Goal: Task Accomplishment & Management: Use online tool/utility

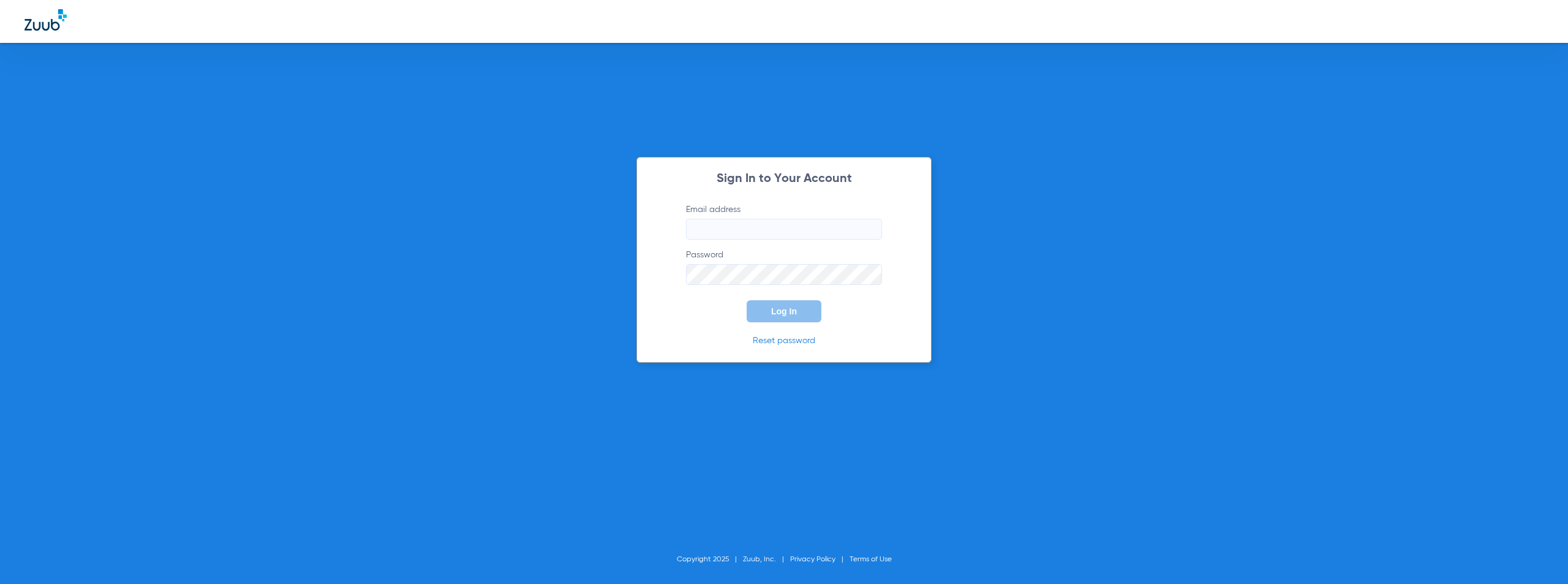
type input "[EMAIL_ADDRESS][DOMAIN_NAME]"
click at [713, 310] on form "Email address [EMAIL_ADDRESS][DOMAIN_NAME] Password Log In" at bounding box center [784, 262] width 233 height 119
click at [792, 306] on button "Log In" at bounding box center [784, 311] width 75 height 22
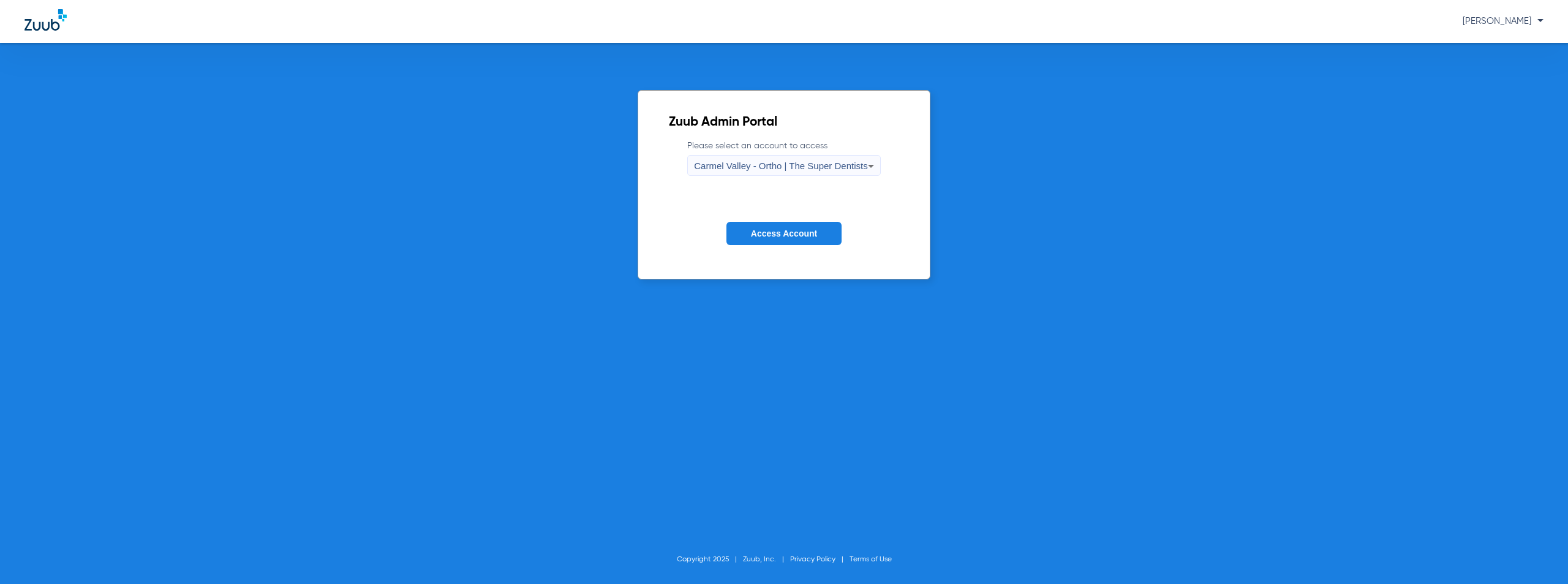
click at [763, 156] on div "Carmel Valley - Ortho | The Super Dentists" at bounding box center [780, 166] width 173 height 21
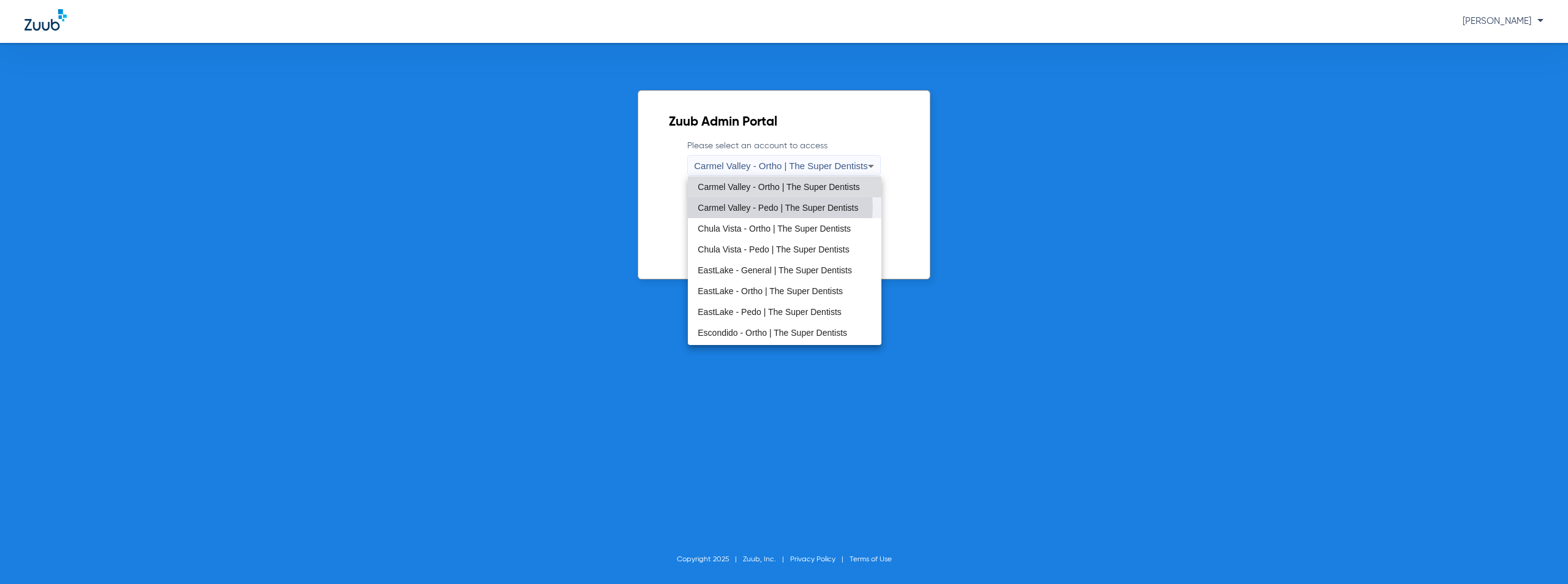
click at [767, 206] on span "Carmel Valley - Pedo | The Super Dentists" at bounding box center [778, 207] width 160 height 8
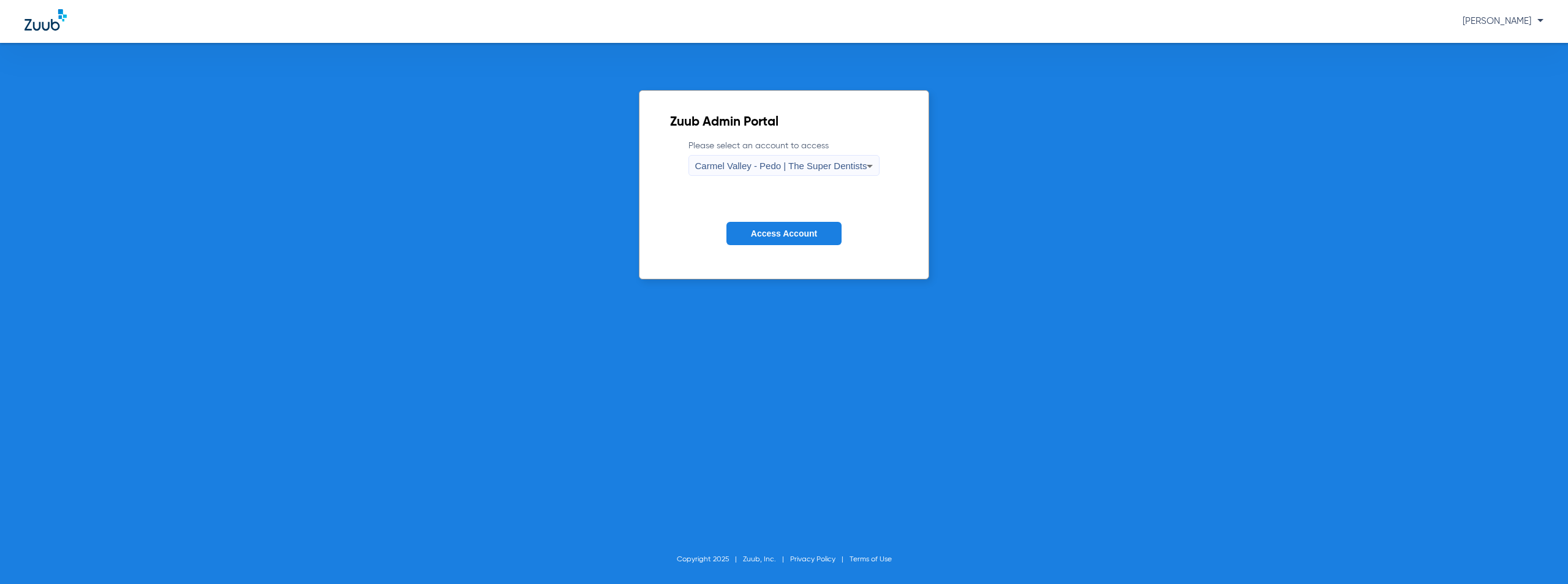
click at [767, 231] on span "Access Account" at bounding box center [784, 233] width 66 height 10
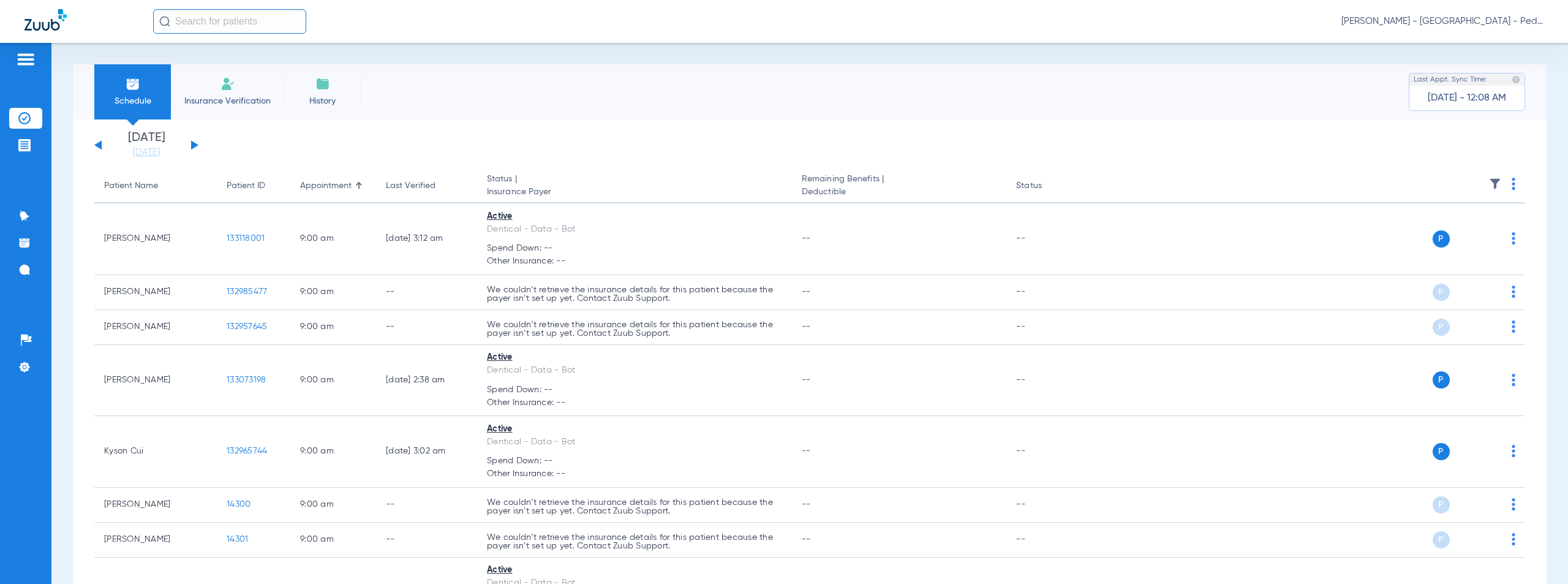
click at [1442, 19] on span "Austin Cooper - Carmel Valley - Pedo | The Super Dentists" at bounding box center [1443, 21] width 202 height 12
click at [1478, 42] on span "Account Selection" at bounding box center [1498, 43] width 69 height 8
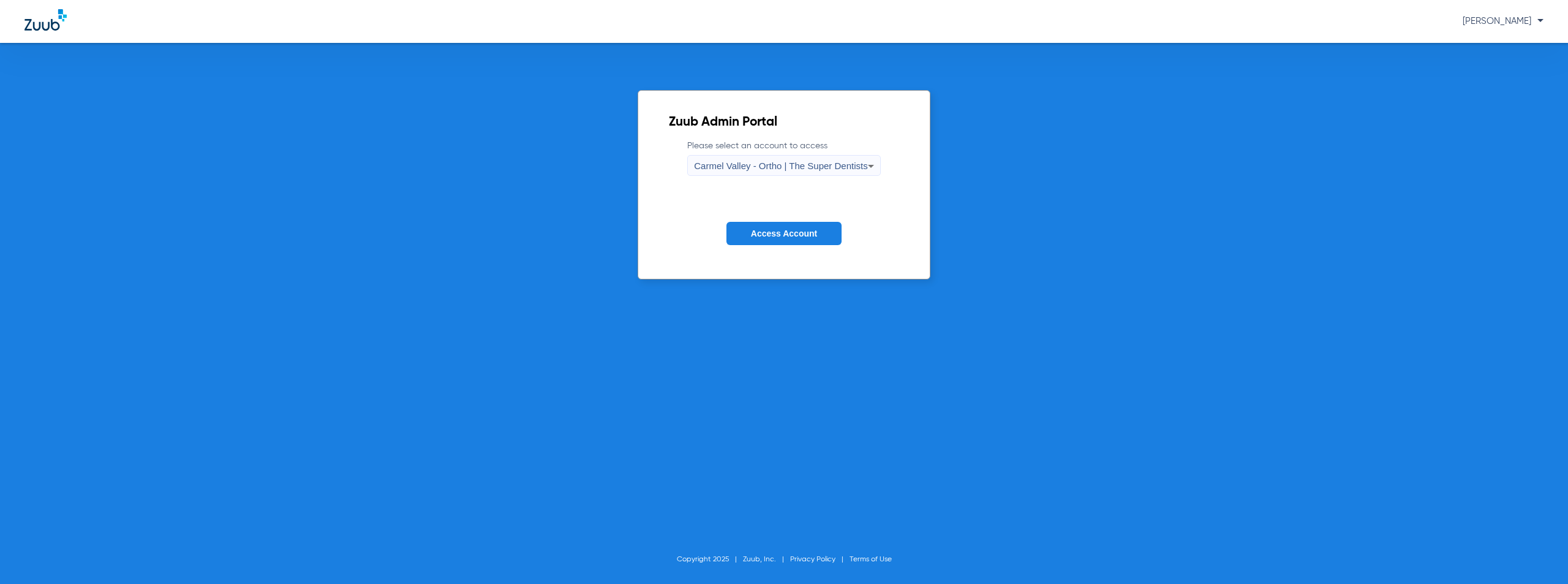
click at [761, 168] on span "Carmel Valley - Ortho | The Super Dentists" at bounding box center [780, 165] width 173 height 10
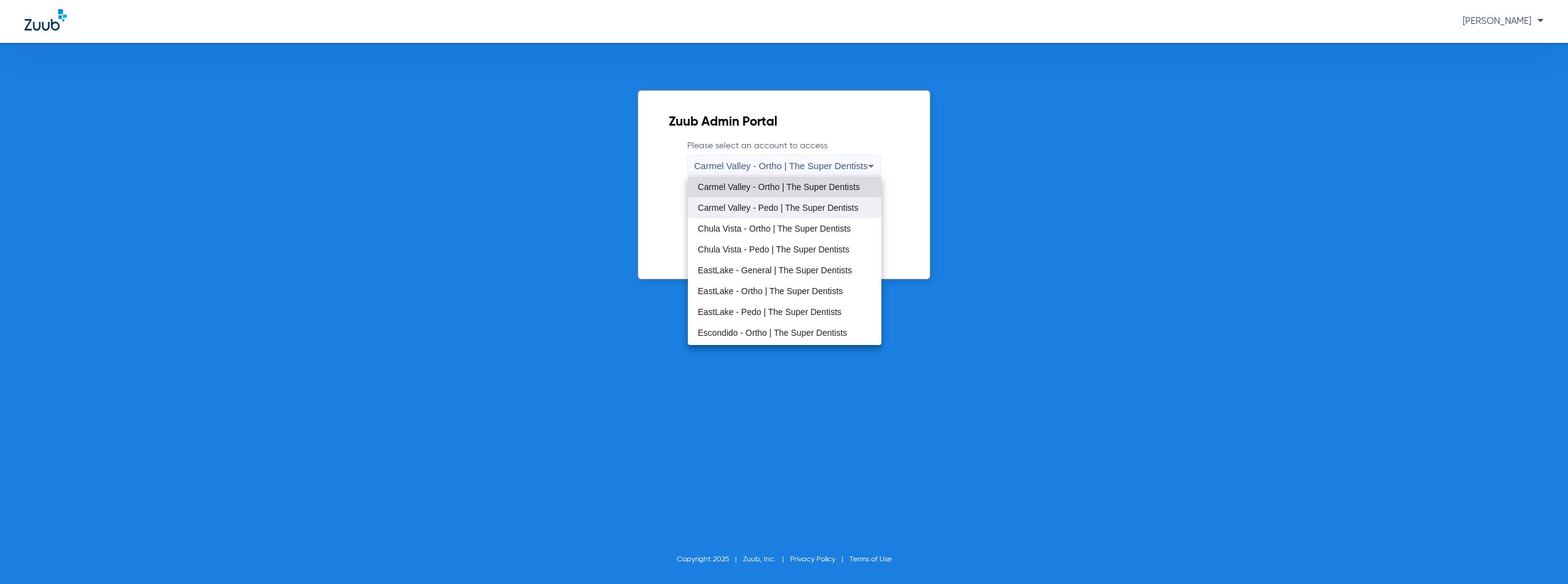
click at [766, 208] on span "Carmel Valley - Pedo | The Super Dentists" at bounding box center [778, 207] width 160 height 8
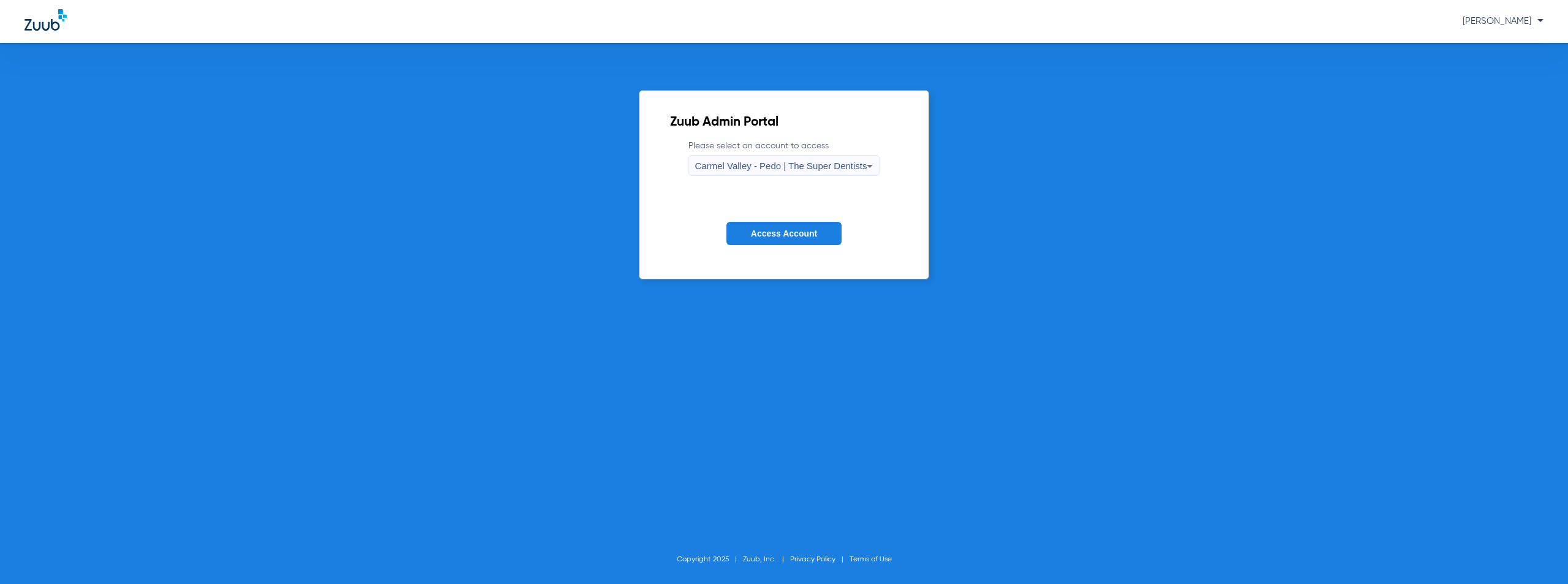
click at [771, 239] on button "Access Account" at bounding box center [784, 234] width 115 height 24
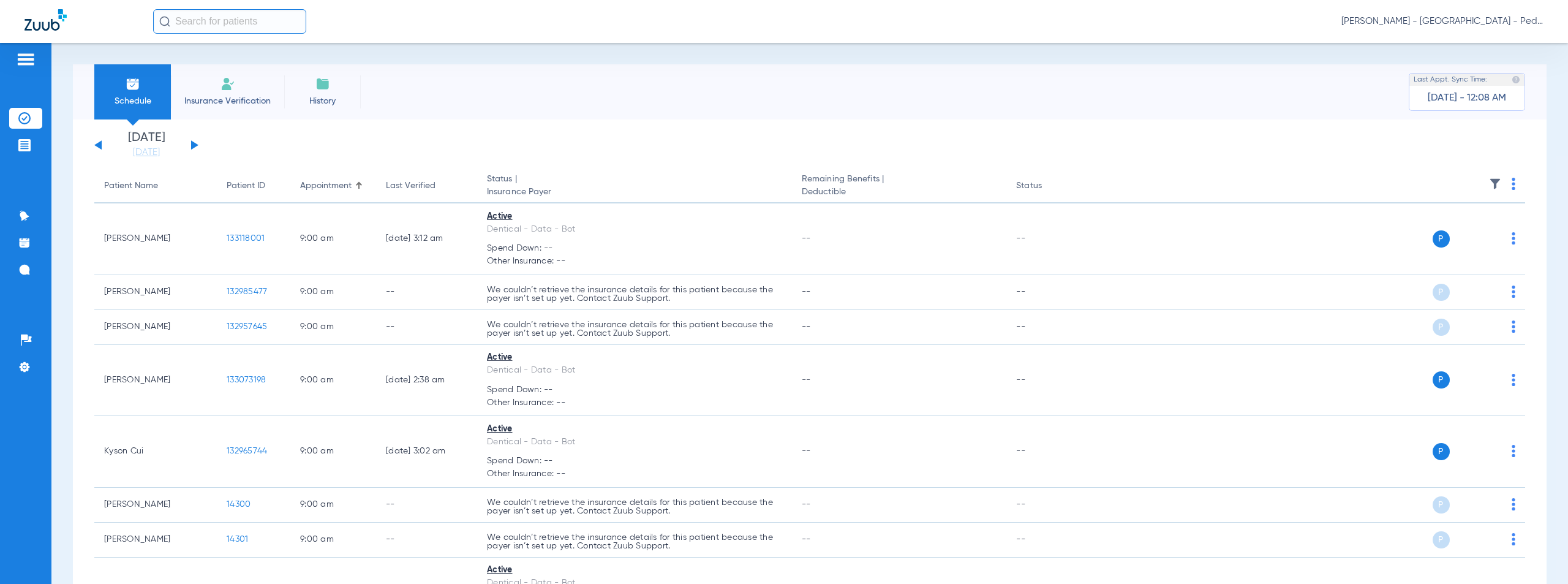
click at [193, 148] on button at bounding box center [195, 145] width 7 height 9
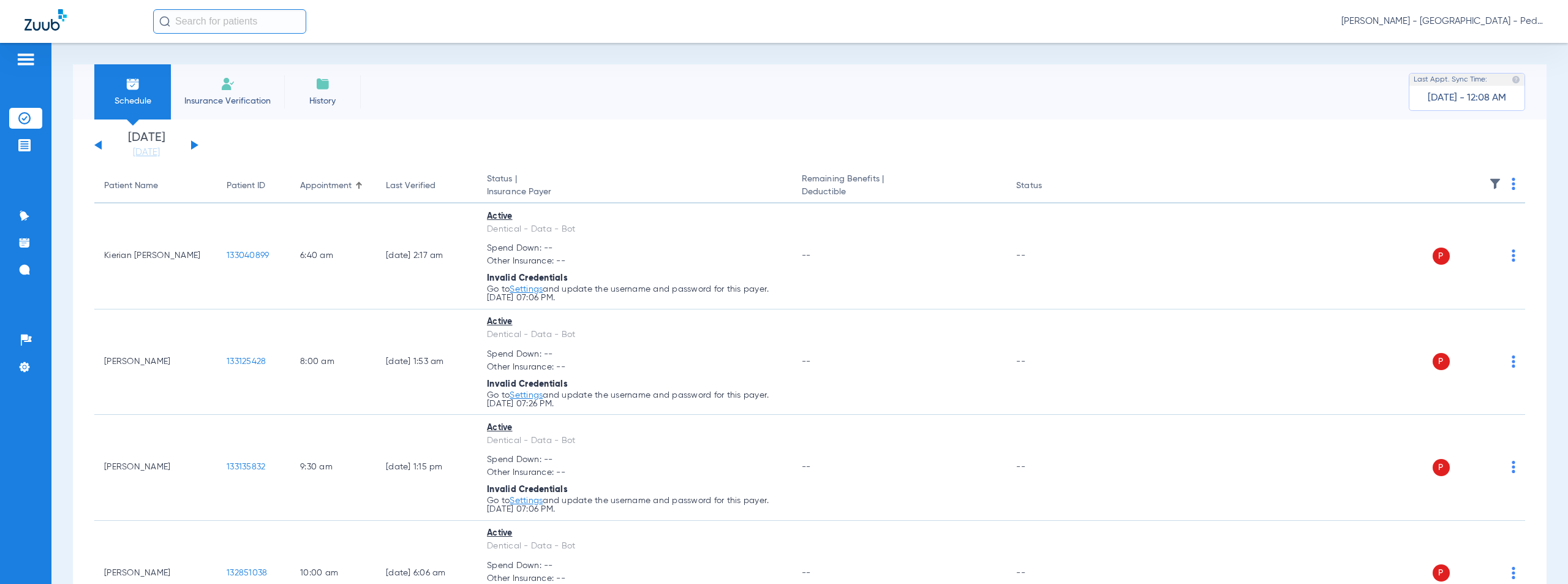
click at [1512, 182] on img at bounding box center [1514, 184] width 4 height 12
click at [1438, 234] on span "Verify All" at bounding box center [1458, 232] width 77 height 8
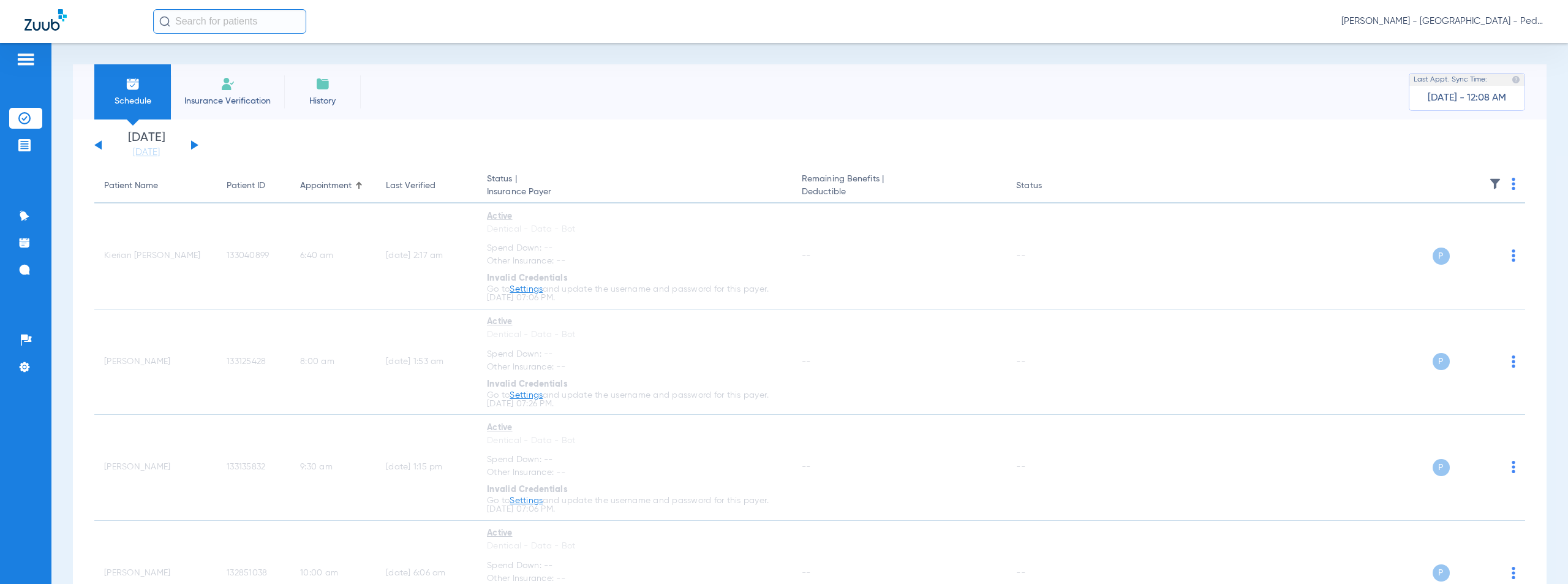
click at [1462, 18] on span "Austin Cooper - Carmel Valley - Pedo | The Super Dentists" at bounding box center [1443, 21] width 202 height 12
click at [1479, 44] on span "Account Selection" at bounding box center [1498, 43] width 69 height 8
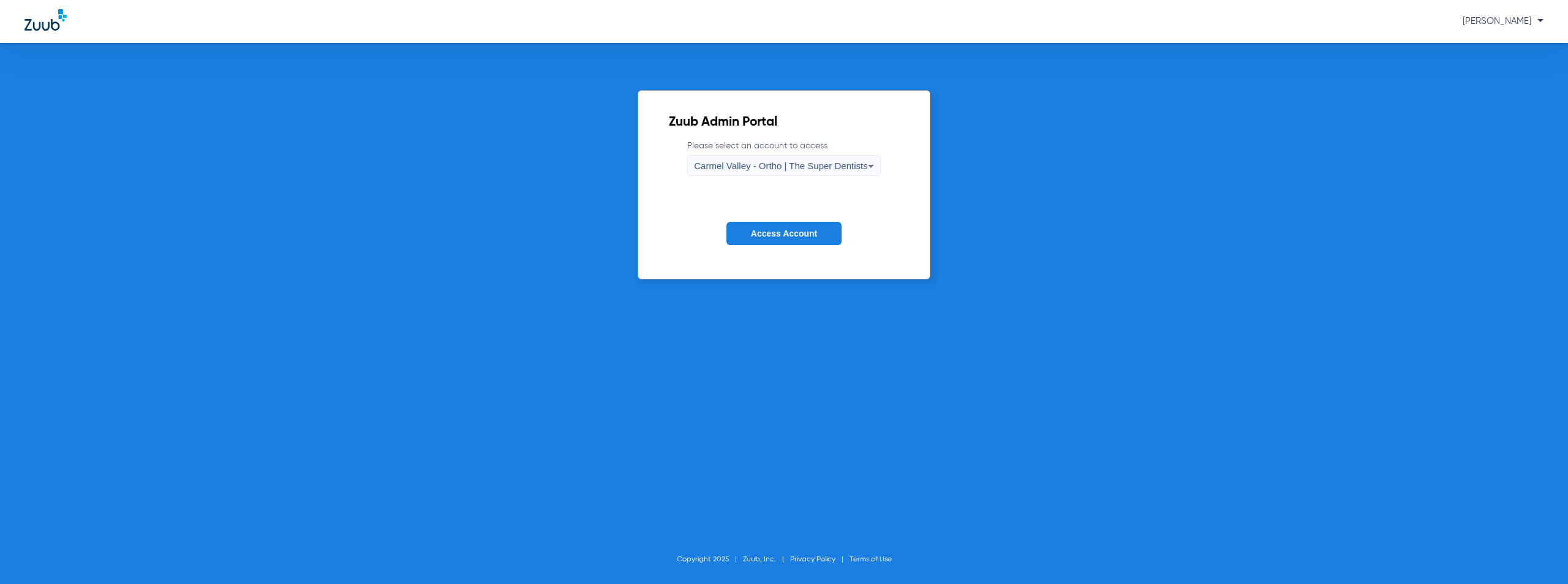
click at [801, 167] on span "Carmel Valley - Ortho | The Super Dentists" at bounding box center [780, 165] width 173 height 10
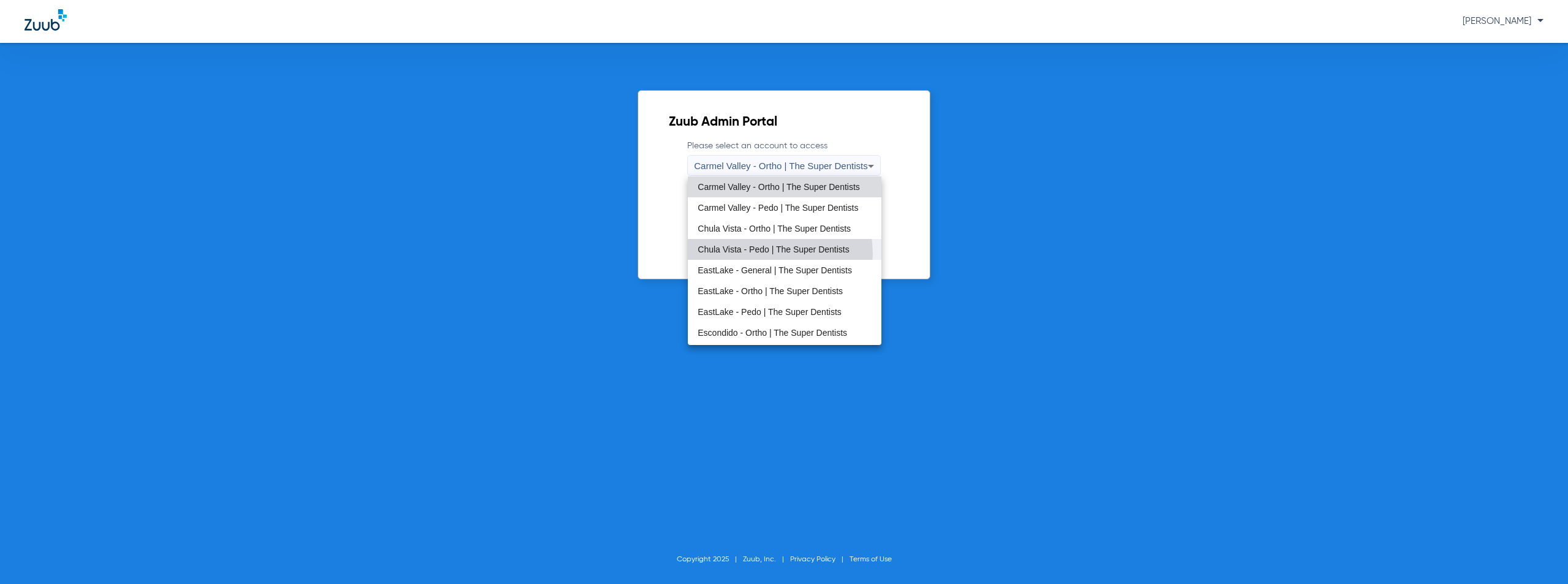
click at [760, 254] on span "Chula Vista - Pedo | The Super Dentists" at bounding box center [773, 249] width 151 height 8
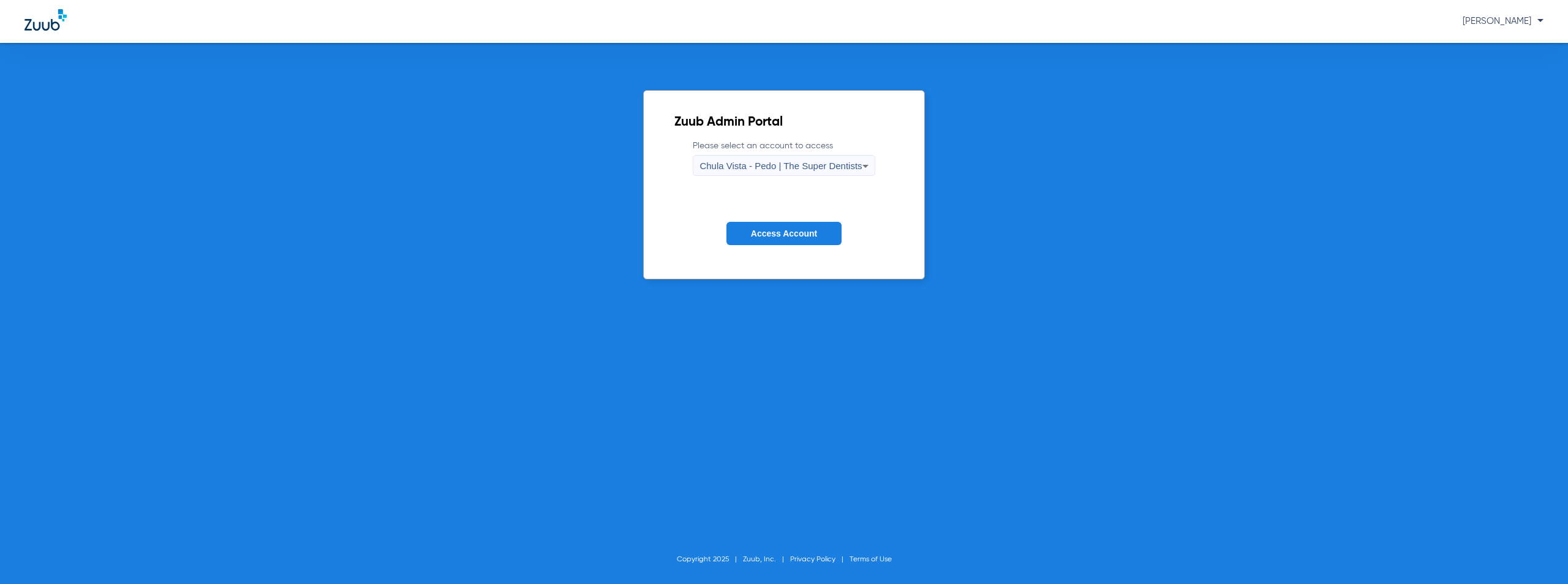
click at [769, 231] on span "Access Account" at bounding box center [784, 233] width 66 height 10
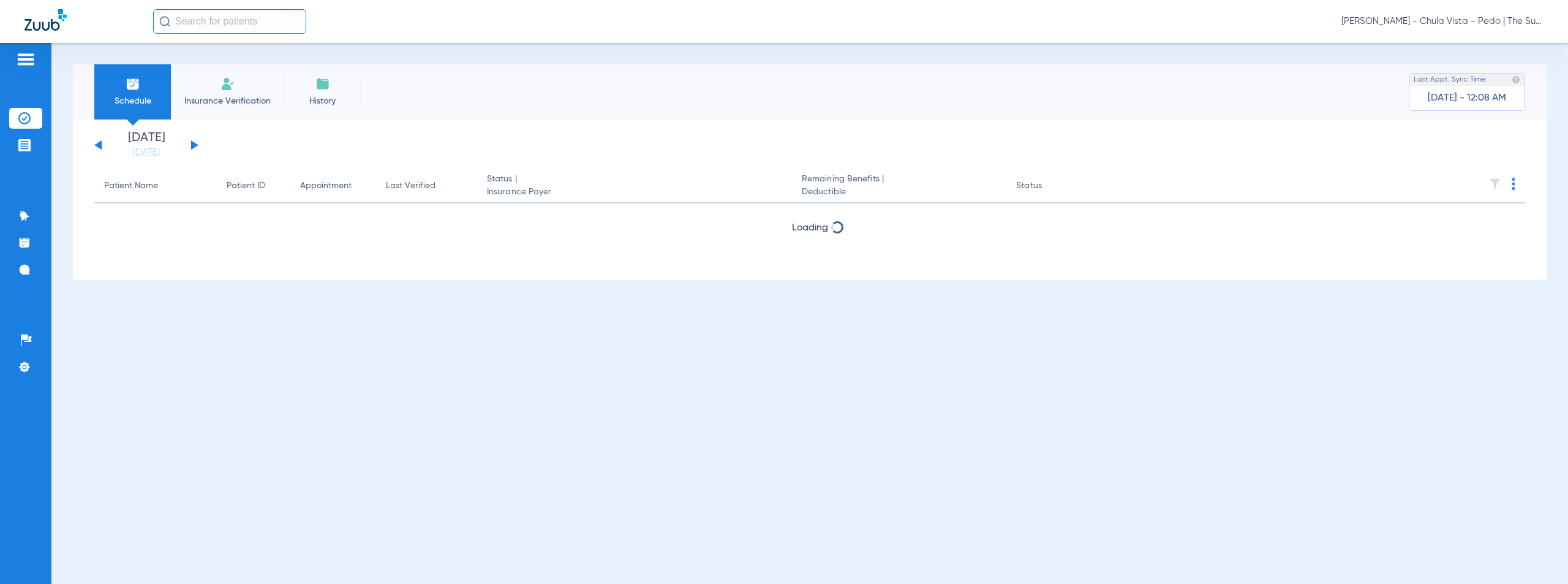
click at [191, 144] on button at bounding box center [195, 145] width 7 height 9
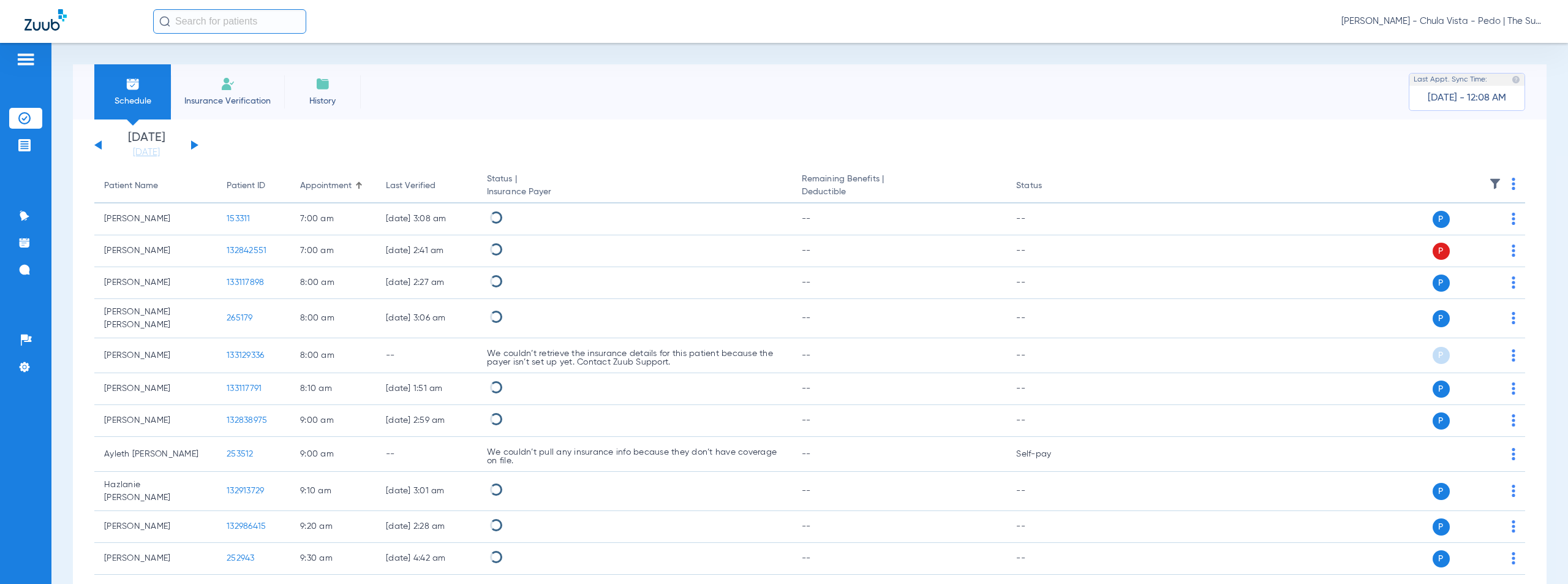
click at [1512, 184] on img at bounding box center [1514, 184] width 4 height 12
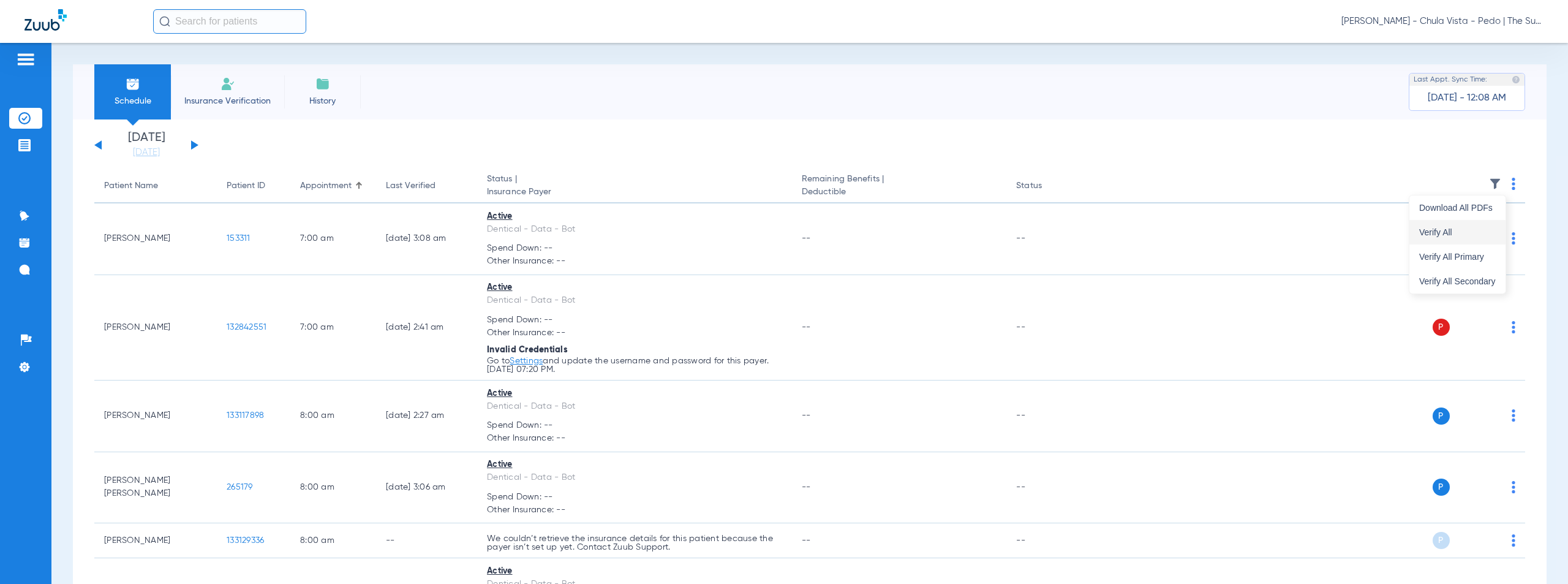
click at [1438, 236] on span "Verify All" at bounding box center [1458, 232] width 77 height 8
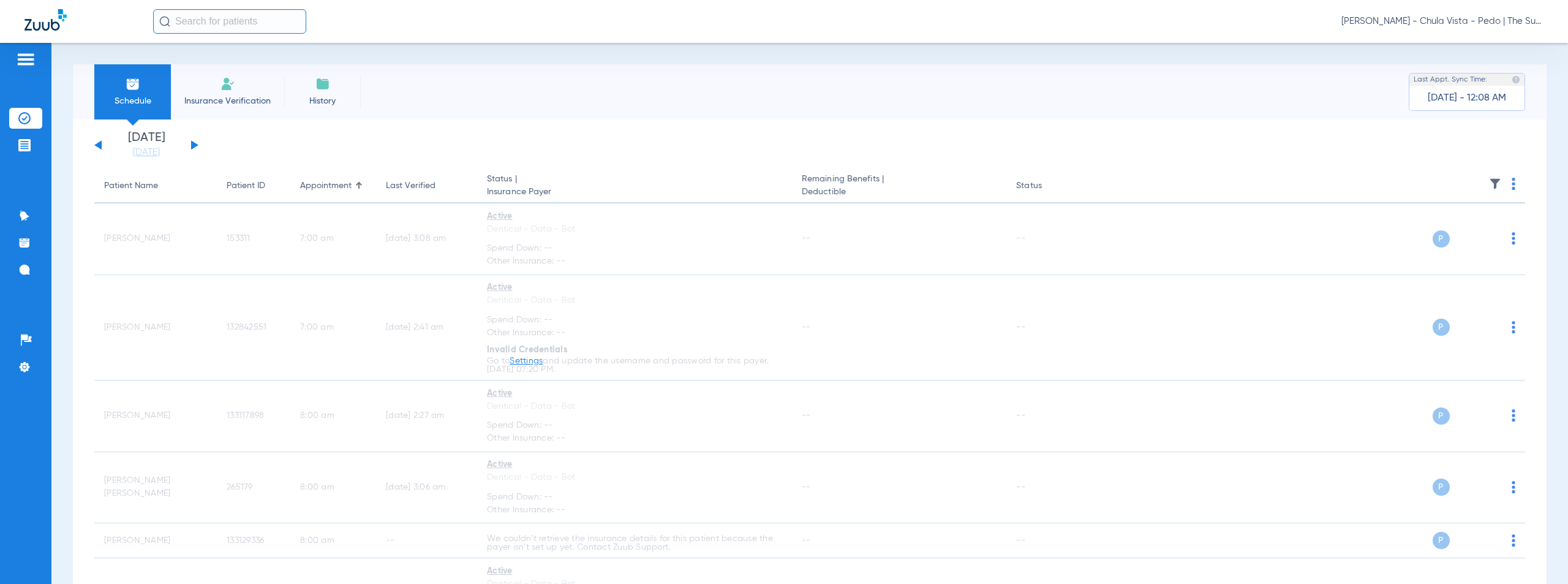
click at [1456, 23] on span "[PERSON_NAME] - Chula Vista - Pedo | The Super Dentists" at bounding box center [1443, 21] width 202 height 12
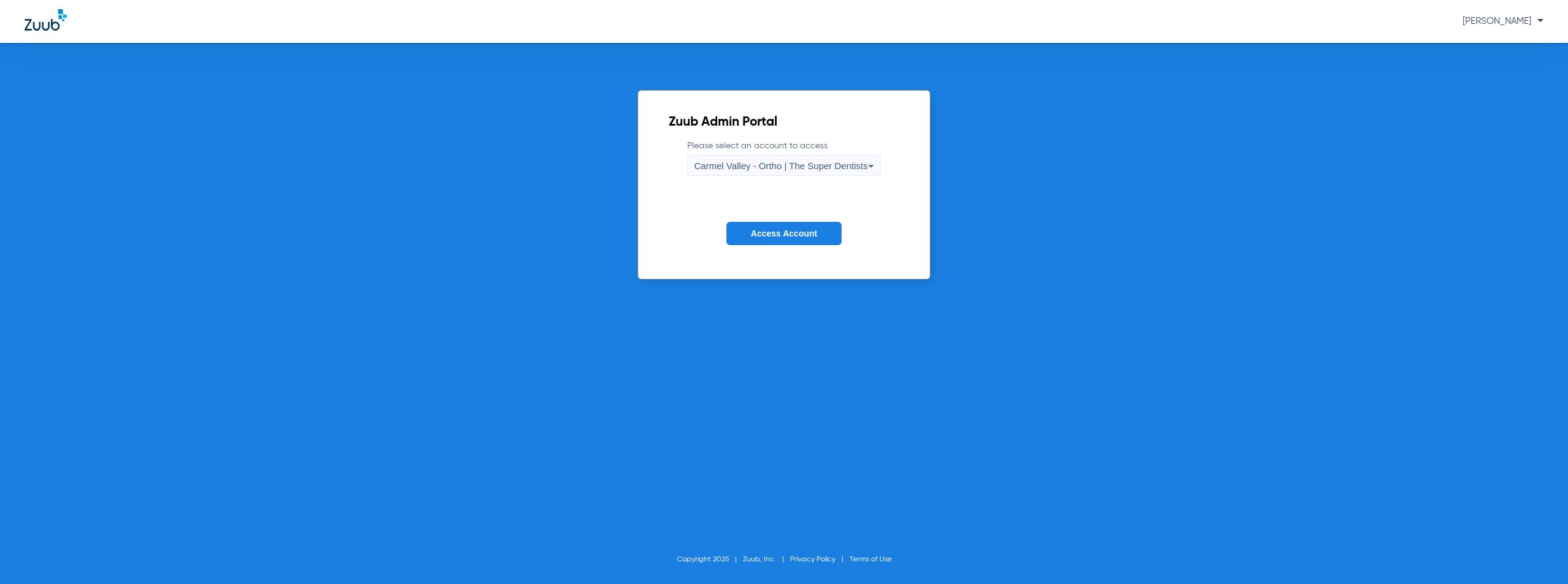
click at [754, 171] on span "Carmel Valley - Ortho | The Super Dentists" at bounding box center [780, 165] width 173 height 10
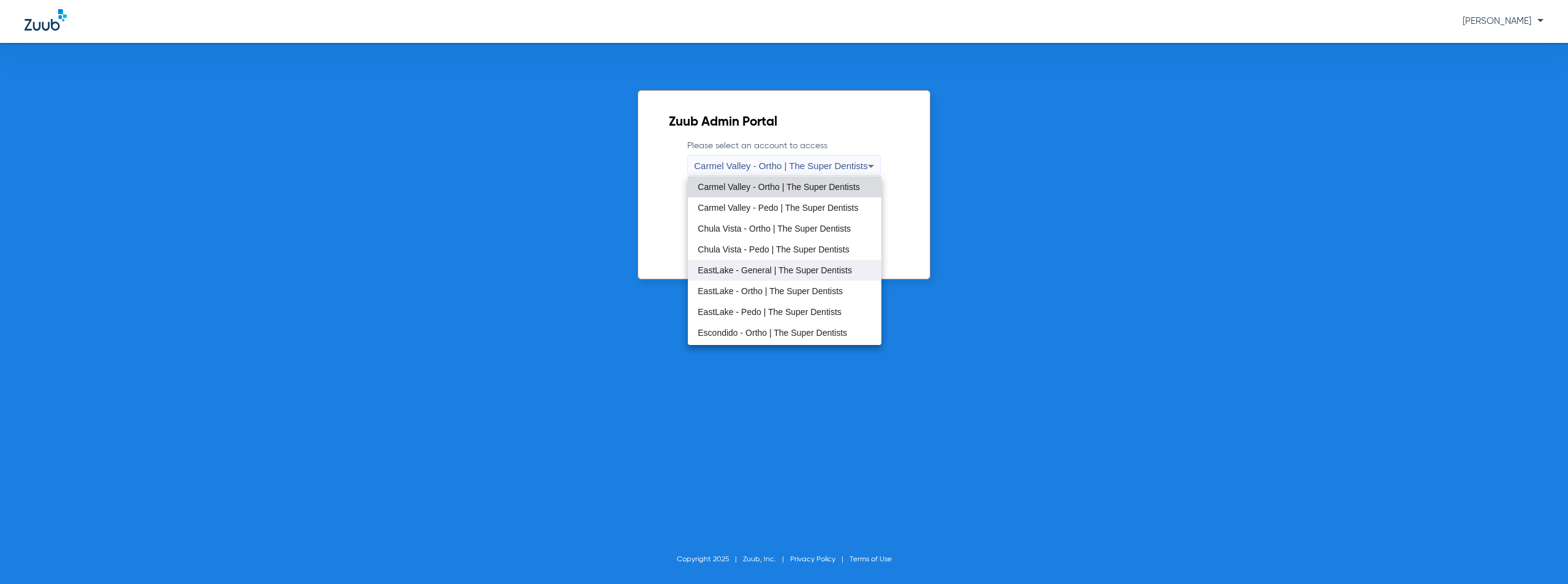
click at [762, 273] on span "EastLake - General | The Super Dentists" at bounding box center [775, 270] width 154 height 8
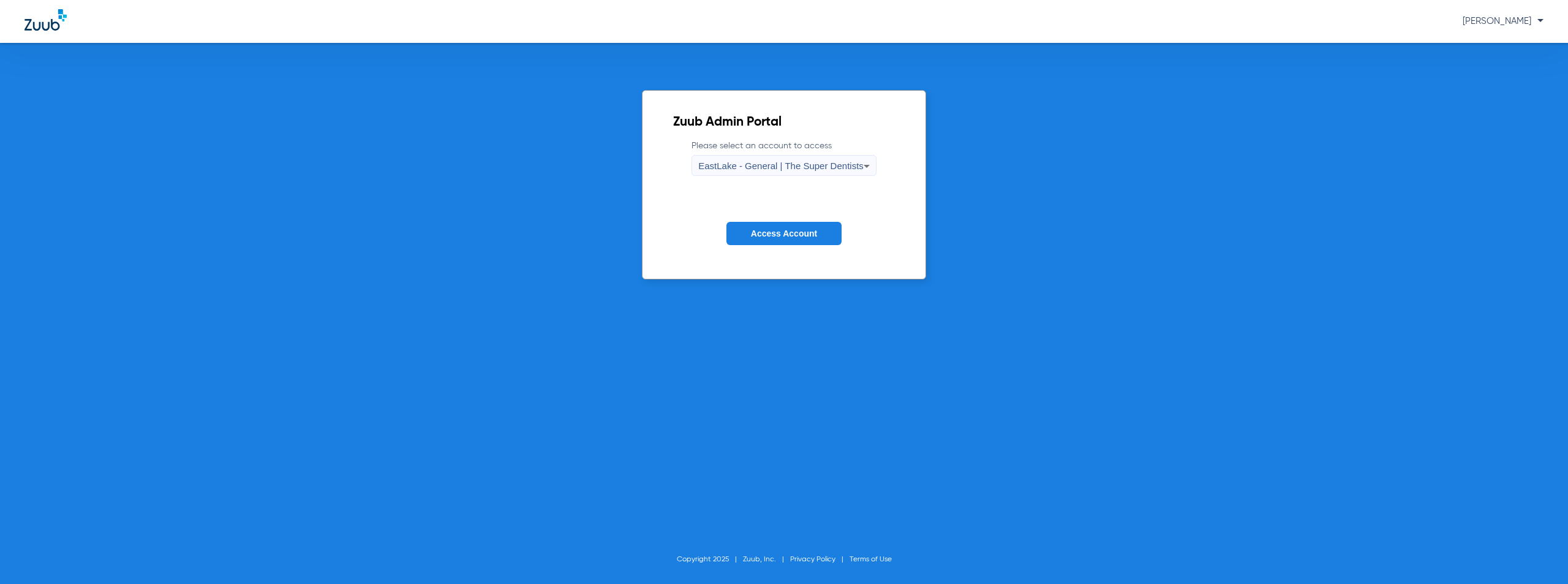
click at [767, 239] on button "Access Account" at bounding box center [784, 234] width 115 height 24
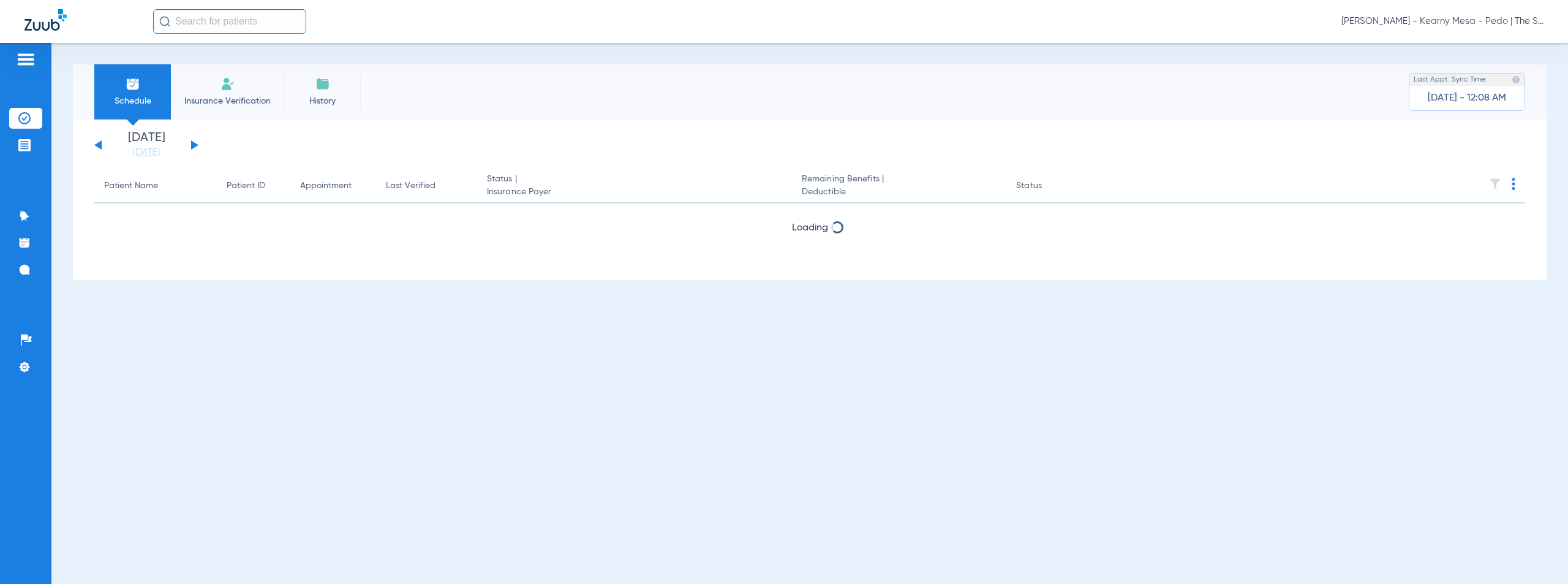
click at [194, 145] on button at bounding box center [195, 145] width 7 height 9
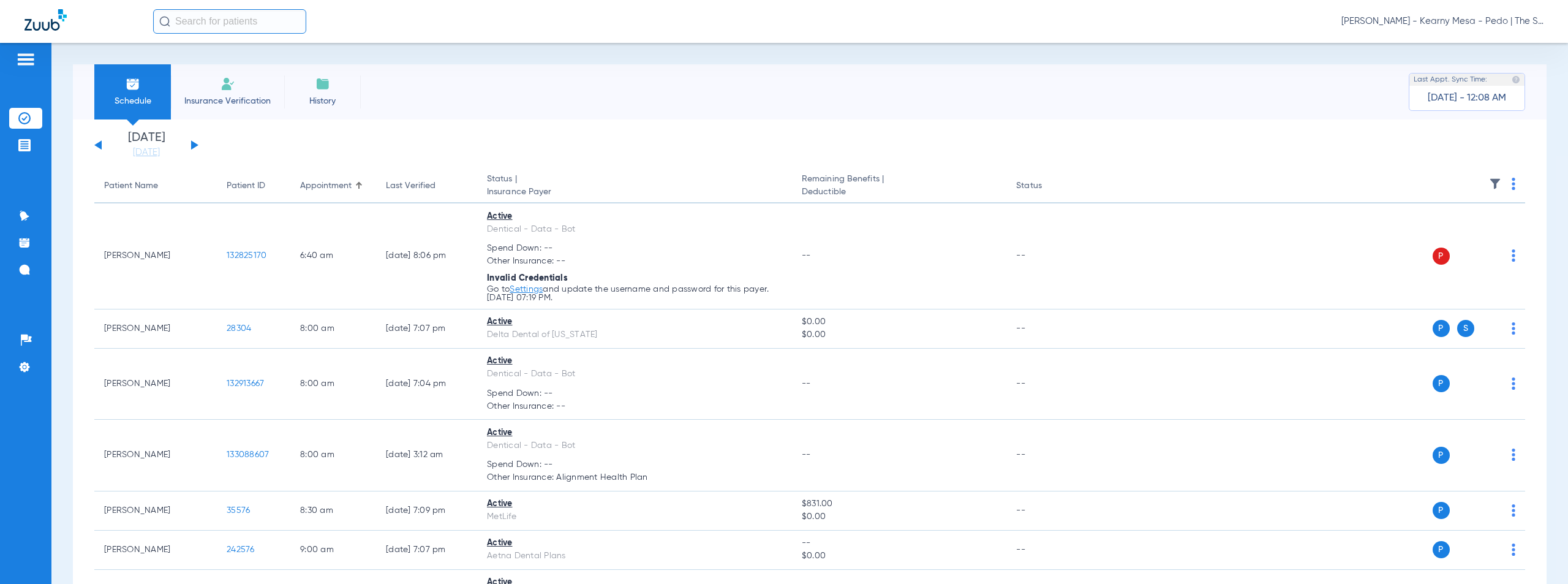
click at [1512, 182] on img at bounding box center [1514, 184] width 4 height 12
click at [1440, 236] on span "Verify All" at bounding box center [1458, 232] width 77 height 8
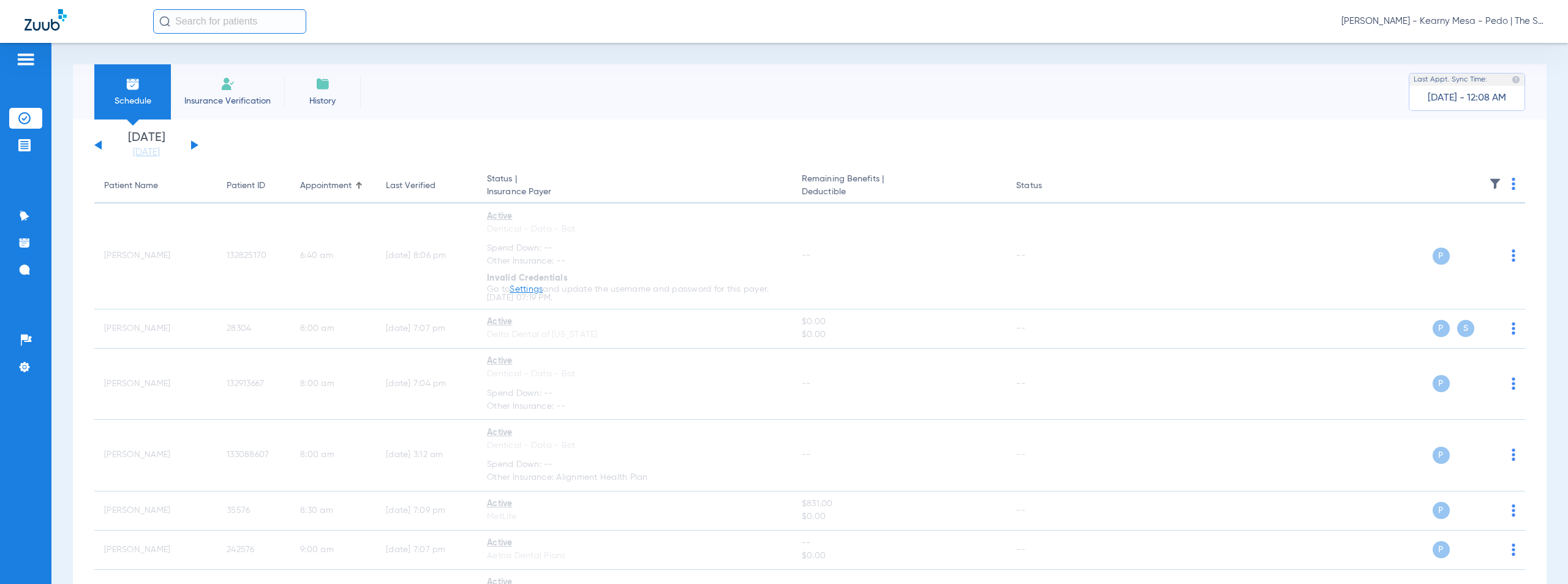
click at [1471, 21] on span "[PERSON_NAME] - Kearny Mesa - Pedo | The Super Dentists" at bounding box center [1443, 21] width 202 height 12
click at [1478, 43] on span "Account Selection" at bounding box center [1498, 43] width 69 height 8
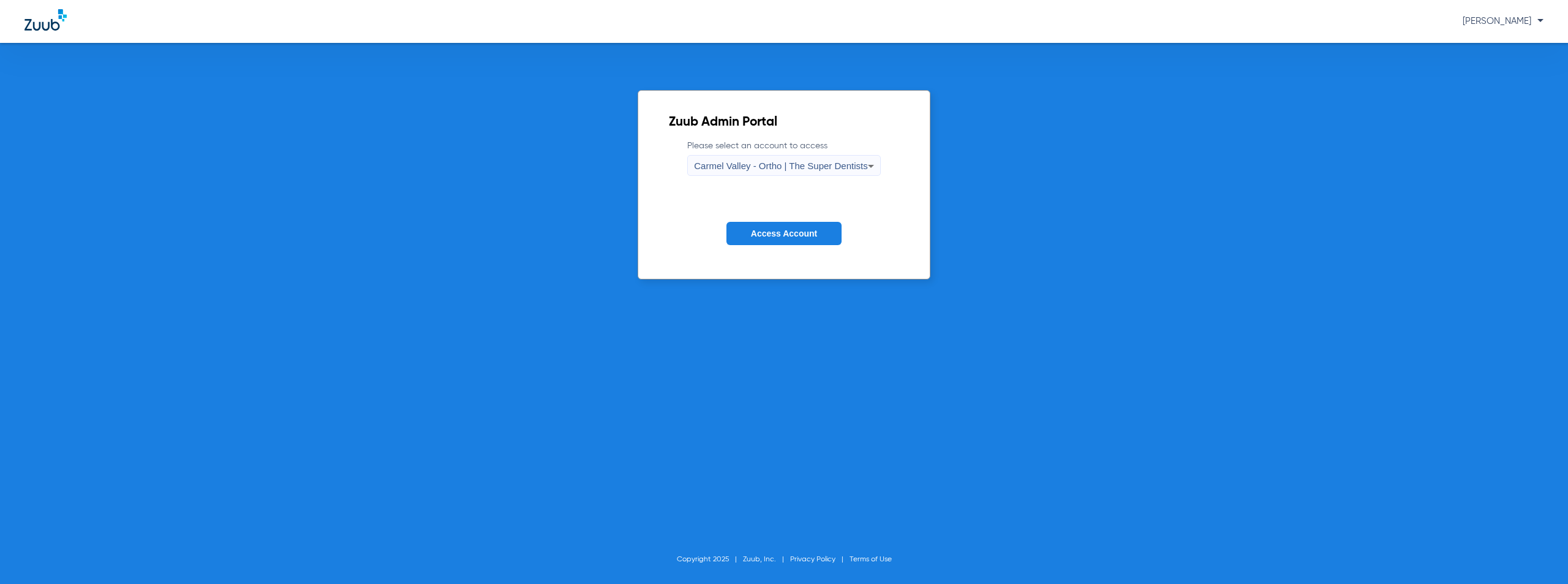
click at [753, 165] on span "Carmel Valley - Ortho | The Super Dentists" at bounding box center [780, 165] width 173 height 10
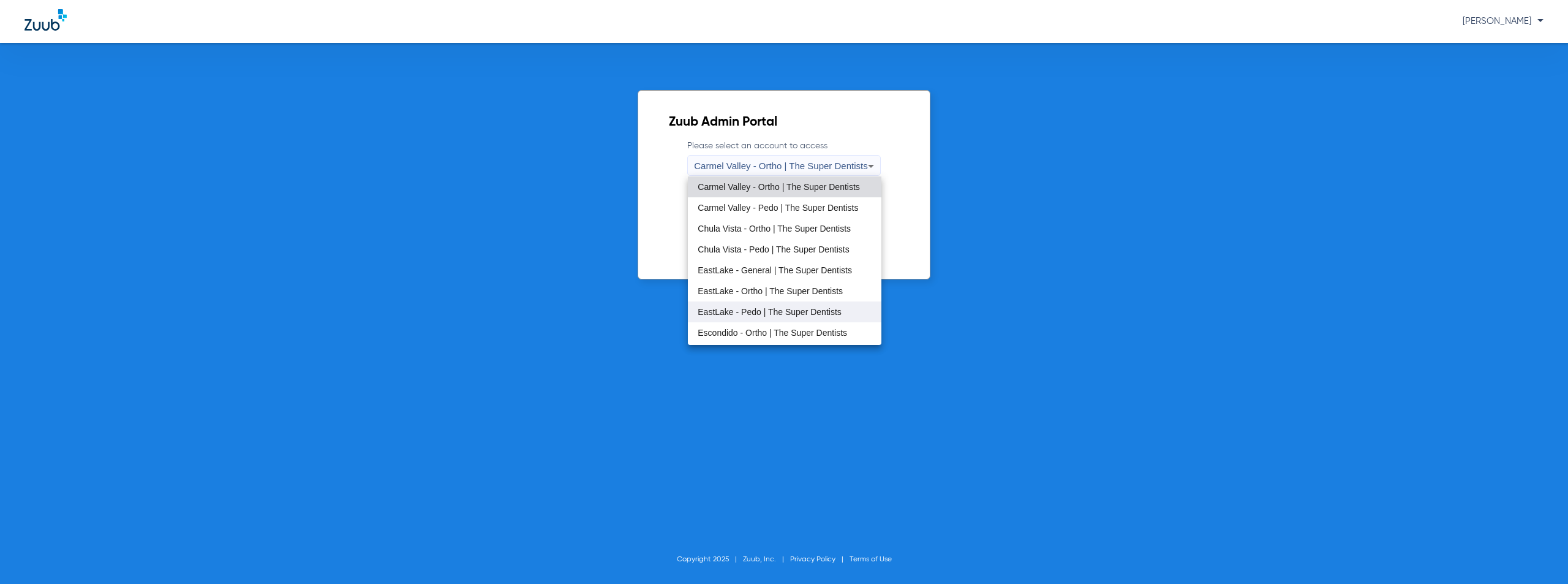
click at [748, 313] on span "EastLake - Pedo | The Super Dentists" at bounding box center [770, 311] width 144 height 8
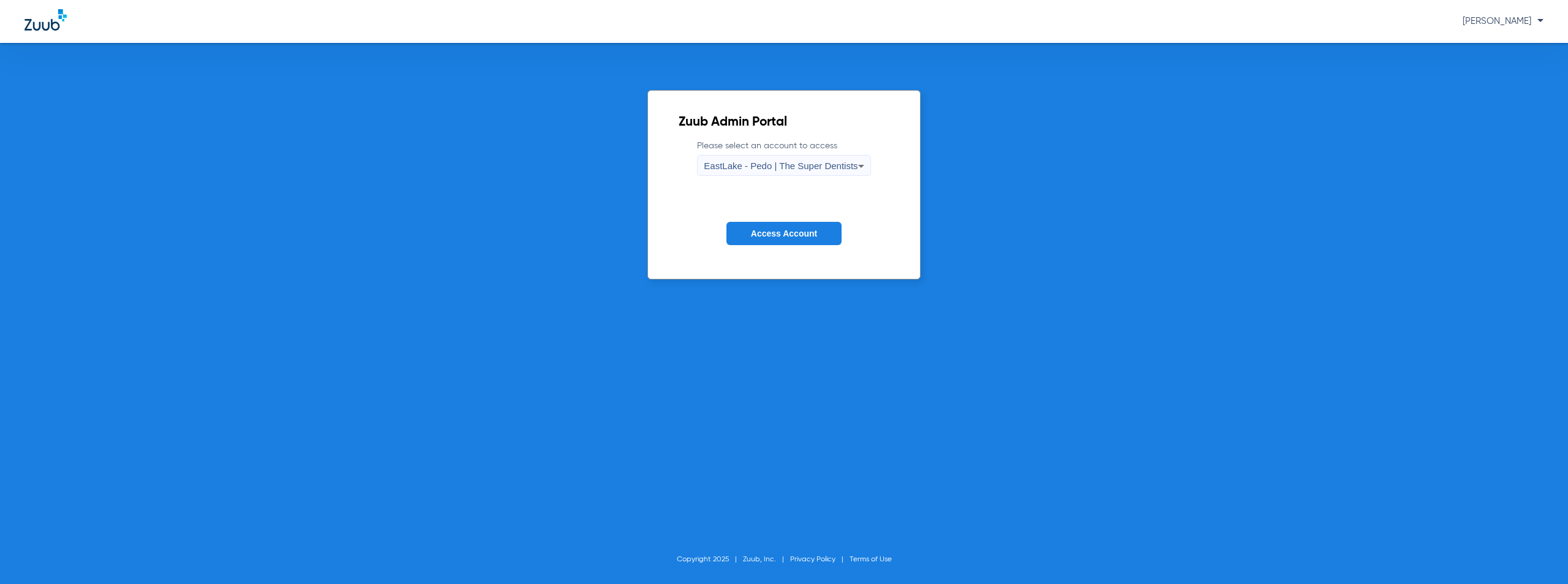
click at [789, 241] on button "Access Account" at bounding box center [784, 234] width 115 height 24
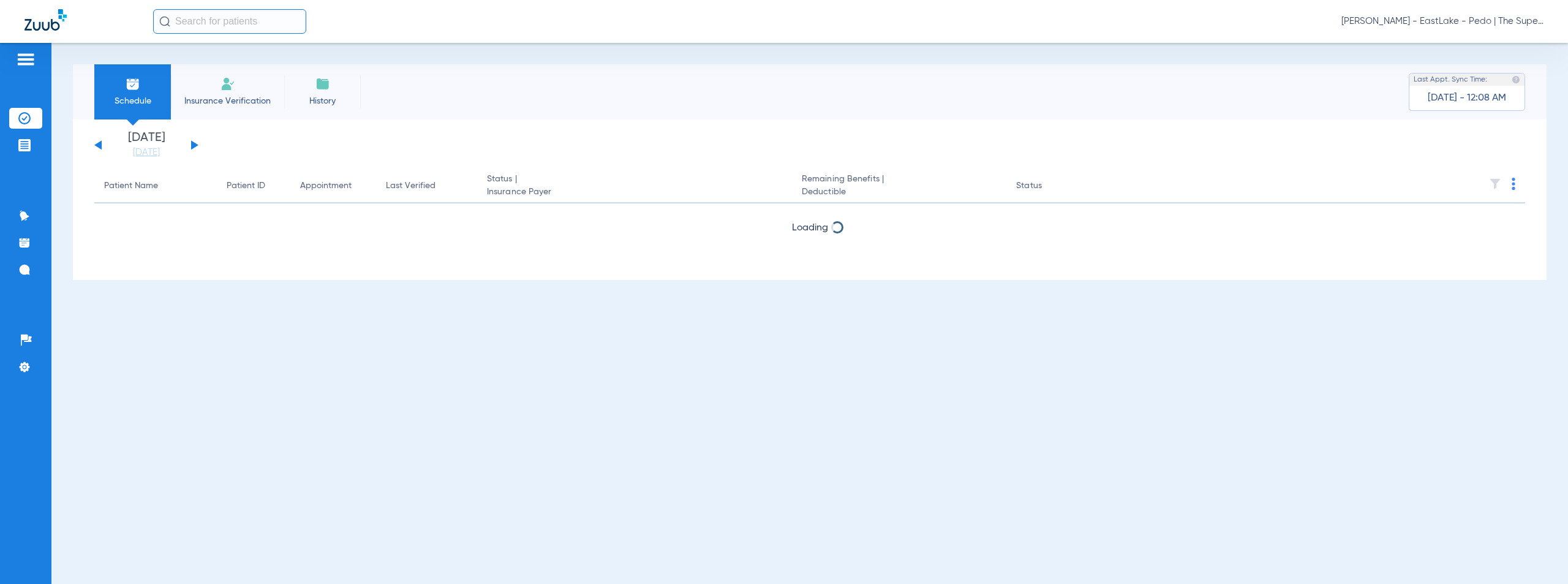
click at [192, 146] on button at bounding box center [195, 145] width 7 height 9
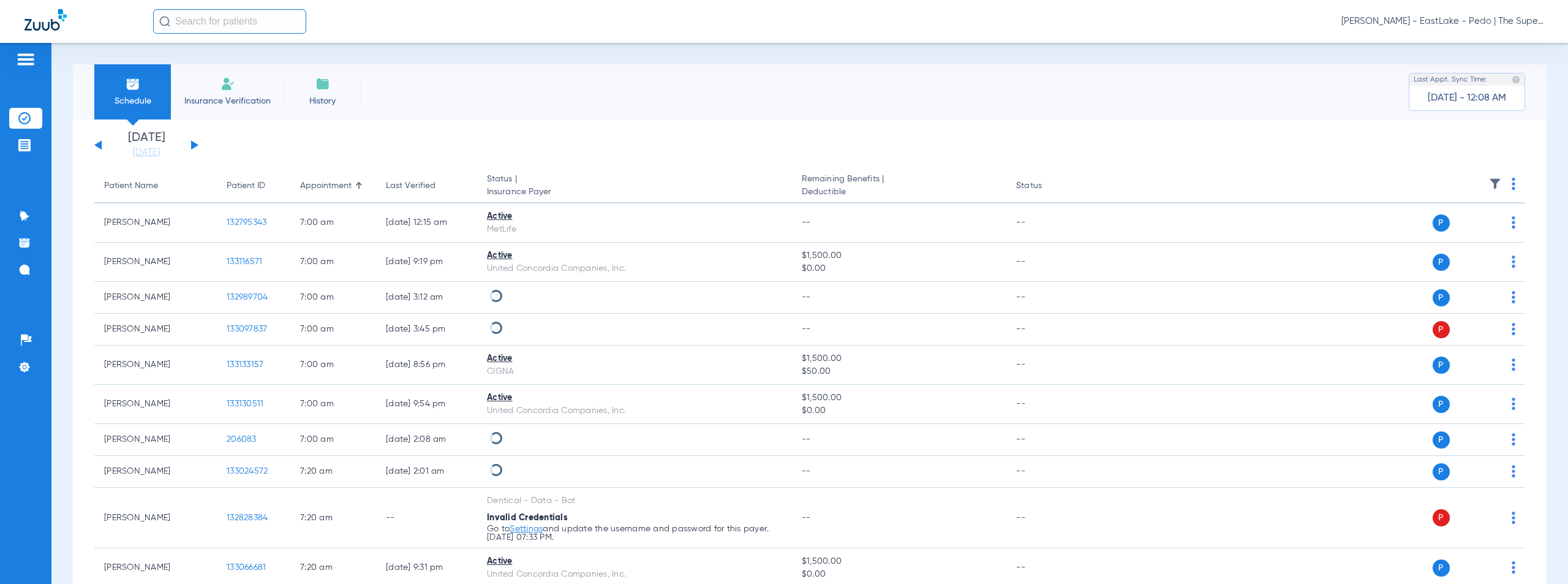
click at [1512, 183] on img at bounding box center [1514, 184] width 4 height 12
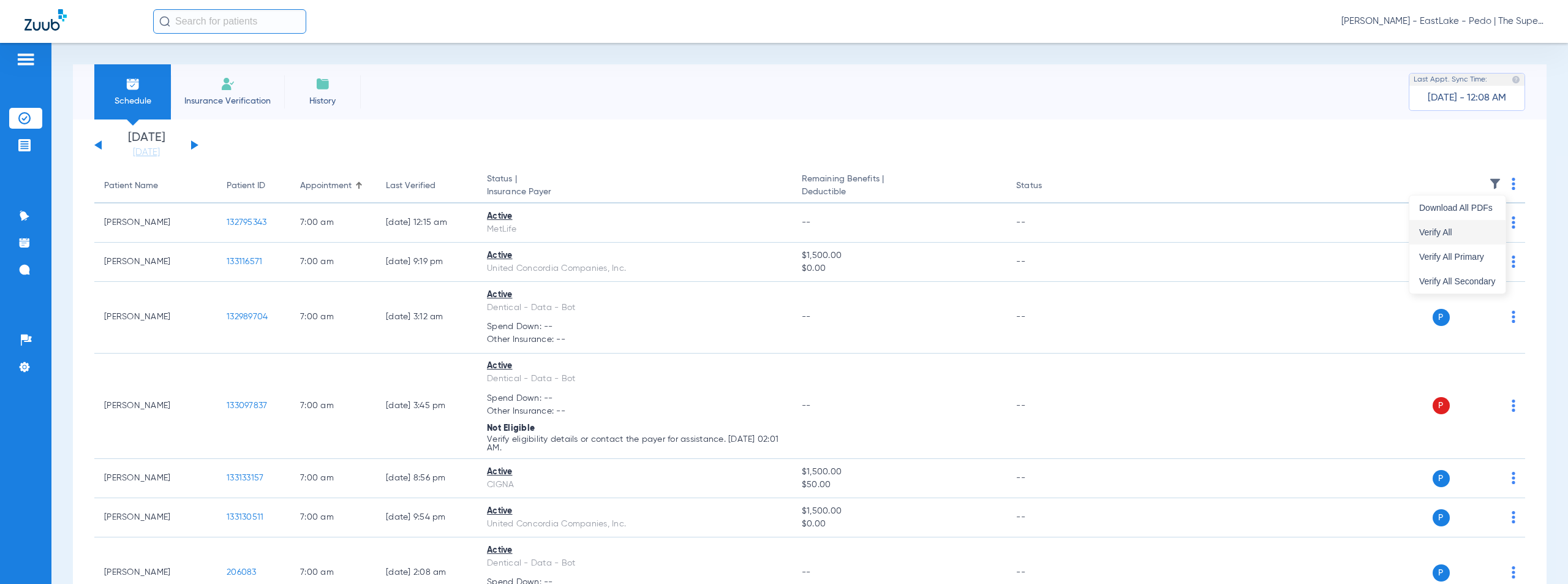
click at [1439, 234] on span "Verify All" at bounding box center [1458, 232] width 77 height 8
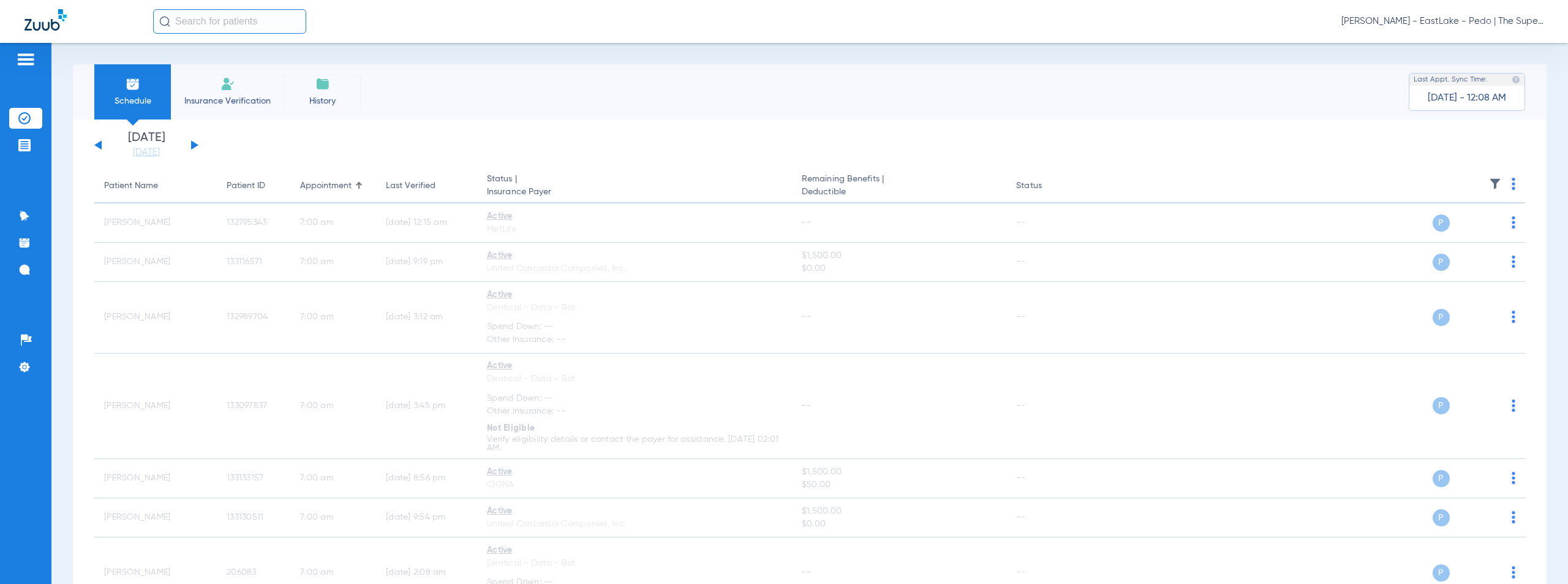
click at [1441, 24] on span "[PERSON_NAME] - EastLake - Pedo | The Super Dentists" at bounding box center [1443, 21] width 202 height 12
click at [1478, 43] on span "Account Selection" at bounding box center [1498, 43] width 69 height 8
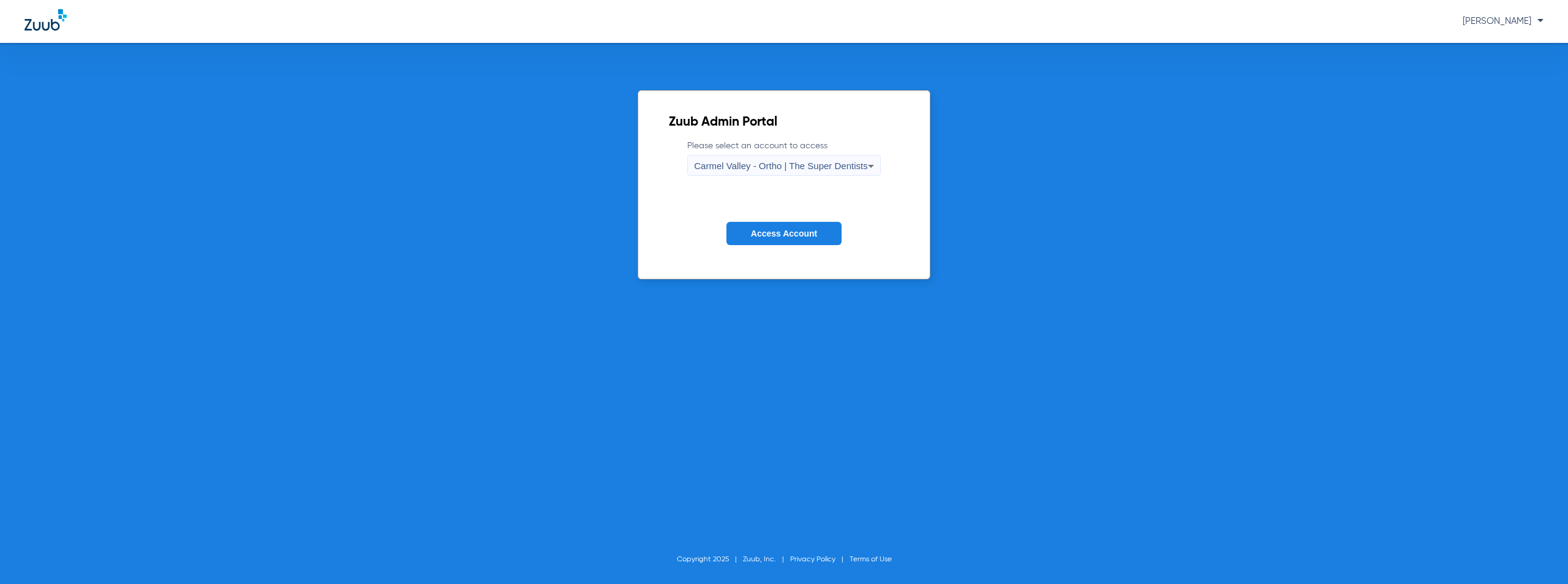
click at [774, 167] on span "Carmel Valley - Ortho | The Super Dentists" at bounding box center [780, 165] width 173 height 10
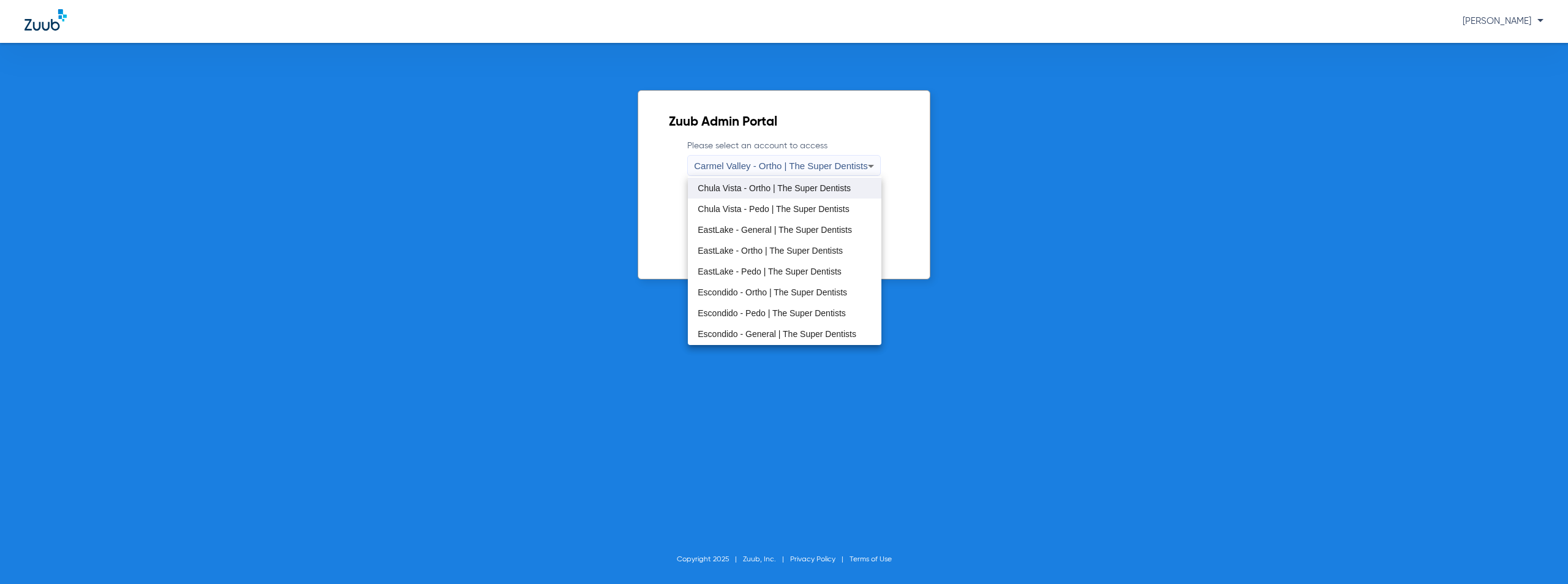
scroll to position [61, 0]
click at [764, 291] on span "Escondido - Pedo | The Super Dentists" at bounding box center [772, 292] width 149 height 8
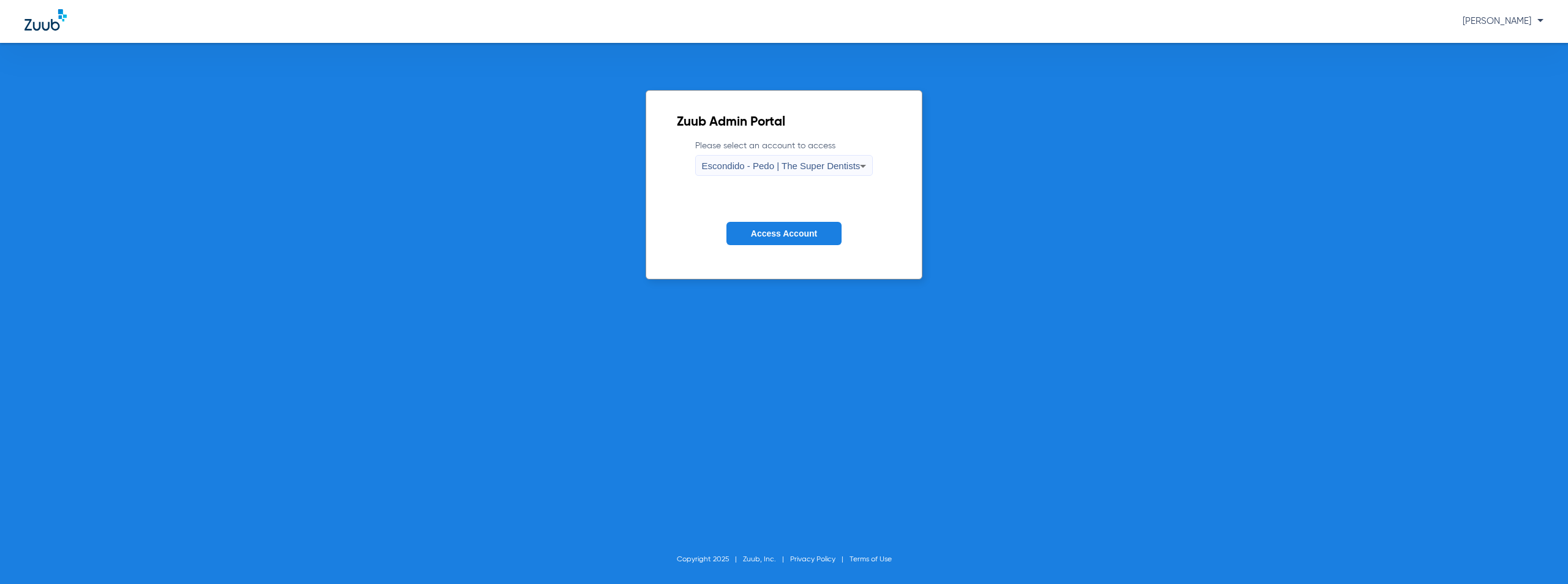
click at [788, 225] on button "Access Account" at bounding box center [784, 234] width 115 height 24
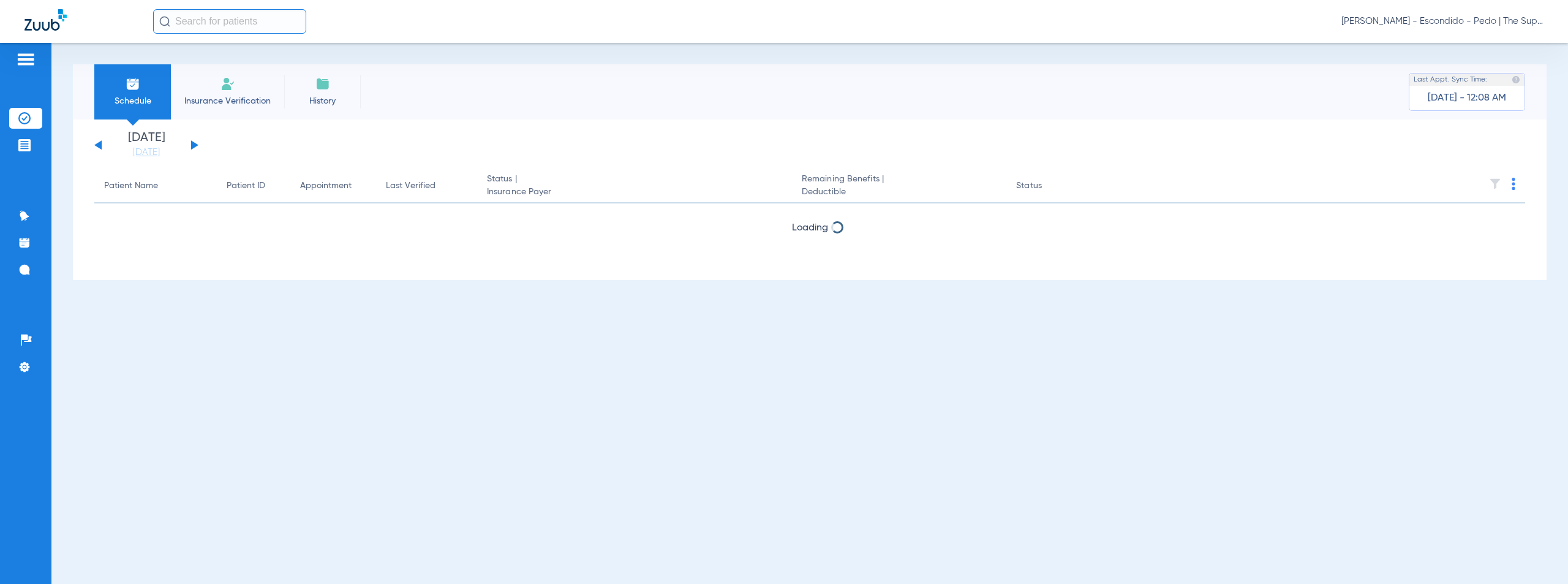
click at [193, 145] on button at bounding box center [195, 145] width 7 height 9
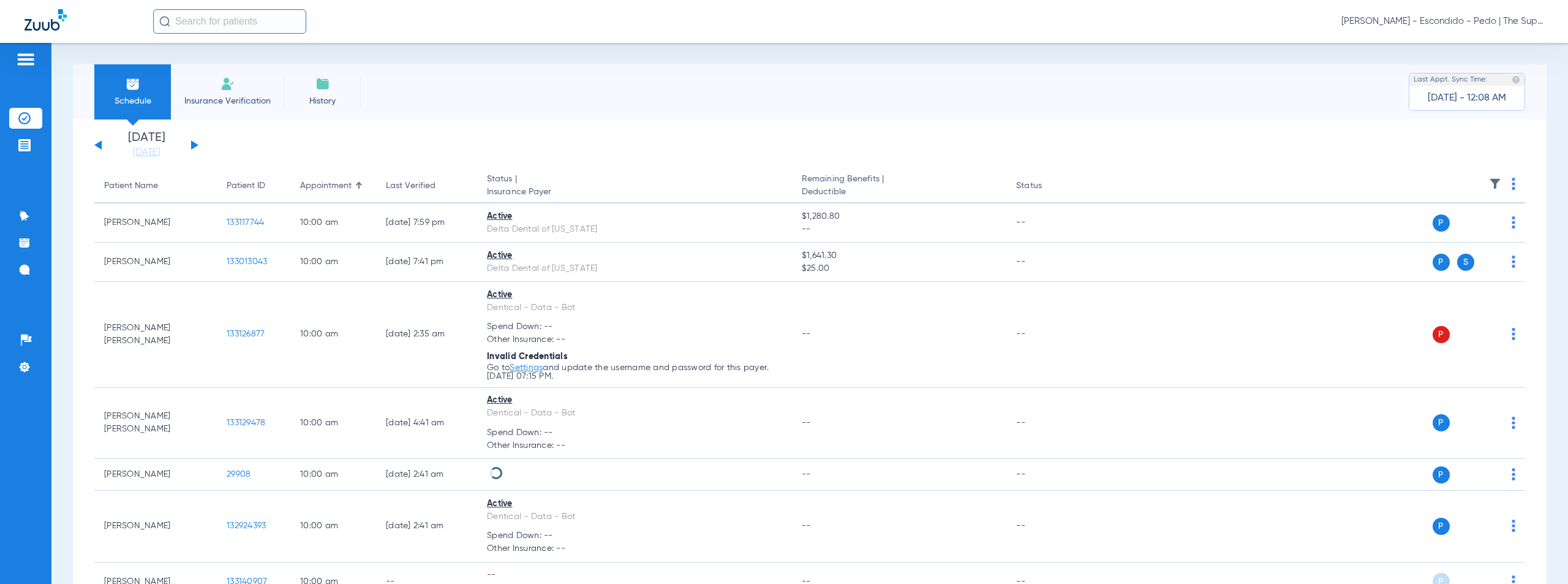
click at [1512, 184] on img at bounding box center [1514, 184] width 4 height 12
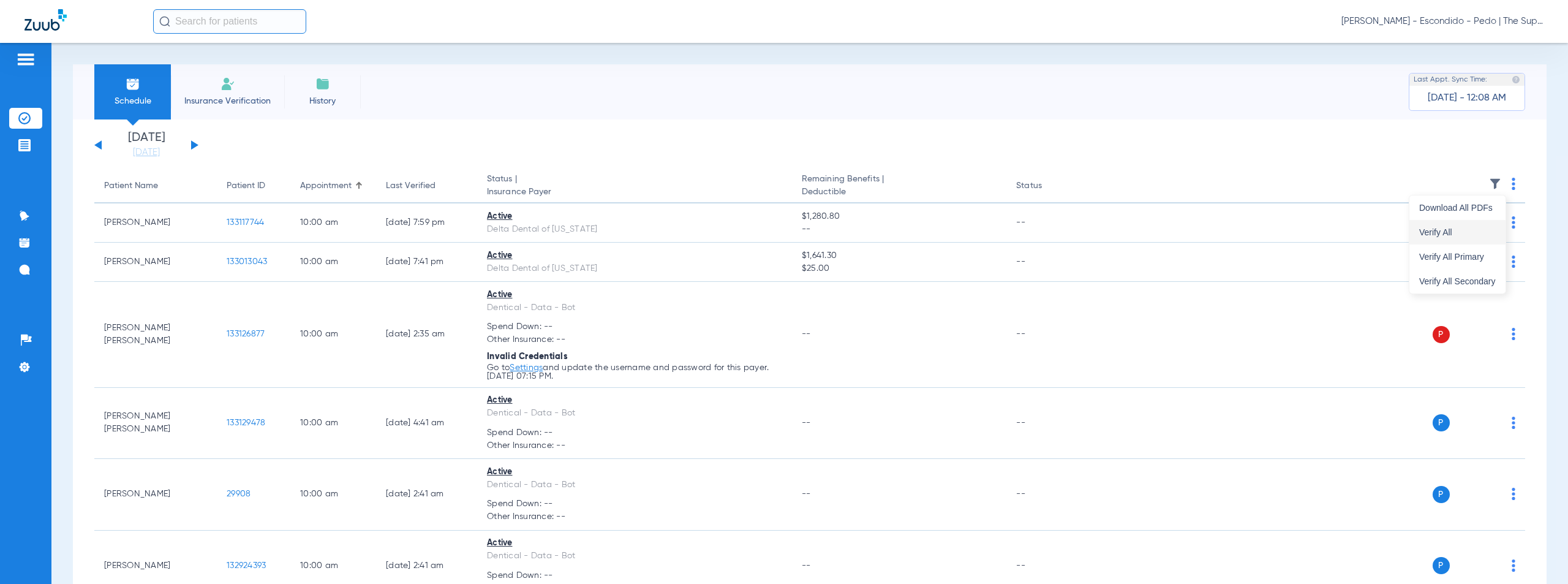
click at [1445, 236] on span "Verify All" at bounding box center [1458, 232] width 77 height 8
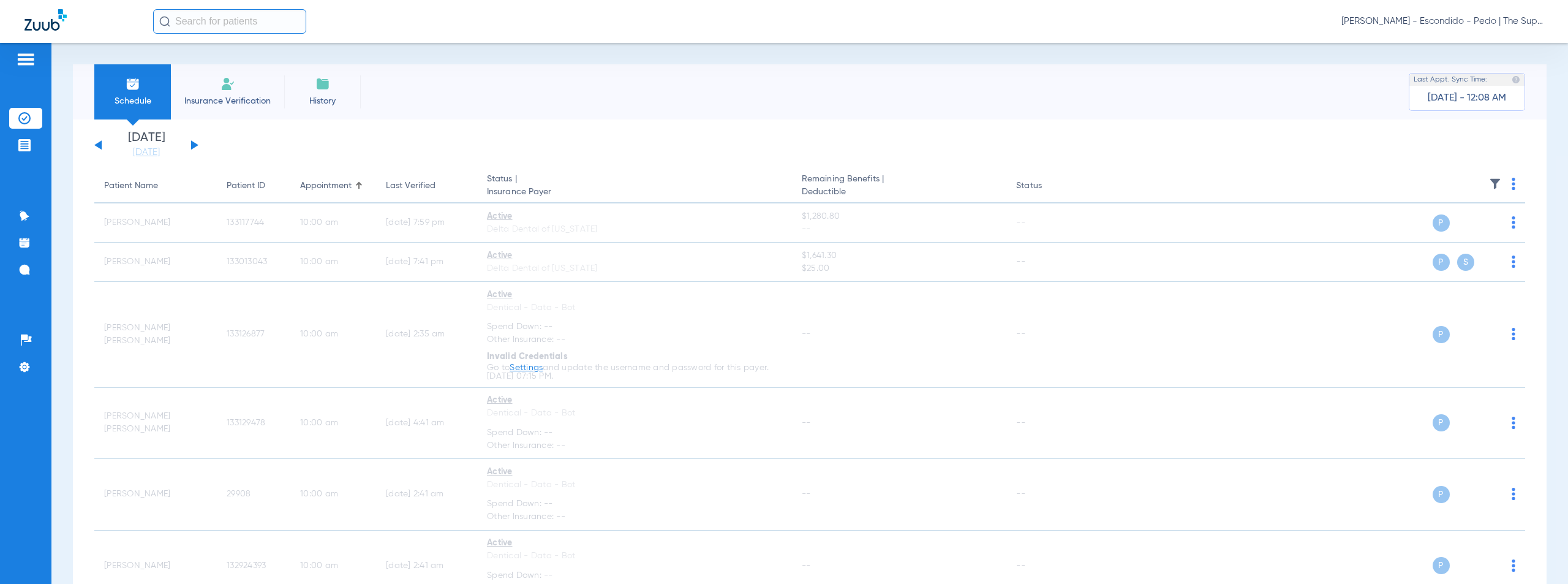
click at [1451, 25] on span "Austin Cooper - Escondido - Pedo | The Super Dentists" at bounding box center [1443, 21] width 202 height 12
click at [1486, 47] on span "Account Selection" at bounding box center [1498, 43] width 69 height 8
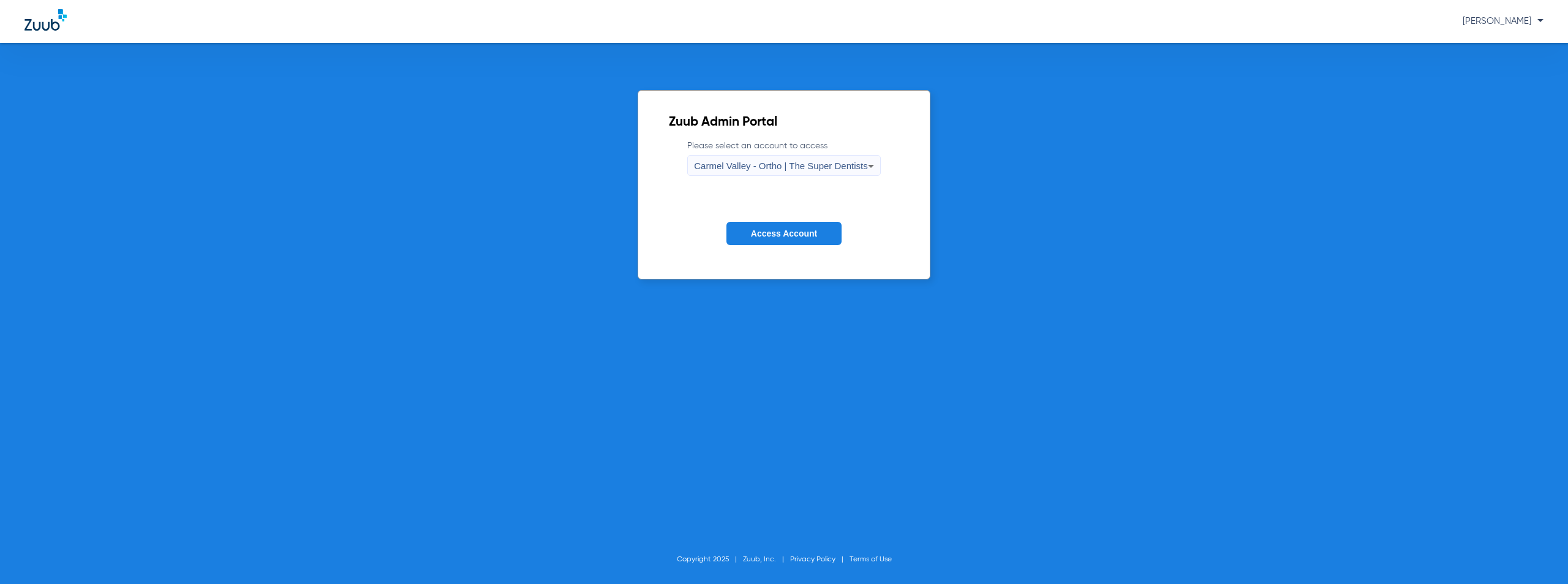
click at [760, 173] on div "Carmel Valley - Ortho | The Super Dentists" at bounding box center [780, 166] width 173 height 21
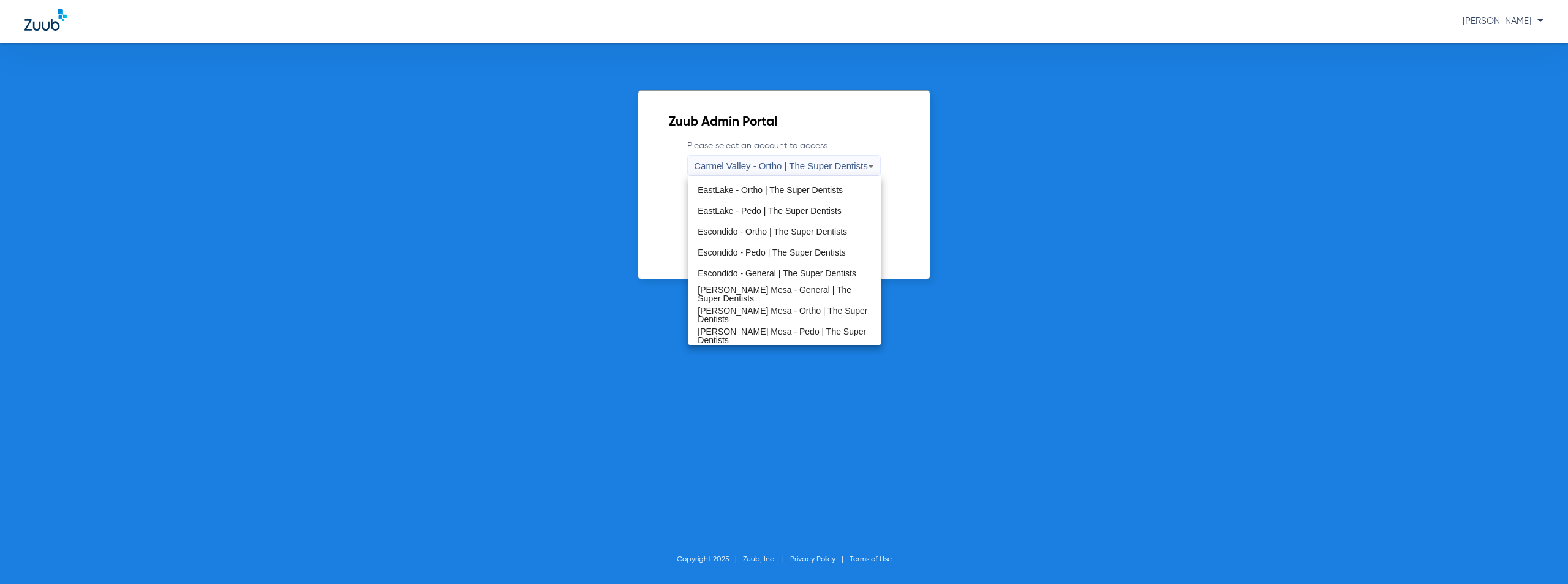
scroll to position [123, 0]
click at [788, 274] on span "[PERSON_NAME] Mesa - General | The Super Dentists" at bounding box center [784, 273] width 173 height 17
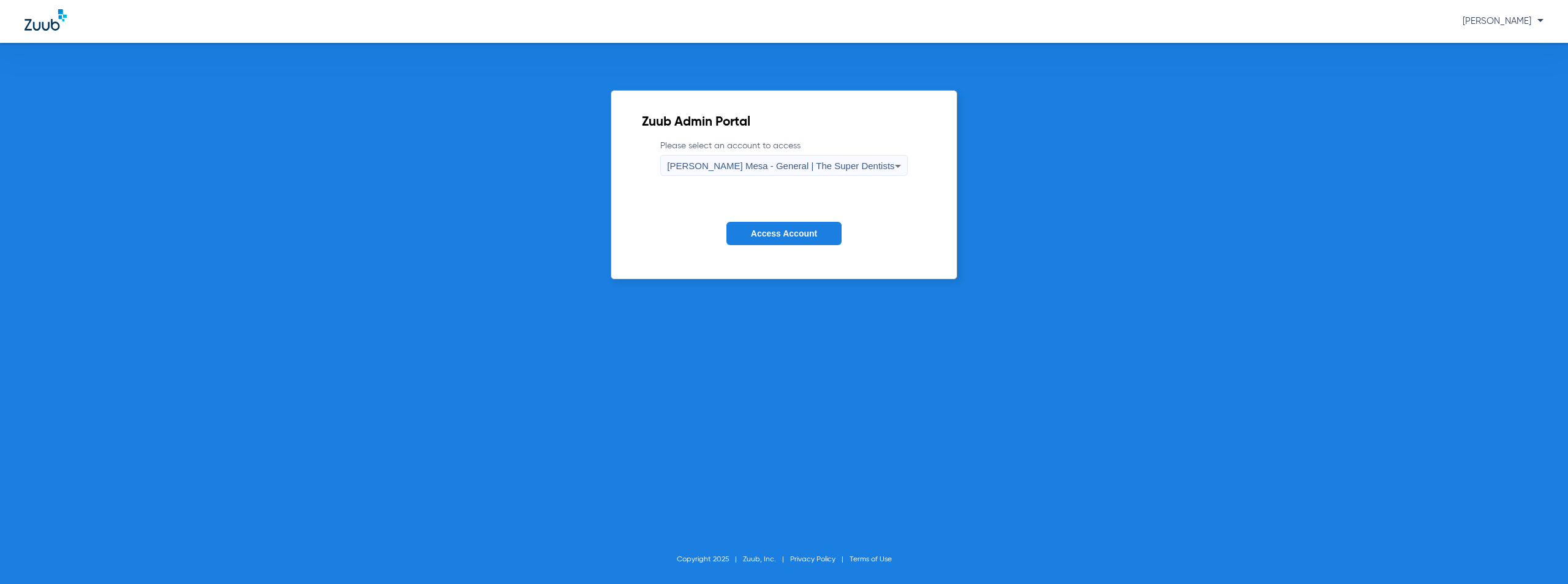
click at [802, 230] on span "Access Account" at bounding box center [784, 233] width 66 height 10
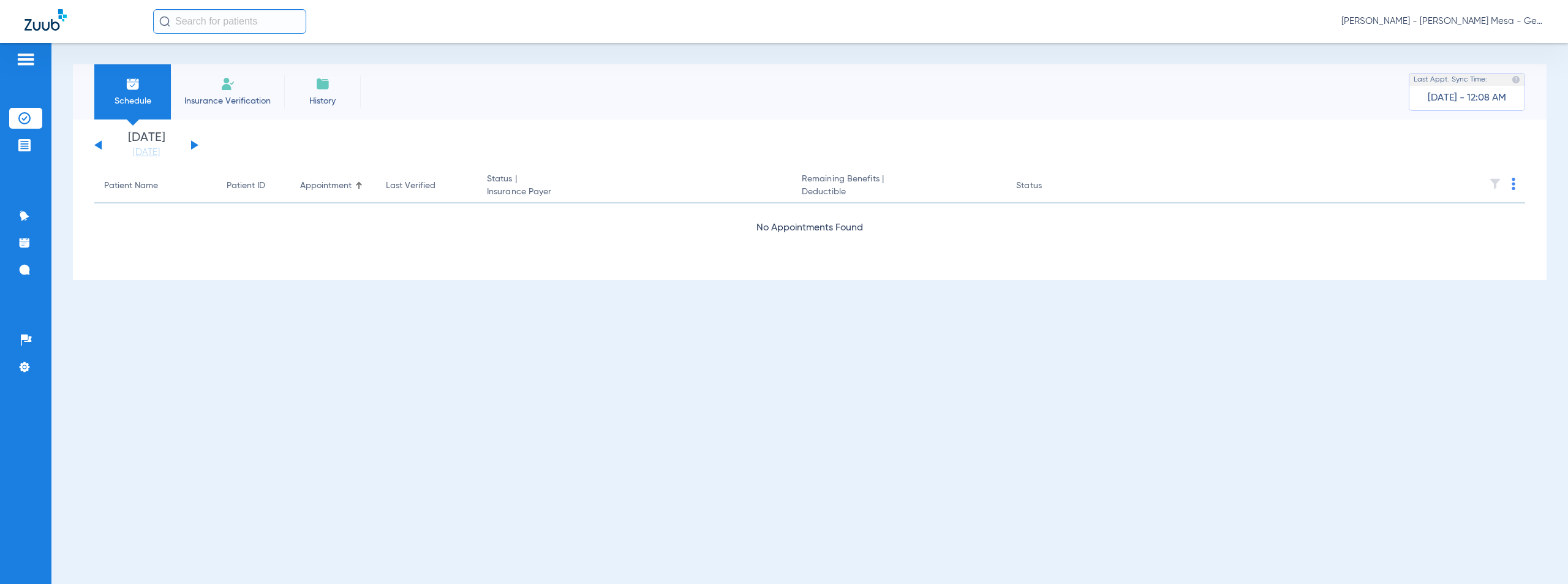
click at [195, 144] on button at bounding box center [195, 145] width 7 height 9
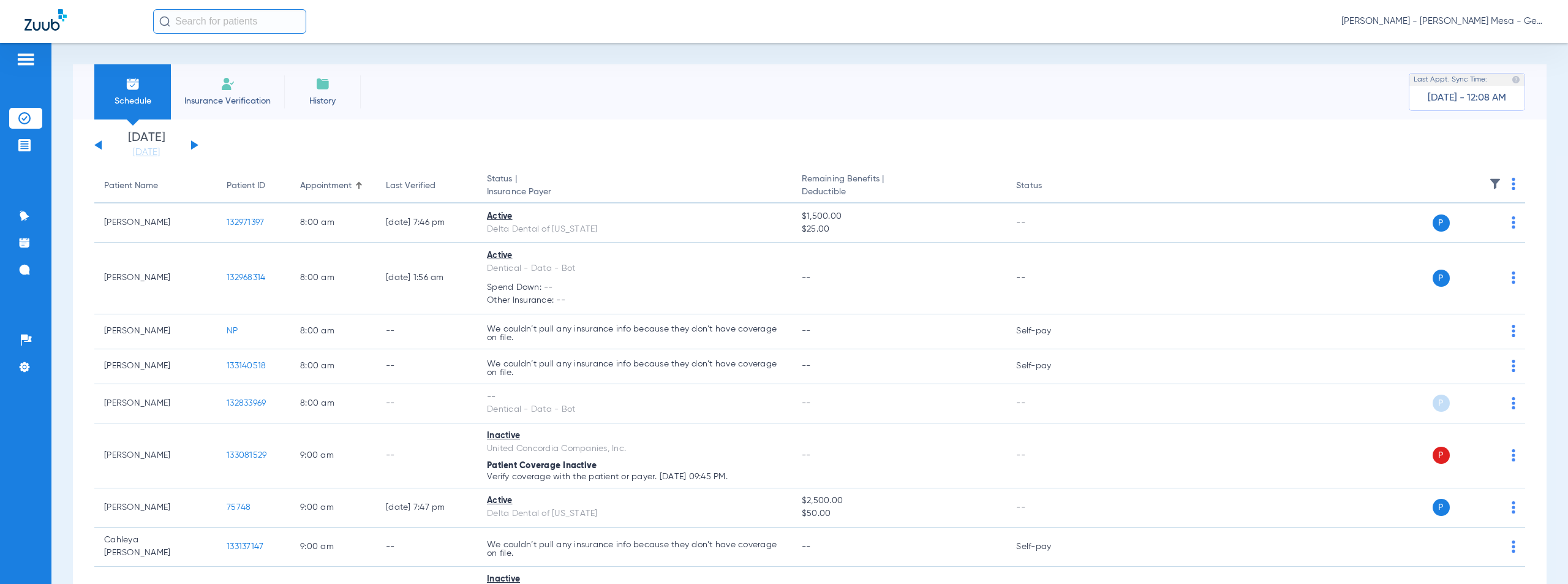
click at [1512, 182] on img at bounding box center [1514, 184] width 4 height 12
click at [1431, 237] on button "Verify All" at bounding box center [1459, 232] width 93 height 25
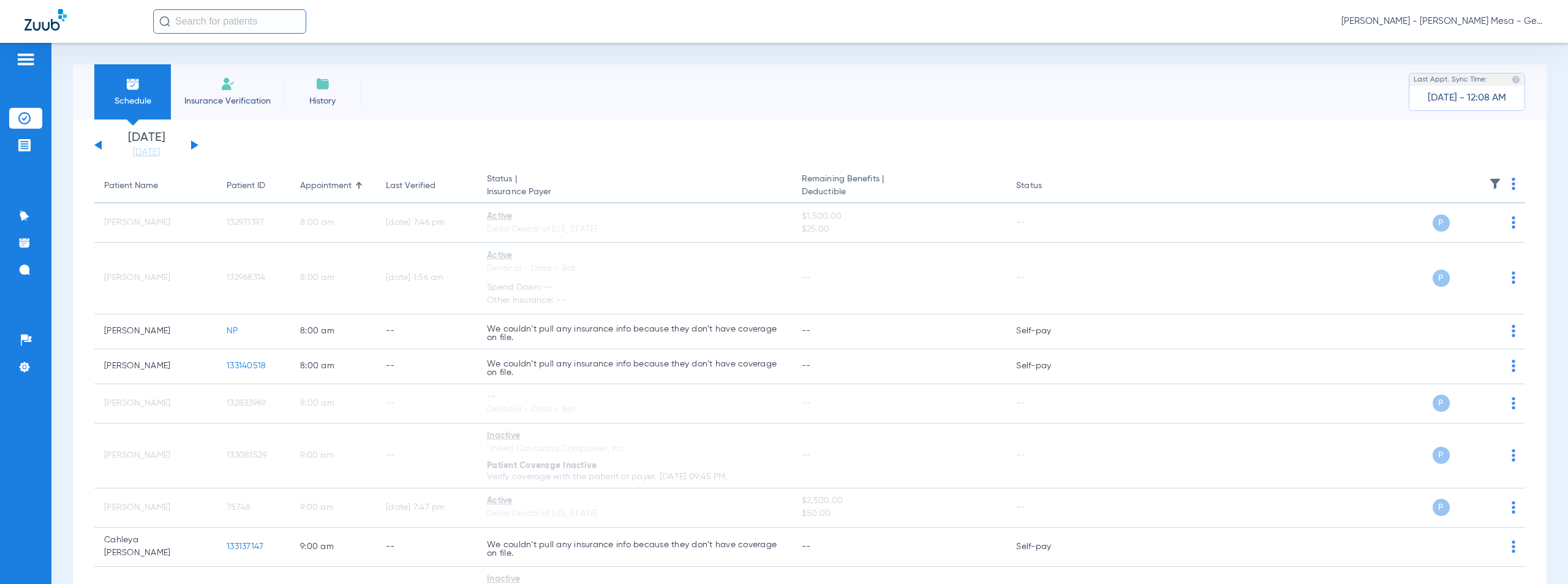
click at [1453, 22] on span "Austin Cooper - Keany Mesa - General | The Super Dentists" at bounding box center [1443, 21] width 202 height 12
click at [1500, 45] on span "Account Selection" at bounding box center [1498, 43] width 69 height 8
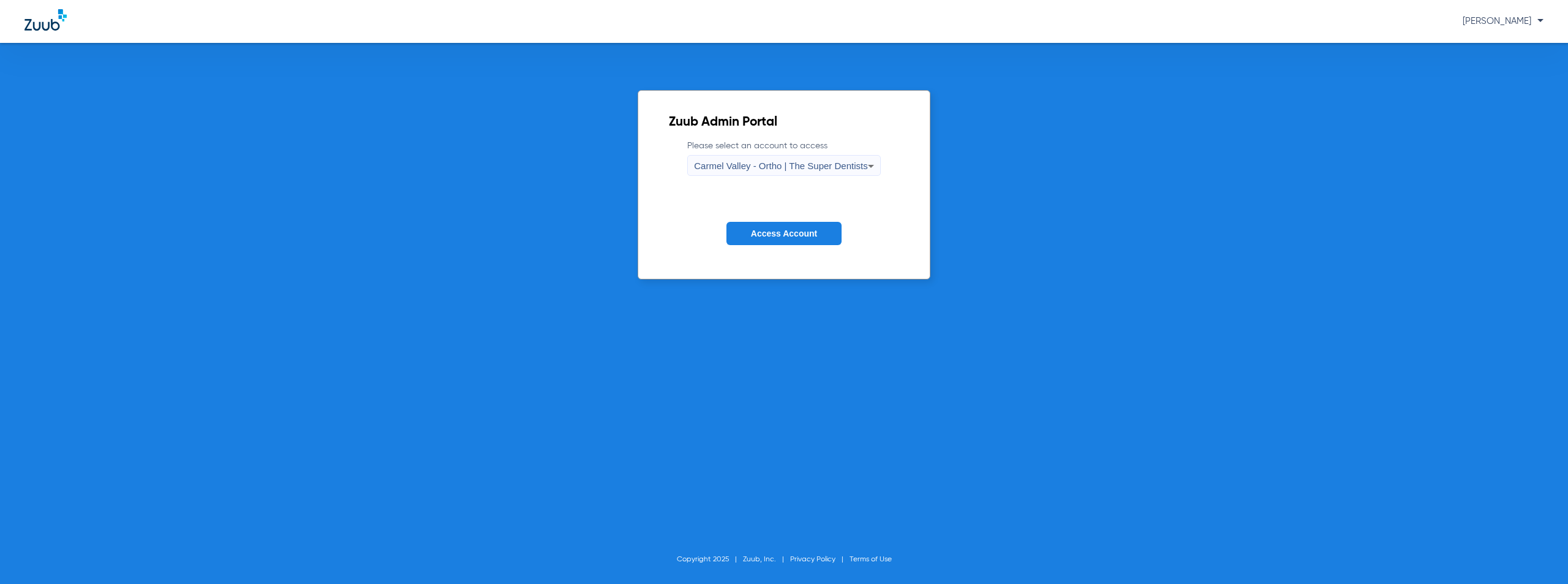
click at [779, 158] on div "Carmel Valley - Ortho | The Super Dentists" at bounding box center [780, 166] width 173 height 21
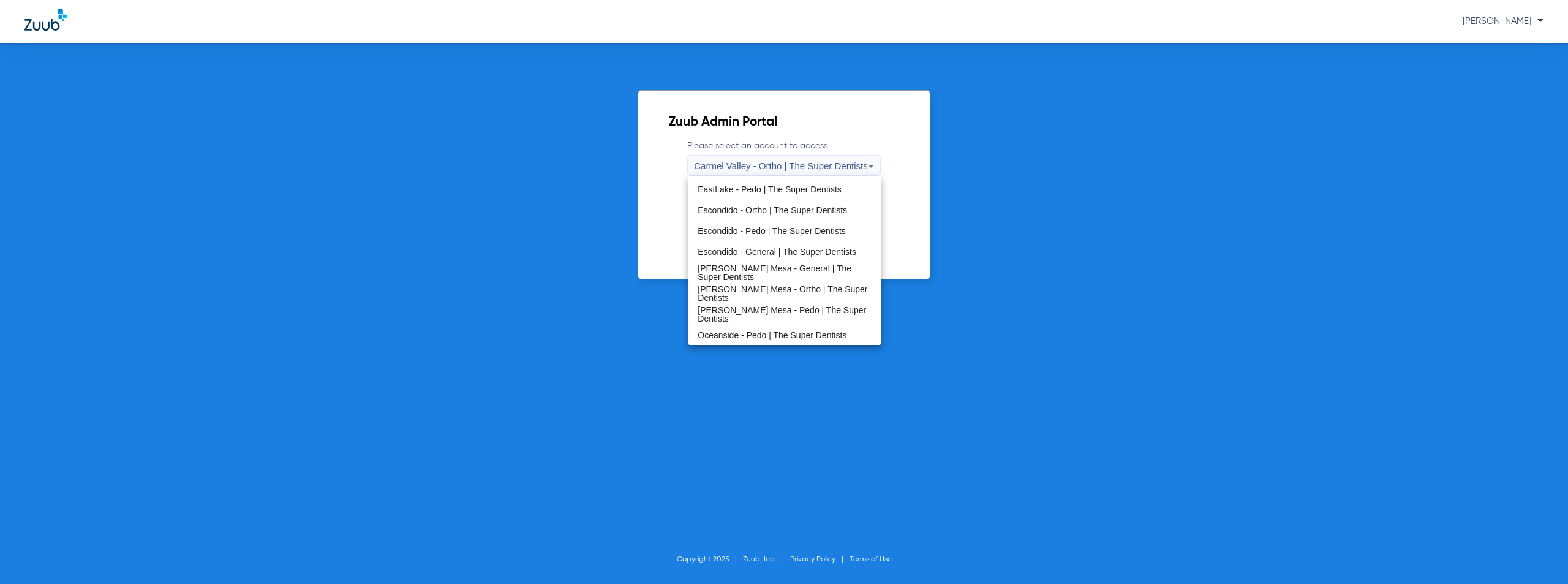
scroll to position [144, 0]
click at [760, 295] on span "[PERSON_NAME] Mesa - Pedo | The Super Dentists" at bounding box center [784, 293] width 173 height 17
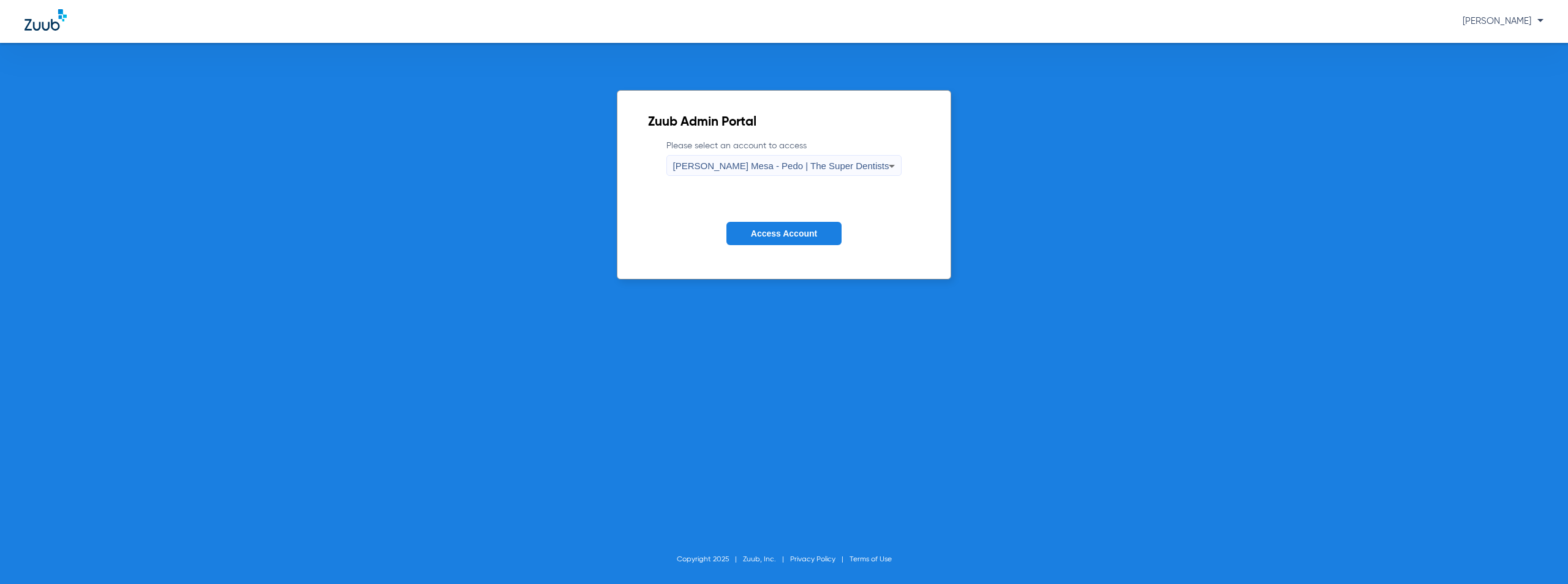
click at [786, 232] on span "Access Account" at bounding box center [784, 233] width 66 height 10
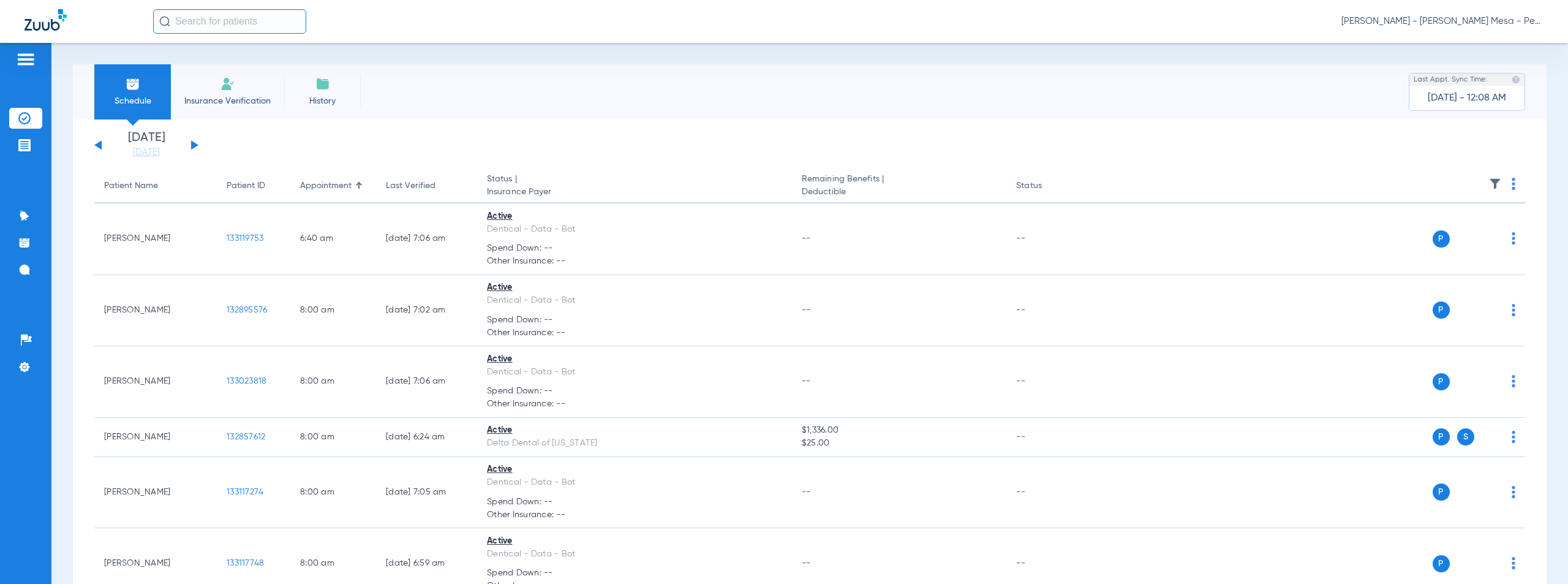
click at [191, 147] on button at bounding box center [195, 145] width 7 height 9
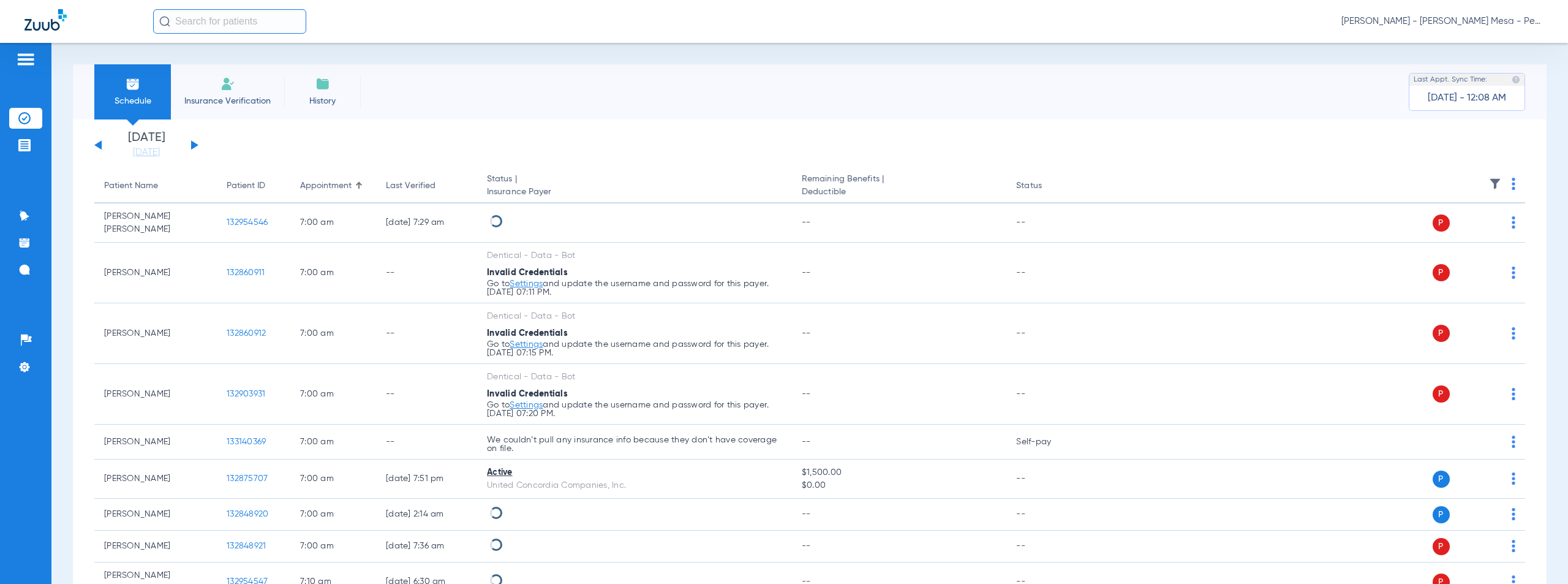
click at [1512, 183] on img at bounding box center [1514, 184] width 4 height 12
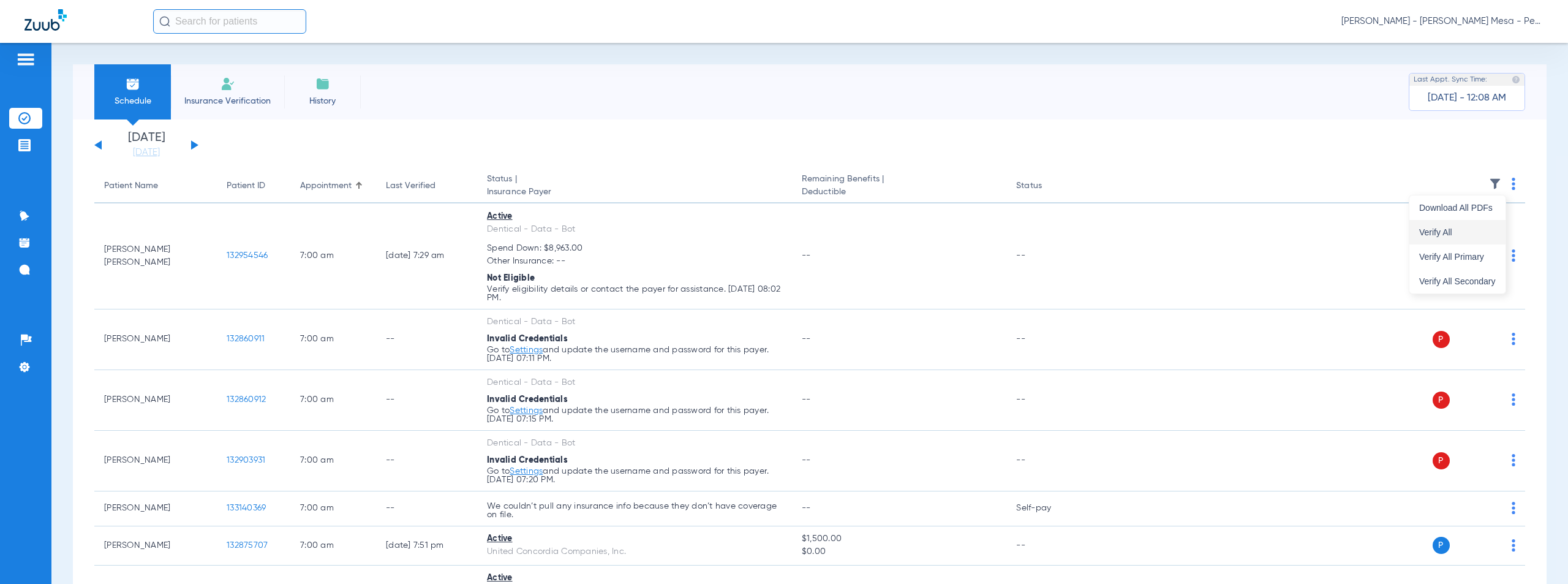
click at [1433, 232] on span "Verify All" at bounding box center [1458, 232] width 77 height 8
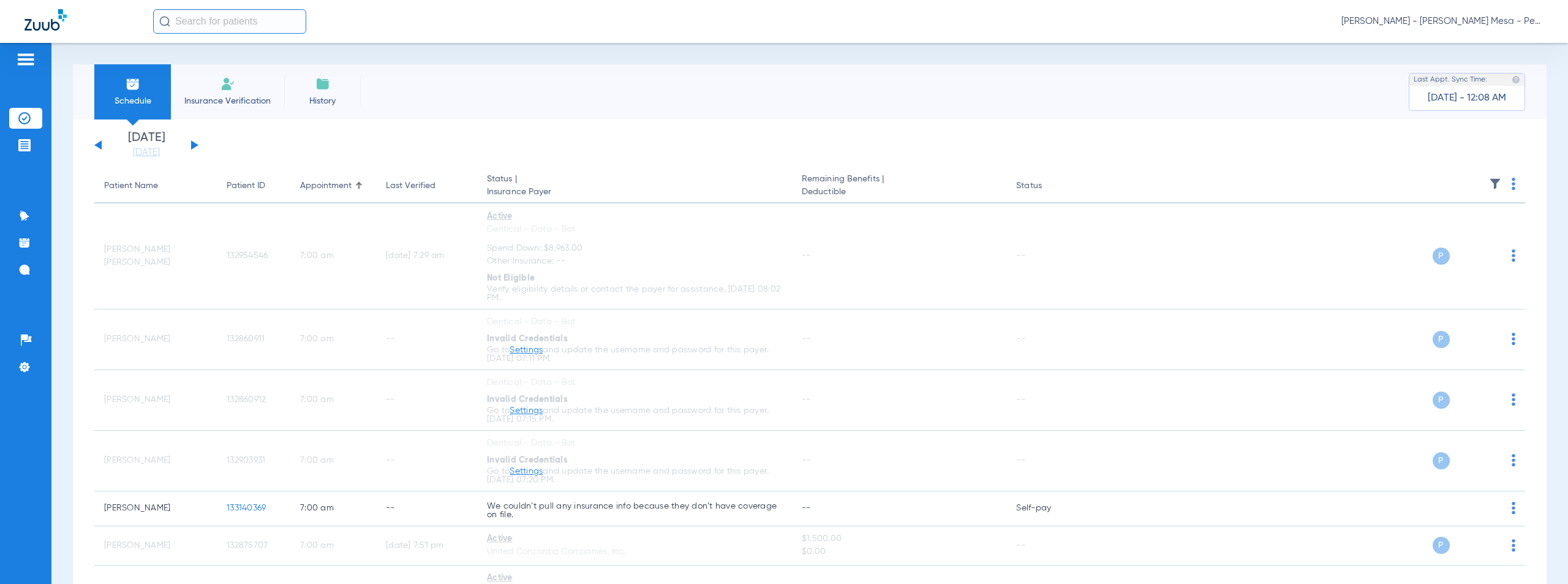
click at [1440, 24] on span "Austin Cooper - Keany Mesa - Pedo | The Super Dentists" at bounding box center [1443, 21] width 202 height 12
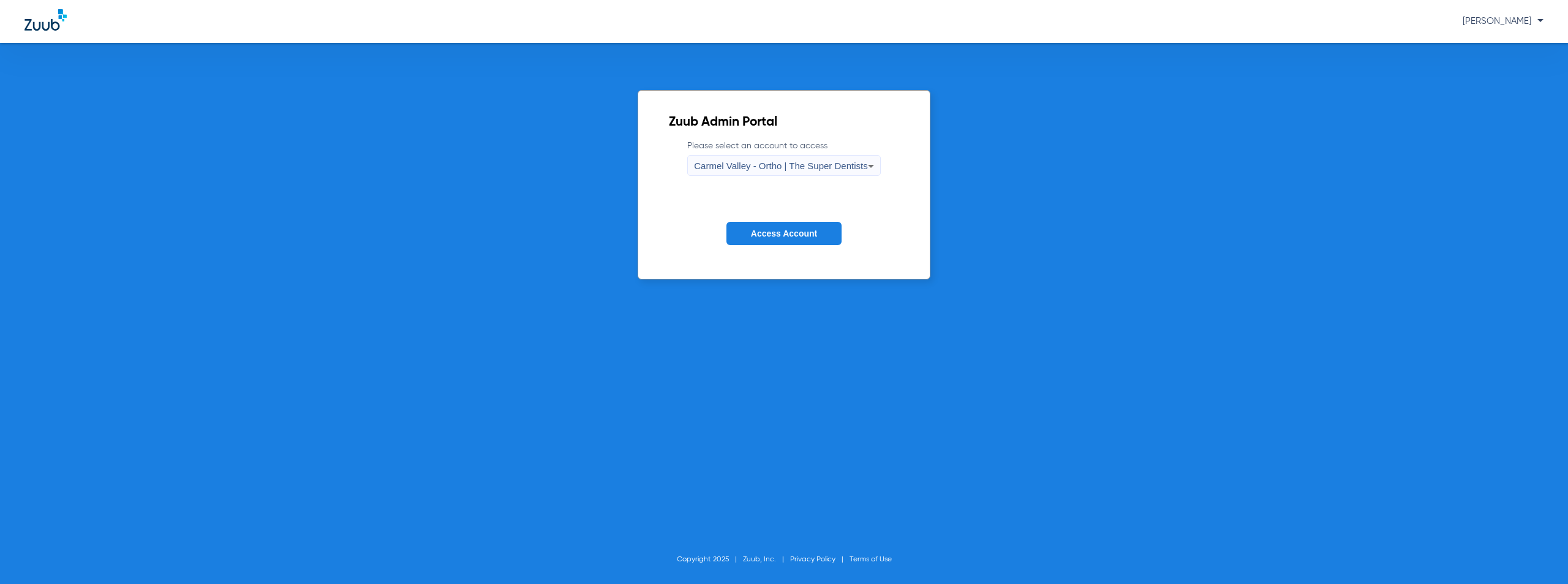
click at [758, 161] on span "Carmel Valley - Ortho | The Super Dentists" at bounding box center [780, 165] width 173 height 10
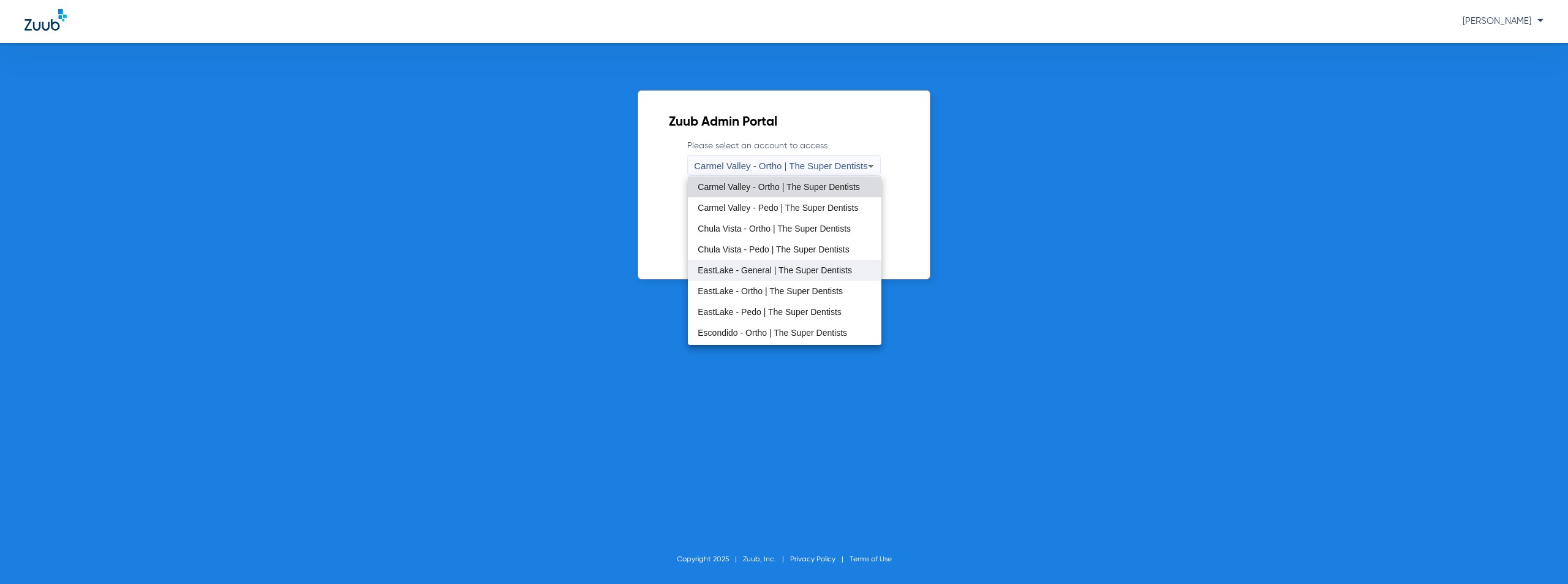
scroll to position [144, 0]
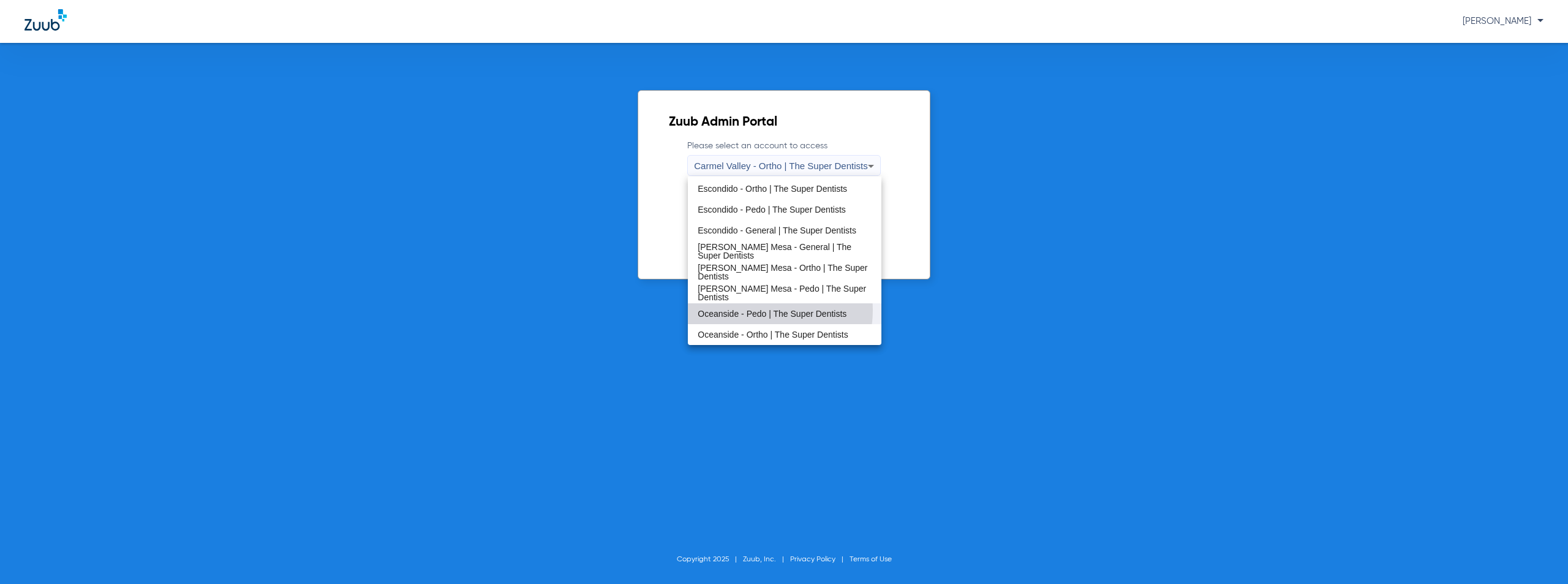
click at [758, 310] on span "Oceanside - Pedo | The Super Dentists" at bounding box center [772, 313] width 149 height 8
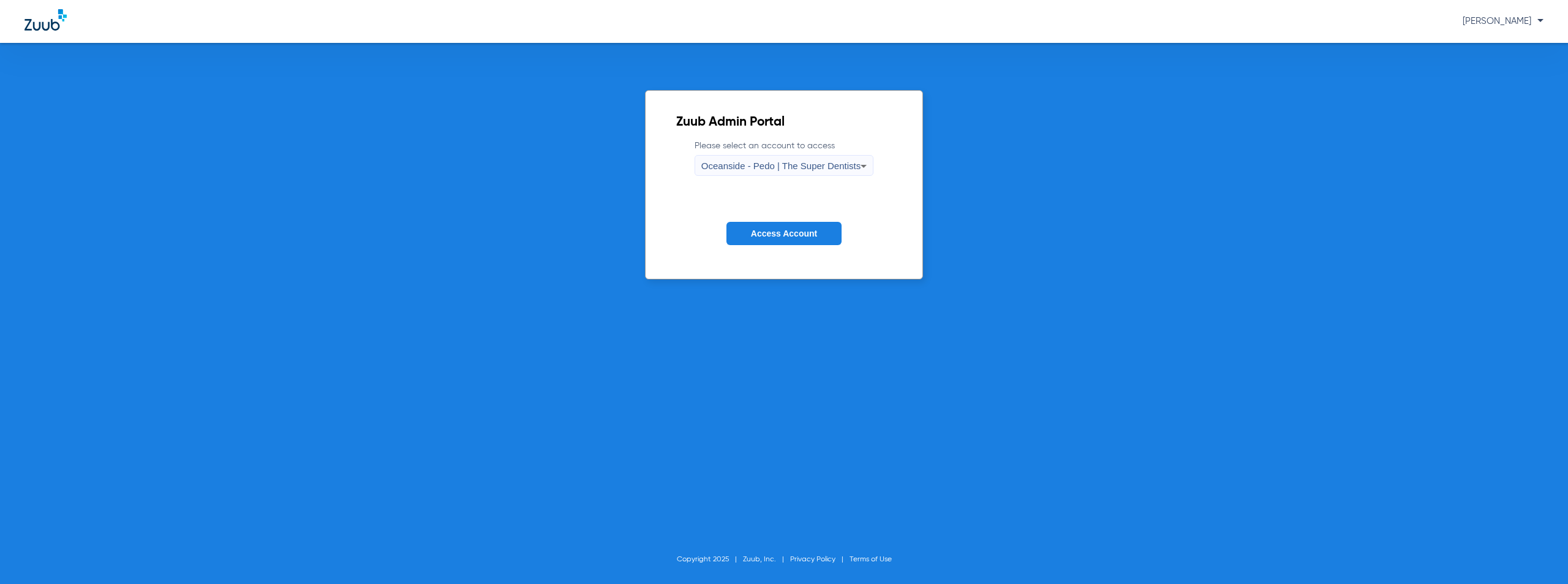
click at [785, 240] on button "Access Account" at bounding box center [784, 234] width 115 height 24
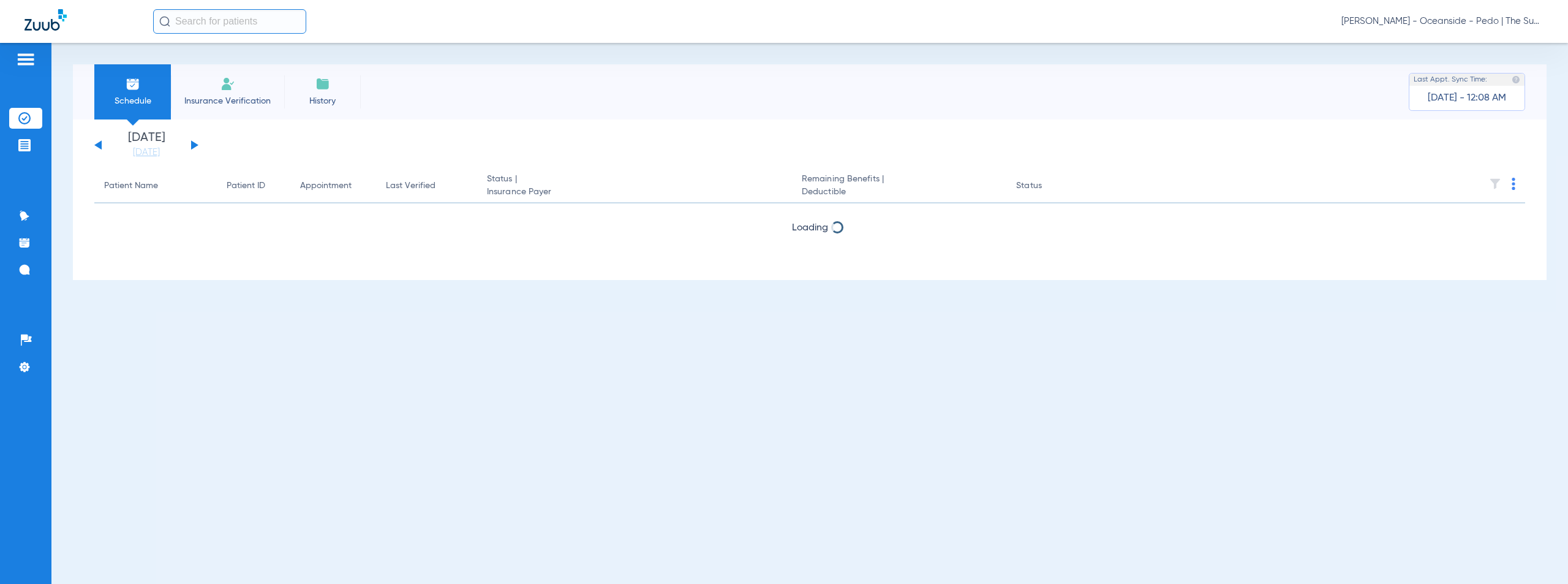
click at [193, 143] on button at bounding box center [195, 145] width 7 height 9
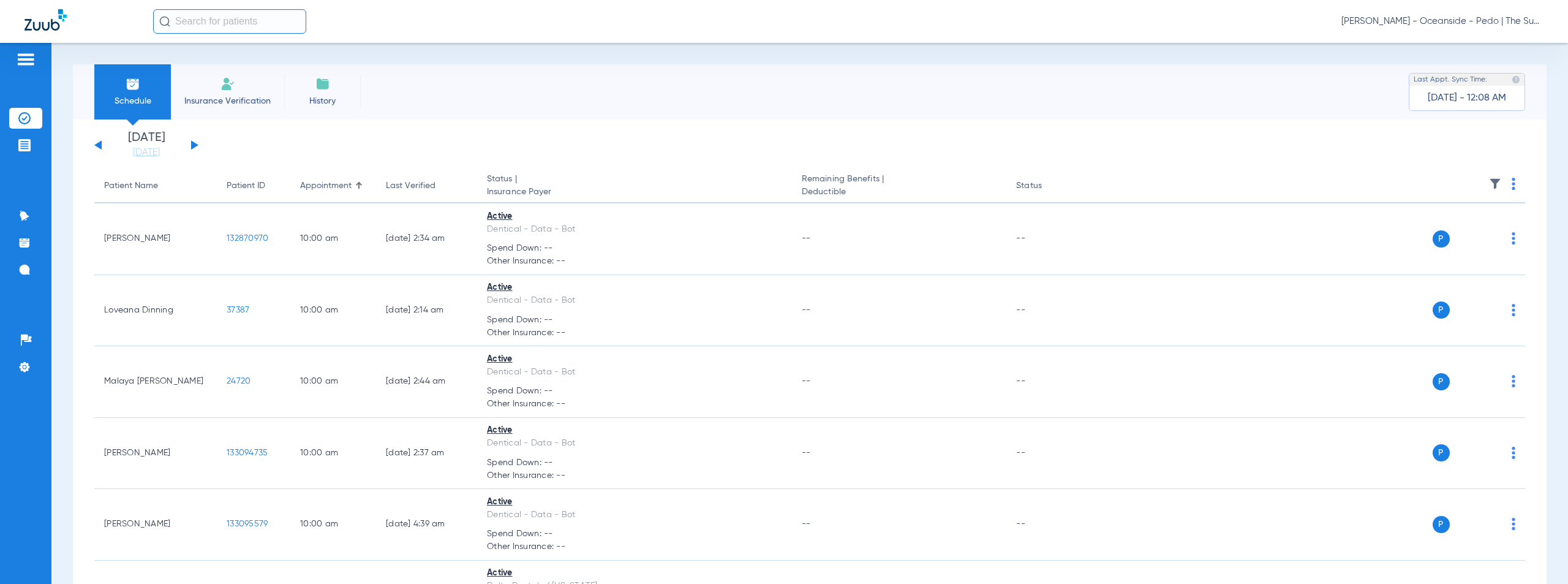
click at [1512, 182] on img at bounding box center [1514, 184] width 4 height 12
click at [1450, 229] on span "Verify All" at bounding box center [1458, 232] width 77 height 8
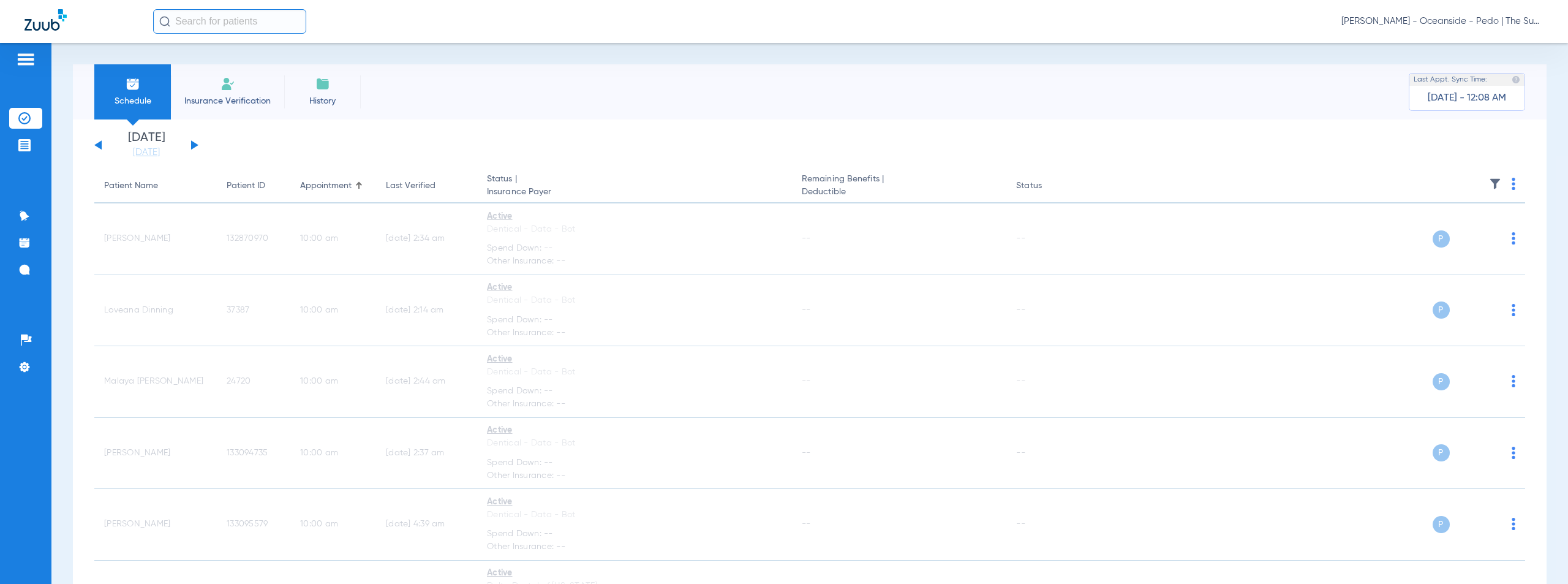
click at [1471, 22] on span "Austin Cooper - Oceanside - Pedo | The Super Dentists" at bounding box center [1443, 21] width 202 height 12
click at [1486, 45] on span "Account Selection" at bounding box center [1498, 43] width 69 height 8
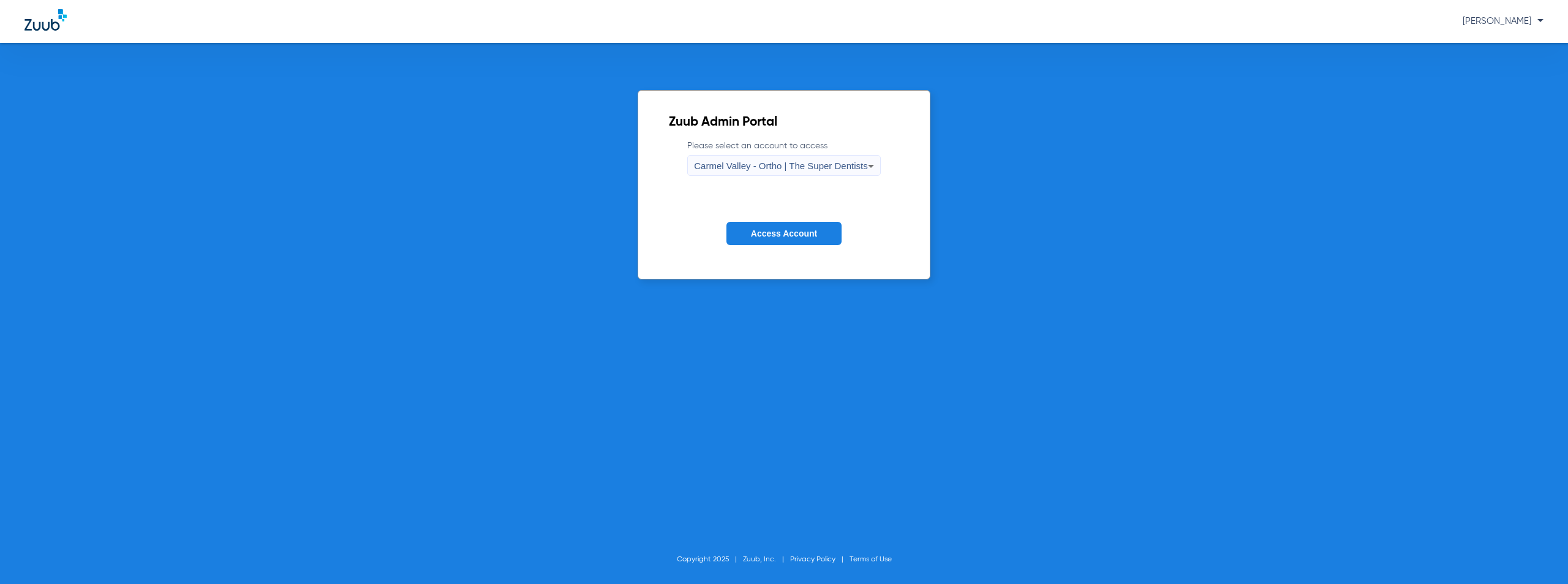
click at [777, 171] on span "Carmel Valley - Ortho | The Super Dentists" at bounding box center [780, 165] width 173 height 10
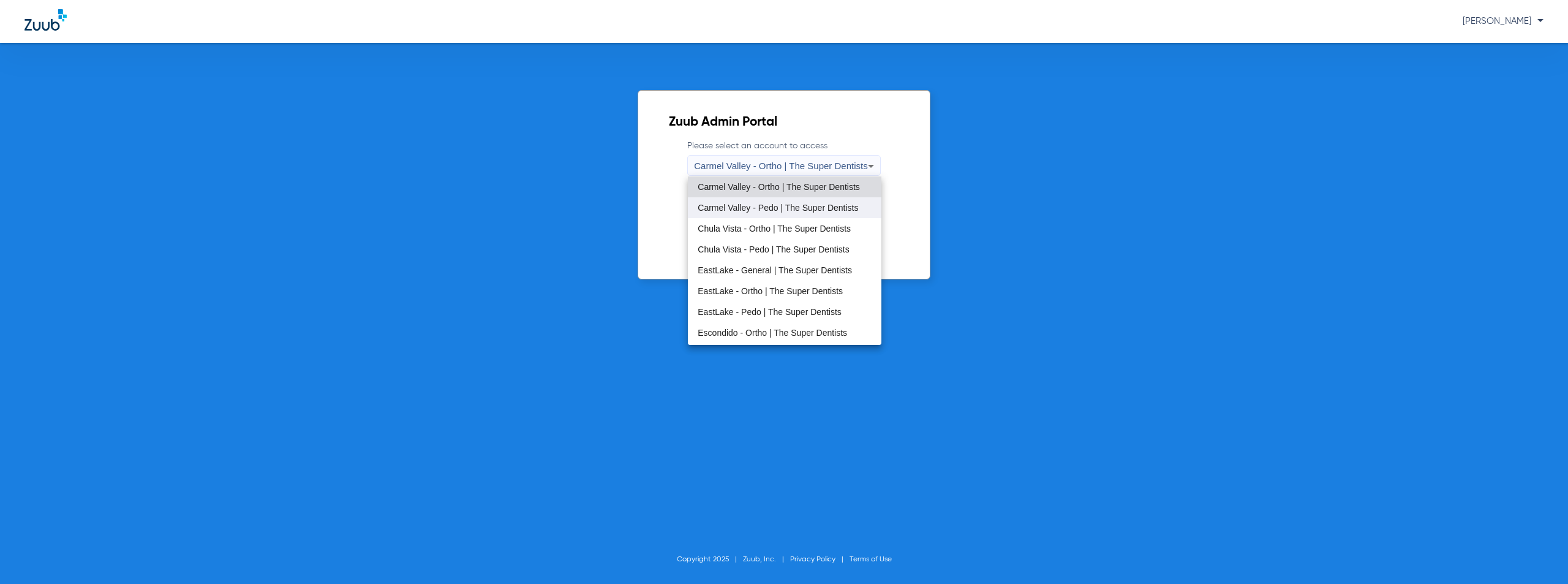
click at [776, 202] on mat-option "Carmel Valley - Pedo | The Super Dentists" at bounding box center [784, 208] width 193 height 21
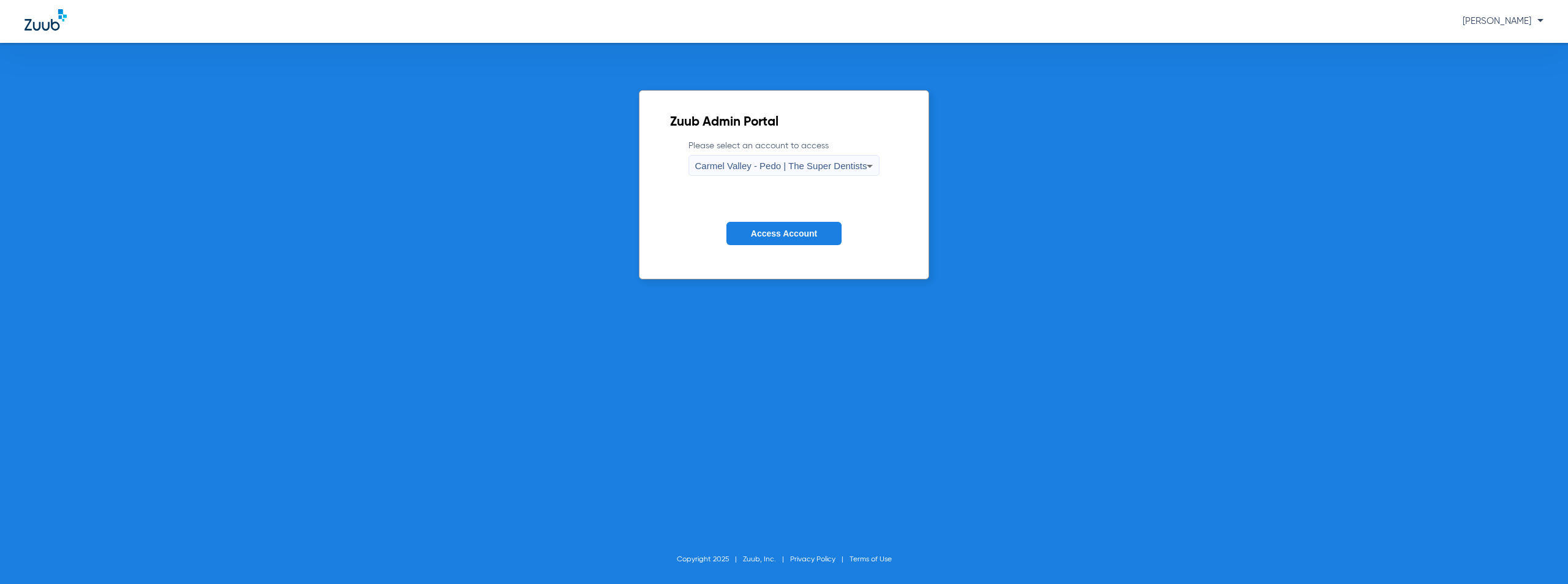
click at [771, 226] on button "Access Account" at bounding box center [784, 234] width 115 height 24
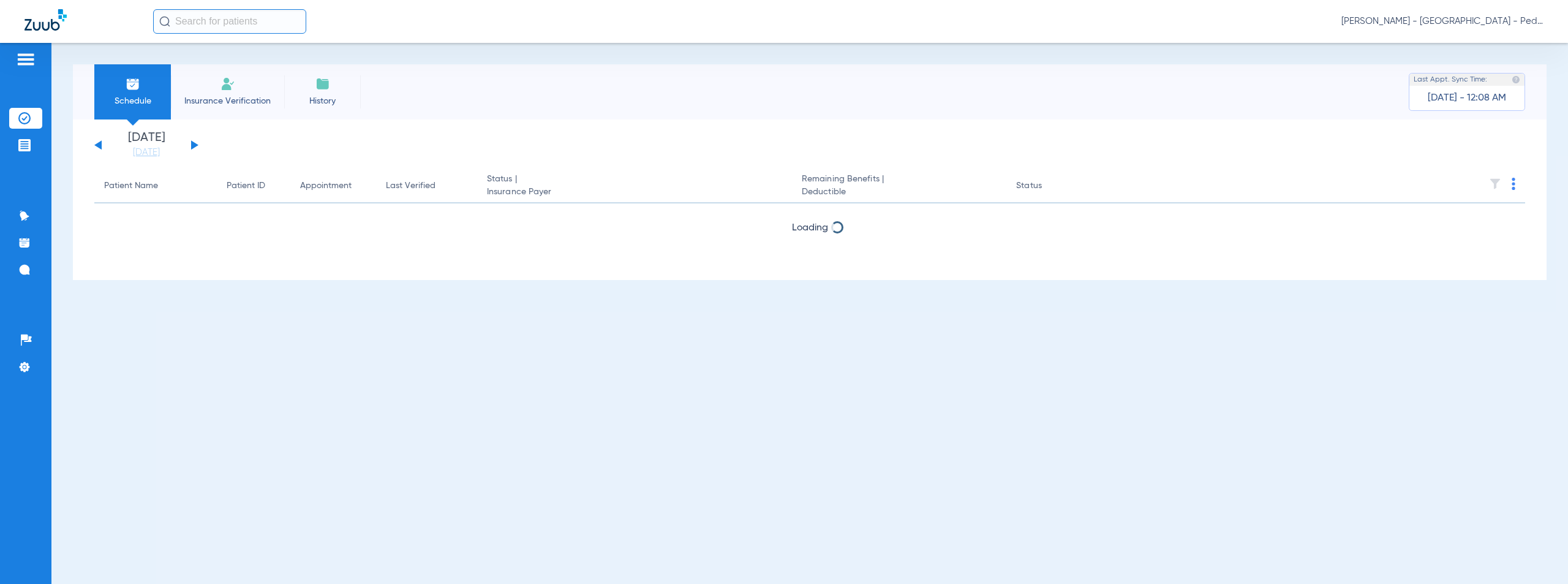
click at [195, 143] on button at bounding box center [195, 145] width 7 height 9
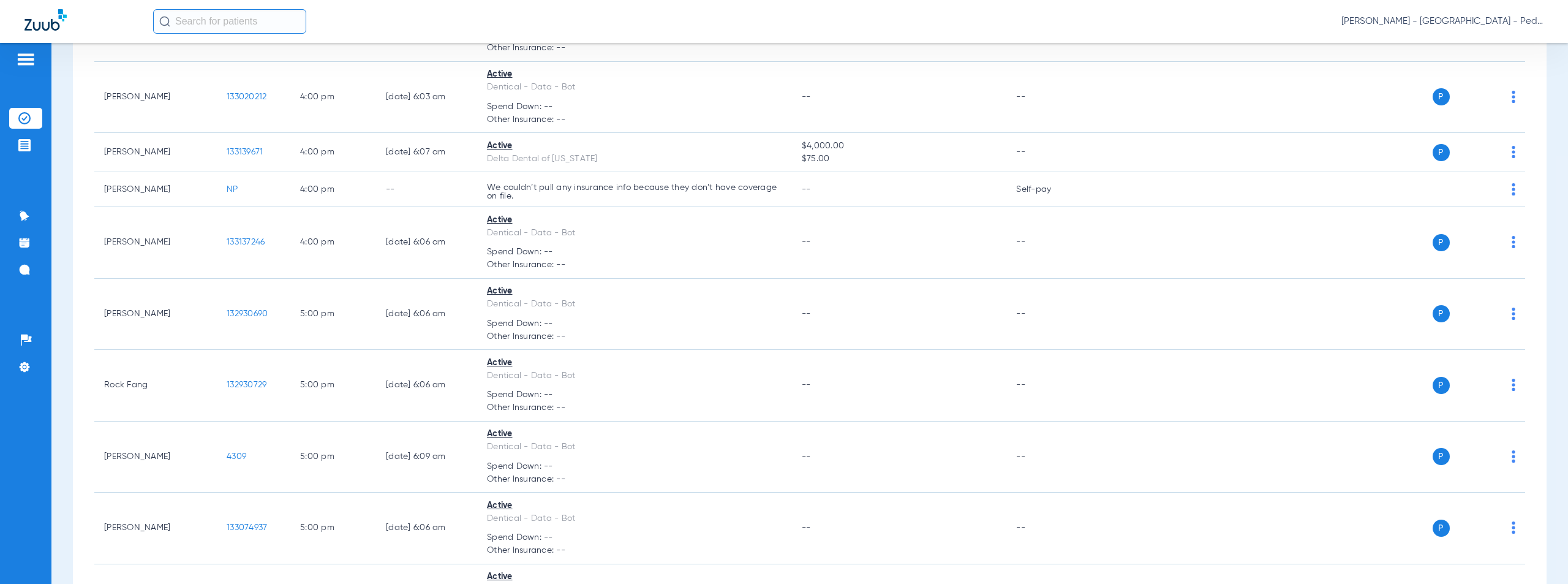
scroll to position [2559, 0]
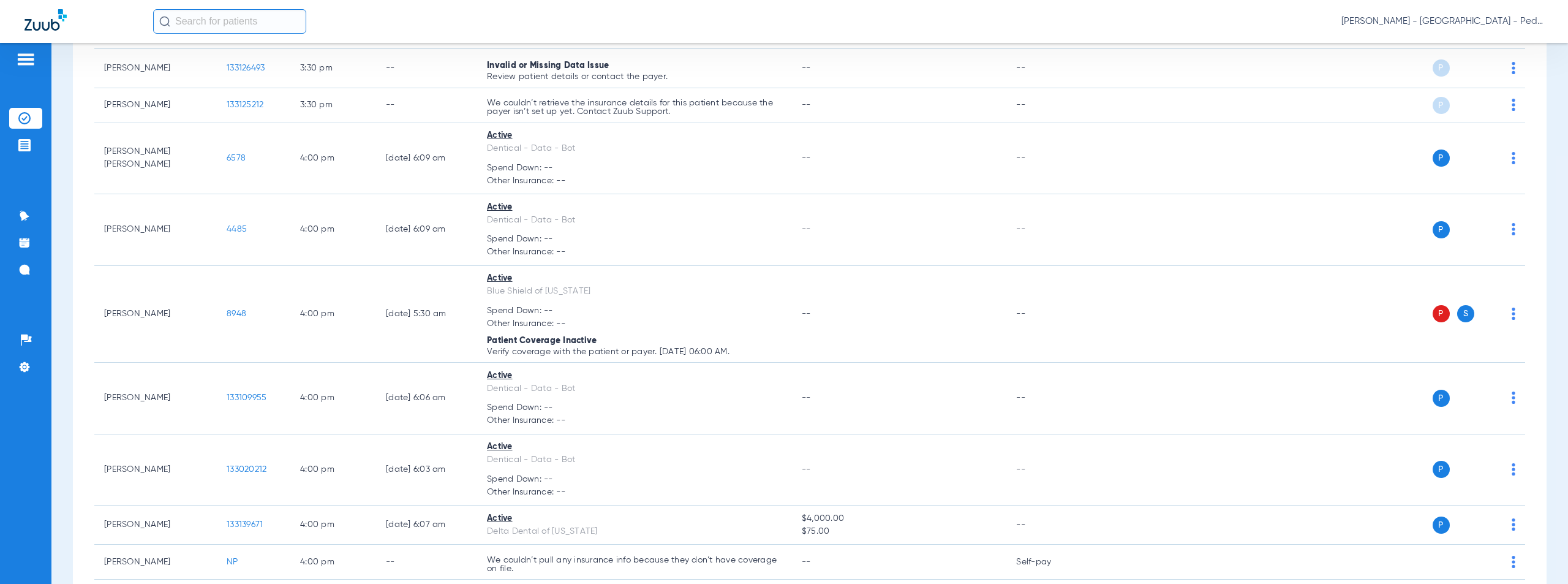
click at [1460, 25] on span "Austin Cooper - Carmel Valley - Pedo | The Super Dentists" at bounding box center [1443, 21] width 202 height 12
click at [1499, 49] on button "Account Selection" at bounding box center [1498, 43] width 88 height 25
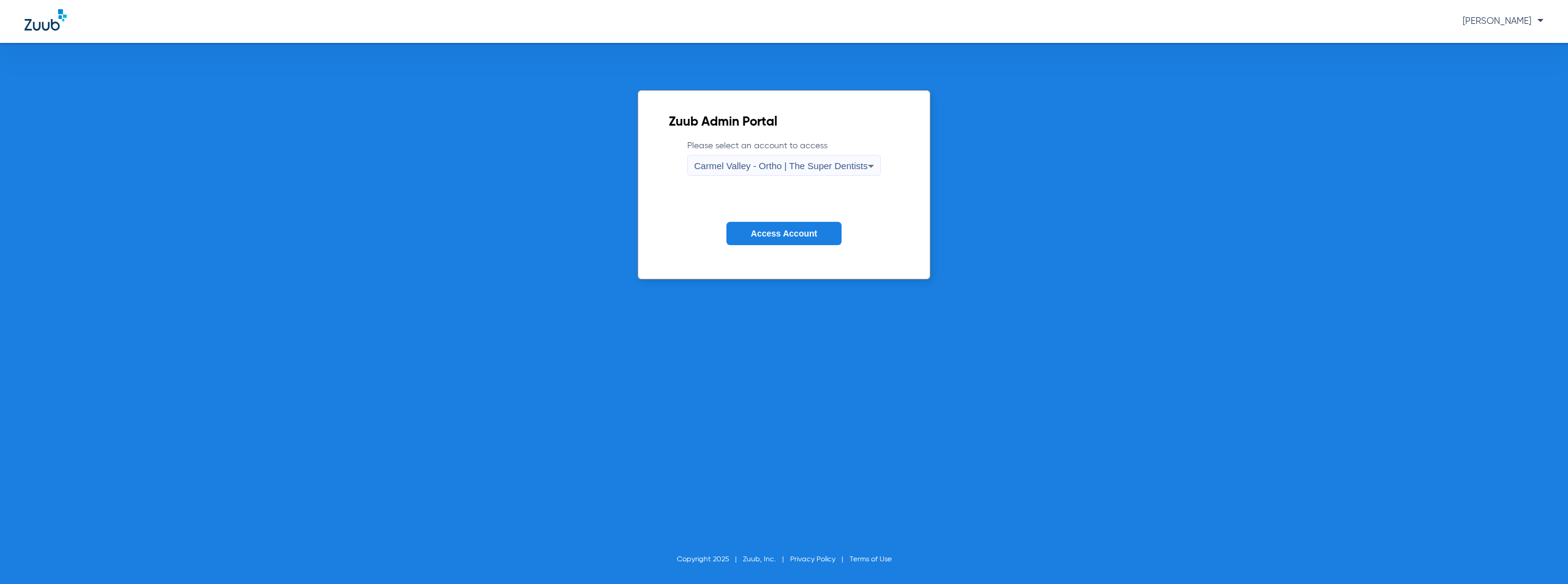
click at [745, 162] on span "Carmel Valley - Ortho | The Super Dentists" at bounding box center [780, 165] width 173 height 10
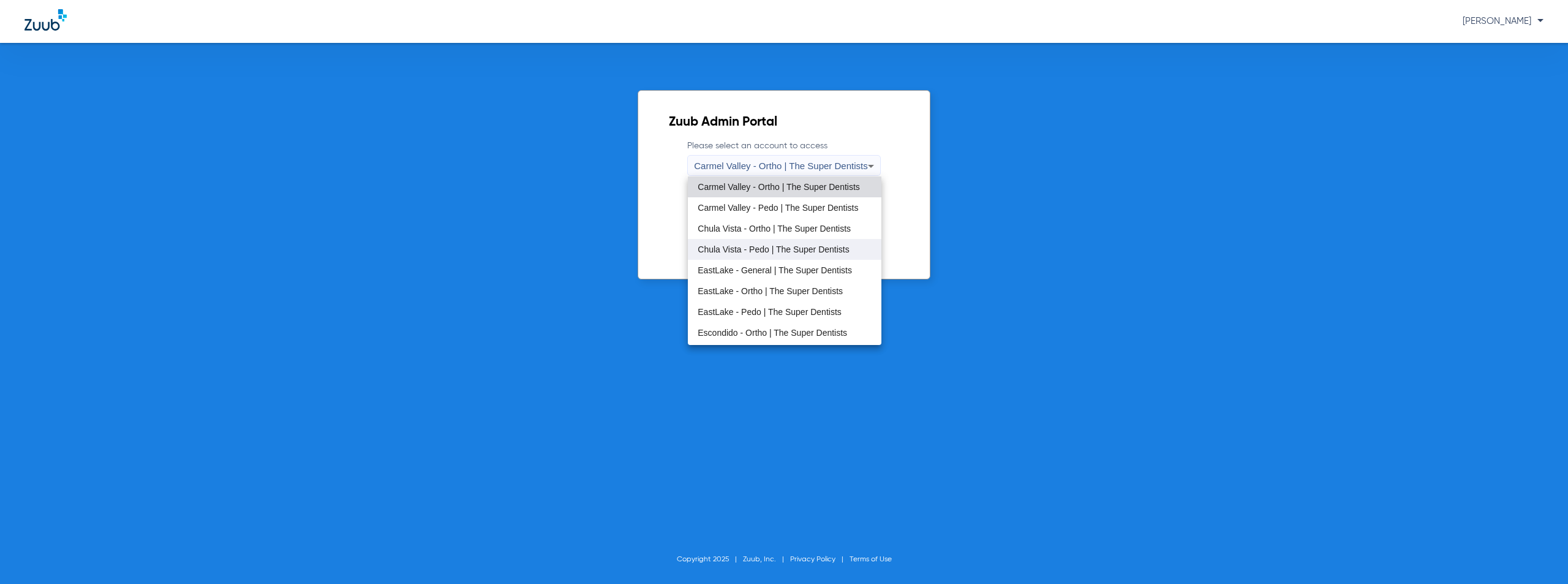
click at [760, 250] on span "Chula Vista - Pedo | The Super Dentists" at bounding box center [773, 249] width 151 height 8
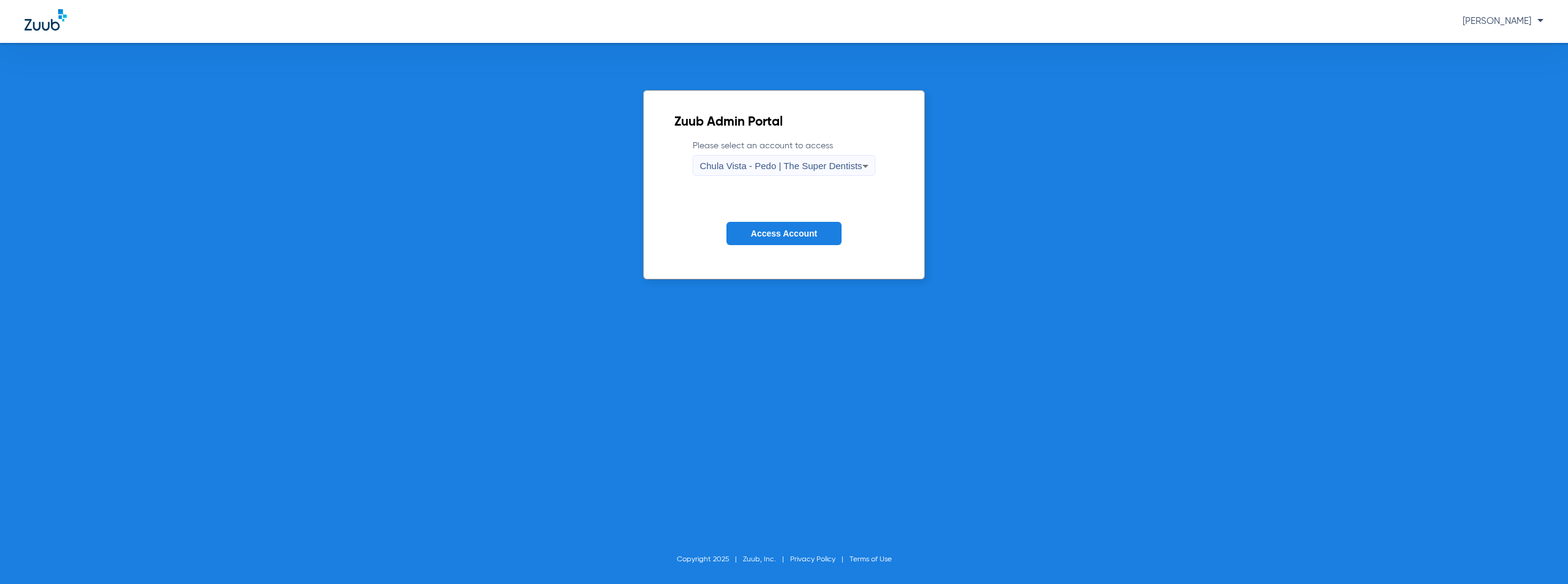
click at [791, 228] on span "Access Account" at bounding box center [784, 233] width 66 height 10
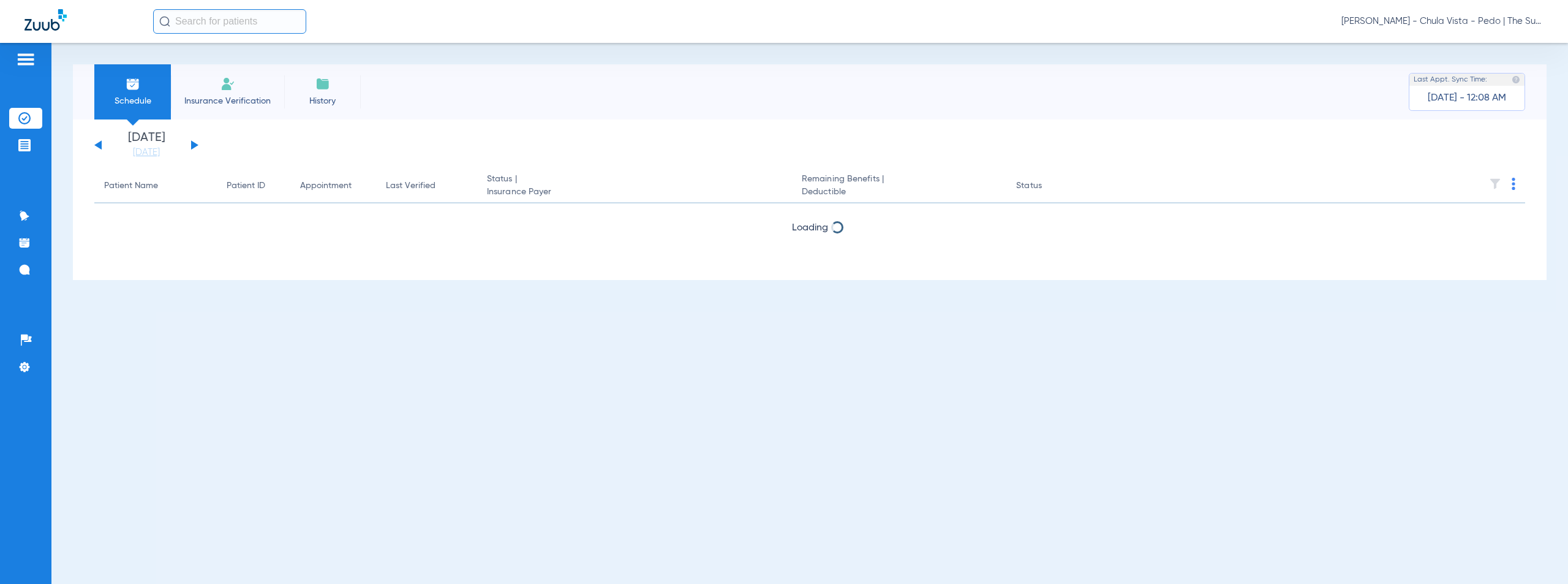
click at [195, 145] on button at bounding box center [195, 145] width 7 height 9
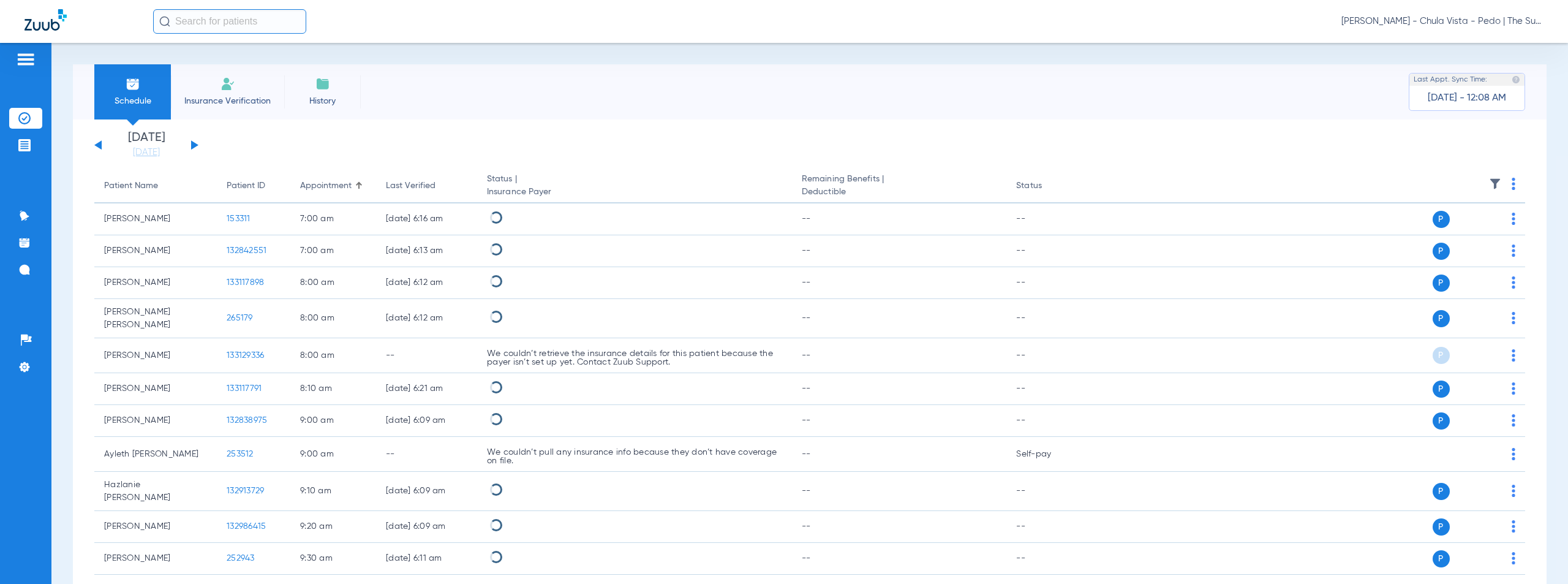
click at [528, 29] on div "[PERSON_NAME] - Chula Vista - Pedo | The Super Dentists" at bounding box center [848, 21] width 1390 height 25
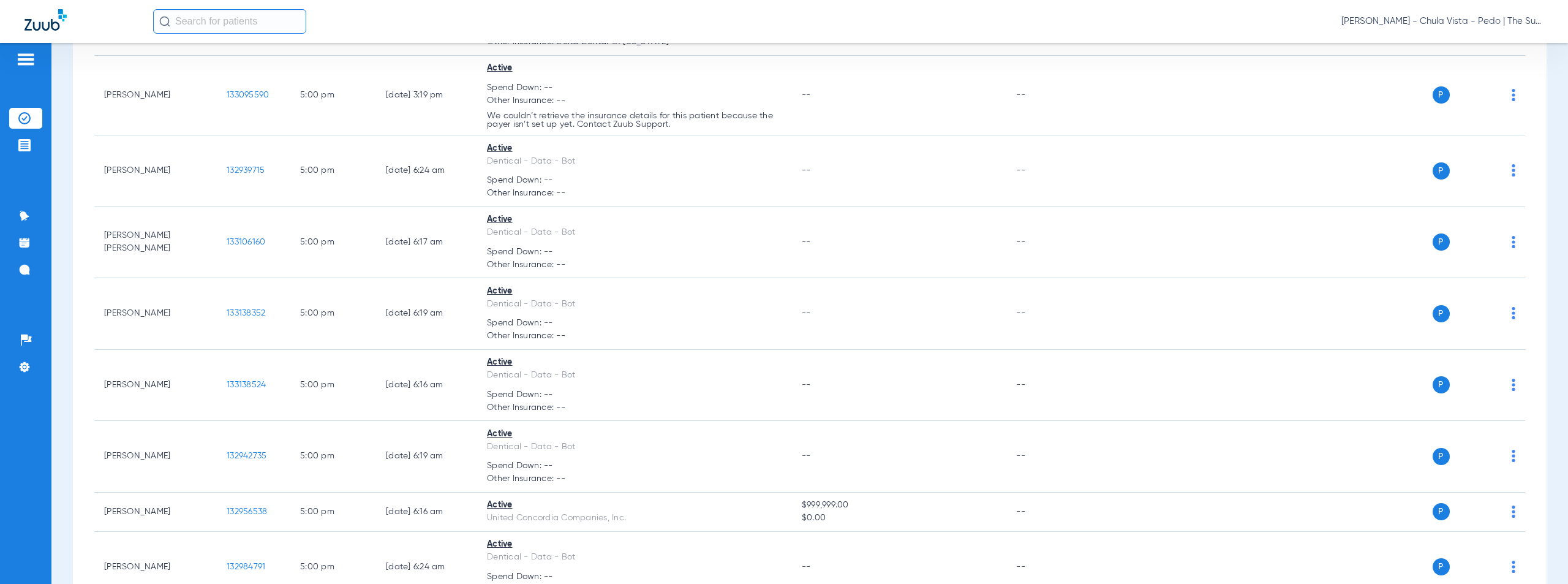
scroll to position [7594, 0]
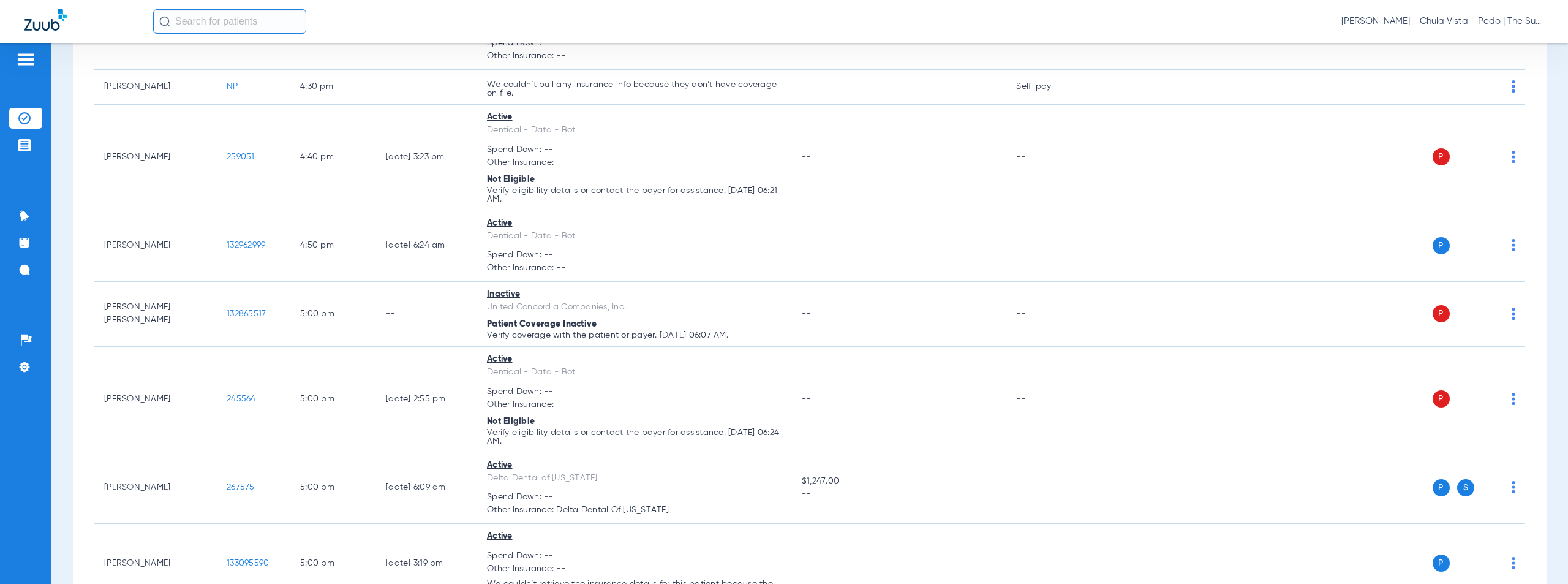
click at [1464, 23] on span "[PERSON_NAME] - Chula Vista - Pedo | The Super Dentists" at bounding box center [1443, 21] width 202 height 12
click at [1492, 49] on button "Account Selection" at bounding box center [1498, 43] width 88 height 25
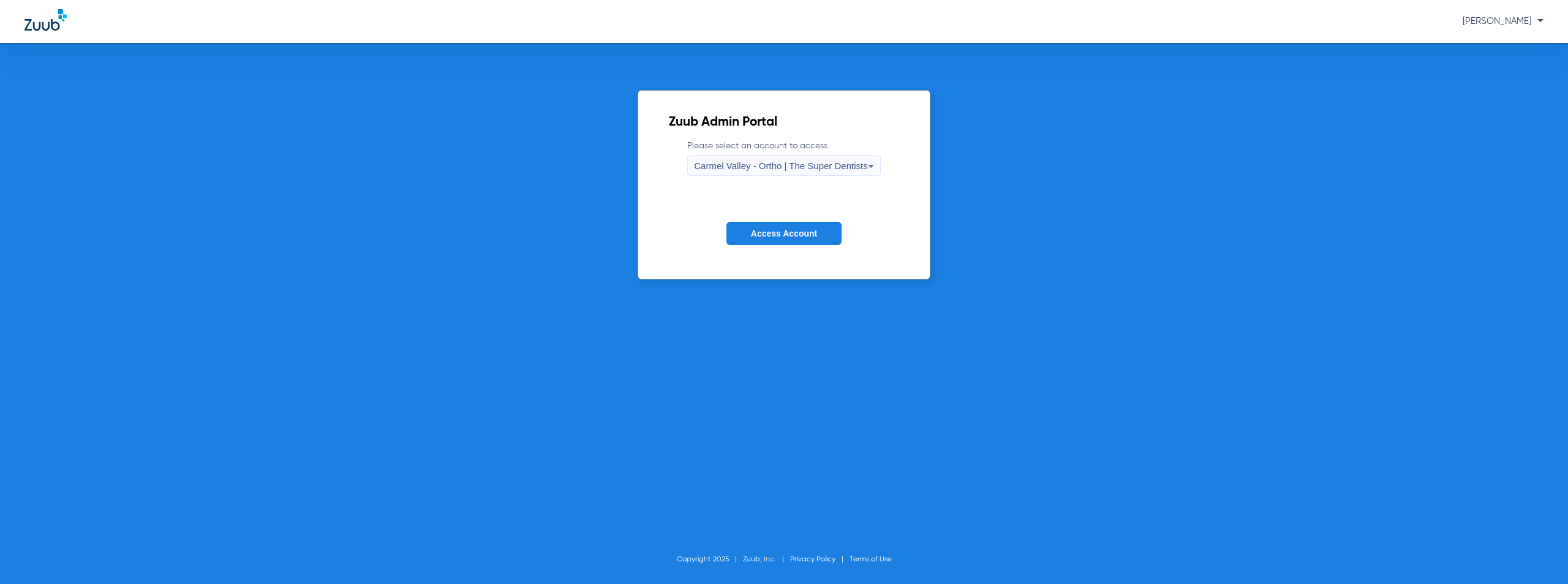
click at [745, 167] on span "Carmel Valley - Ortho | The Super Dentists" at bounding box center [780, 165] width 173 height 10
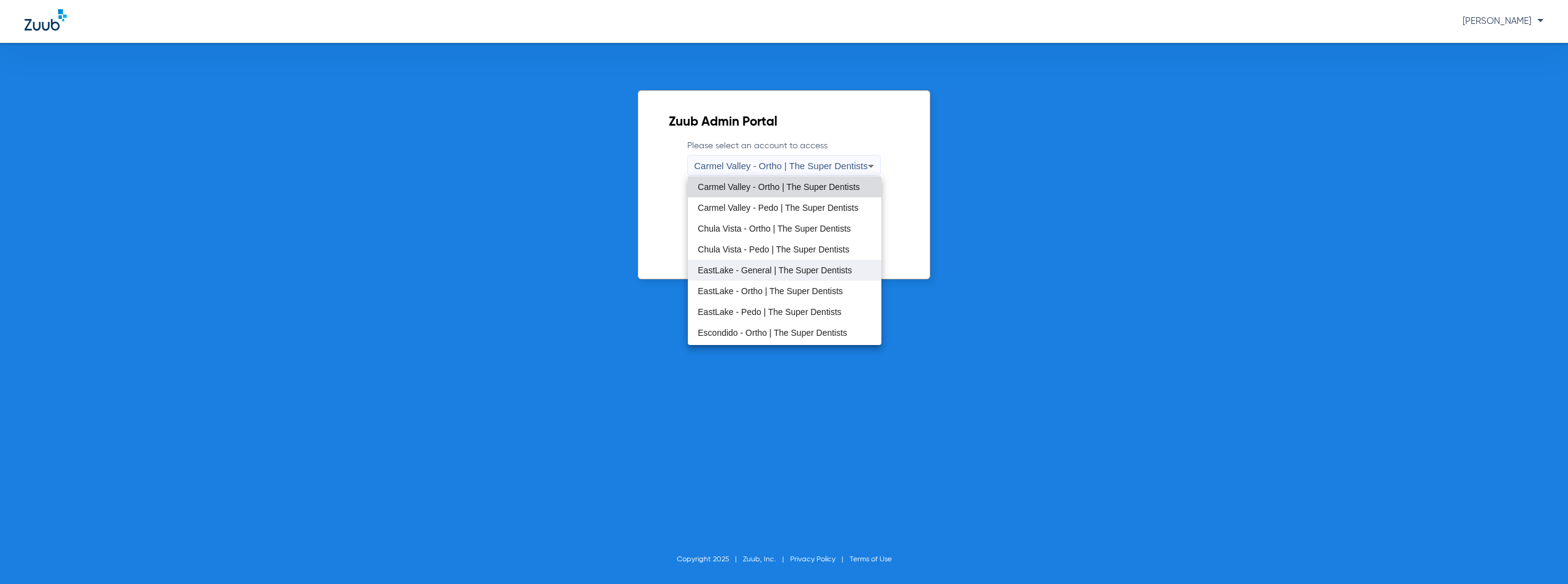
click at [766, 271] on span "EastLake - General | The Super Dentists" at bounding box center [775, 270] width 154 height 8
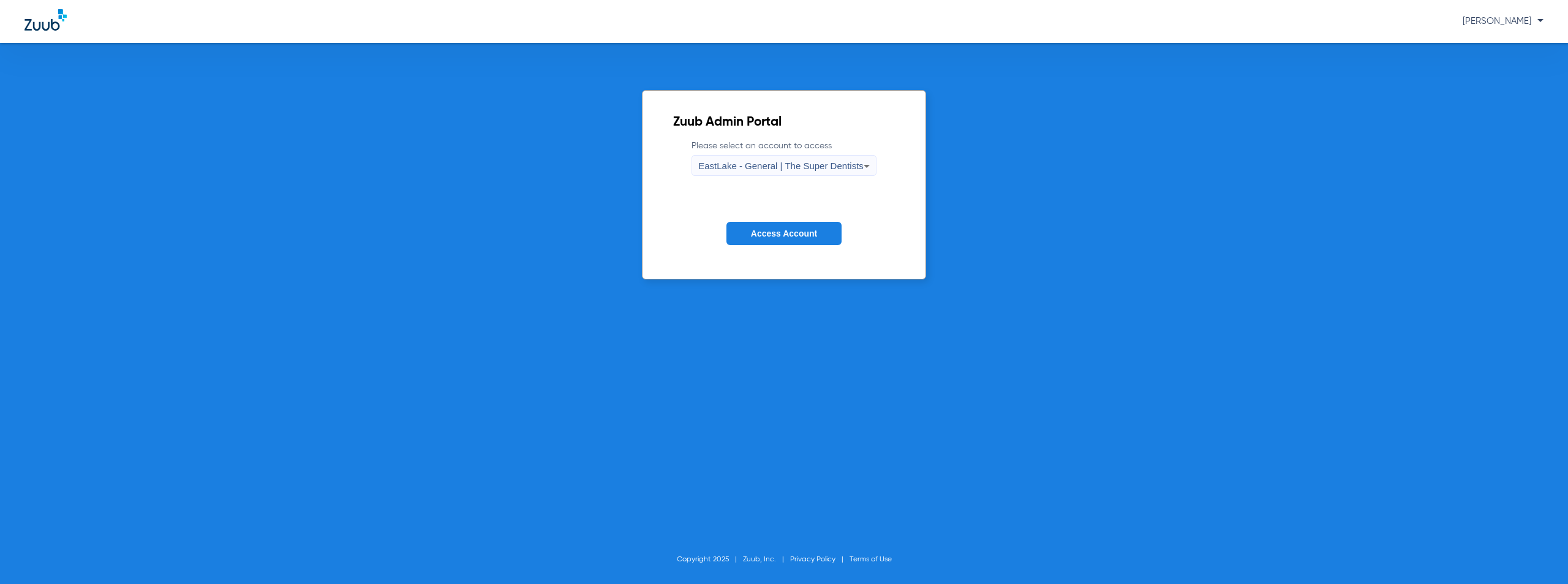
click at [796, 225] on button "Access Account" at bounding box center [784, 234] width 115 height 24
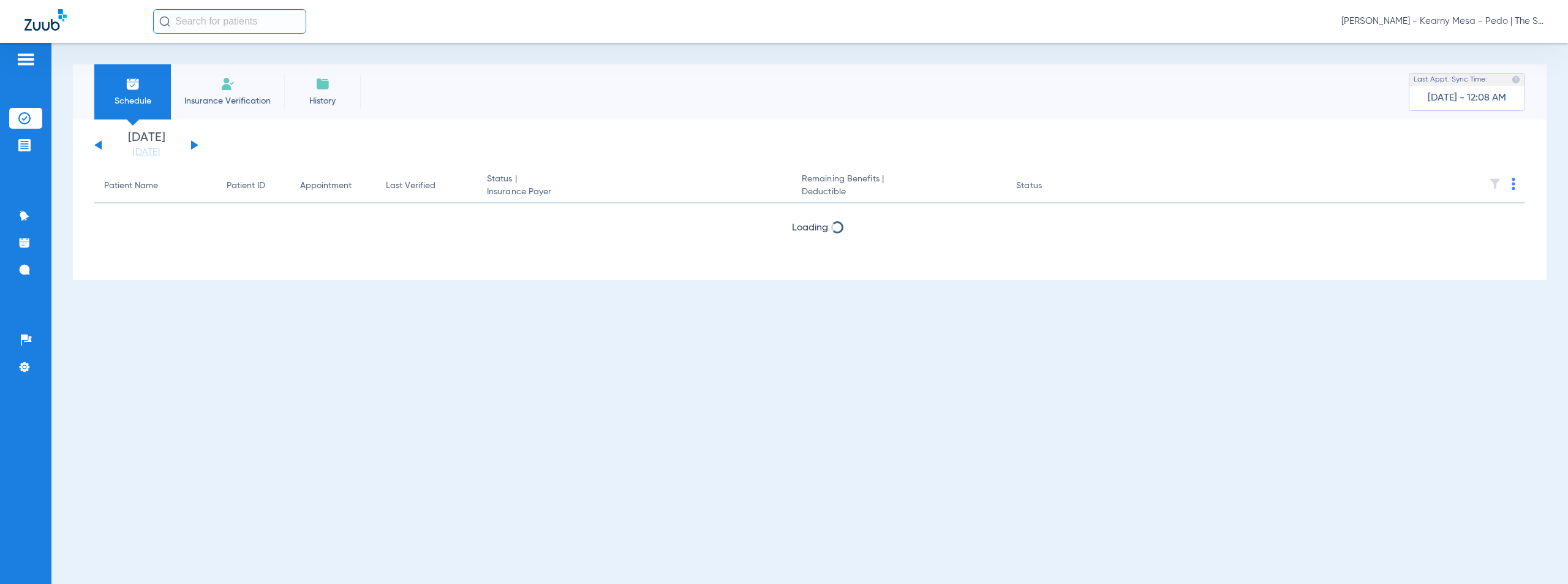
click at [193, 145] on button at bounding box center [195, 145] width 7 height 9
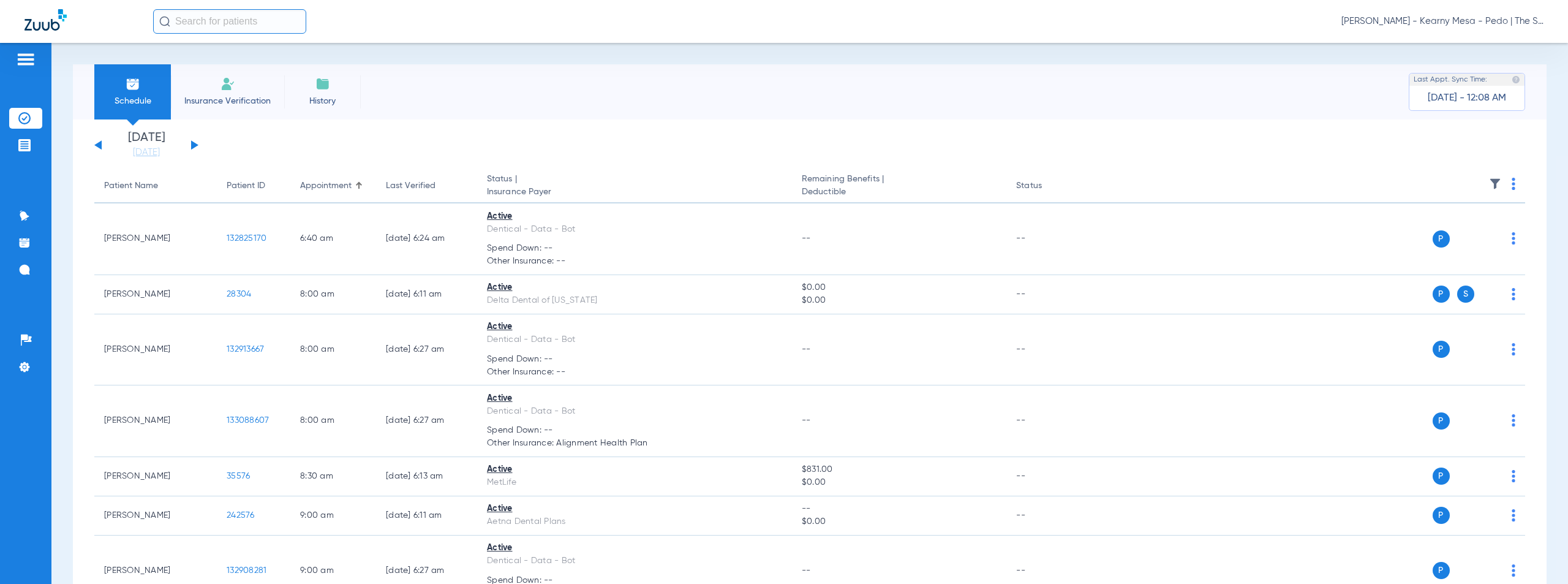
click at [1437, 22] on span "[PERSON_NAME] - Kearny Mesa - Pedo | The Super Dentists" at bounding box center [1443, 21] width 202 height 12
click at [1478, 48] on span "Account Selection" at bounding box center [1498, 43] width 69 height 8
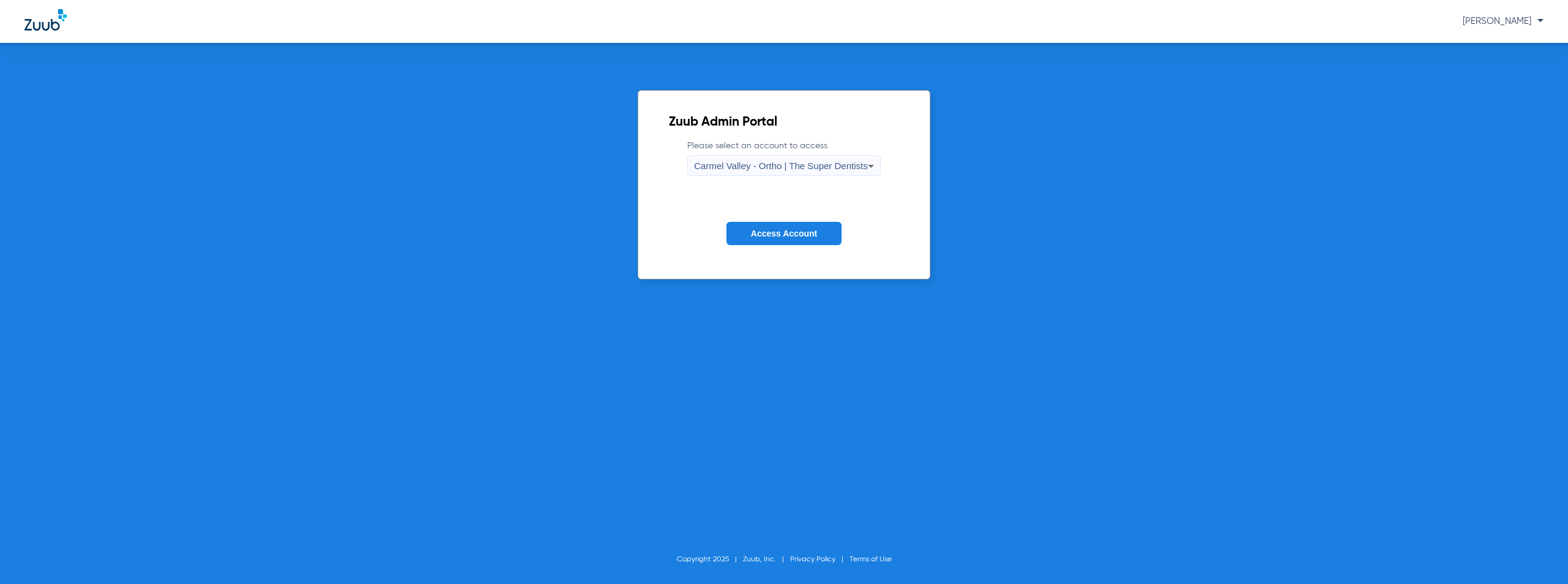
click at [855, 162] on span "Carmel Valley - Ortho | The Super Dentists" at bounding box center [780, 165] width 173 height 10
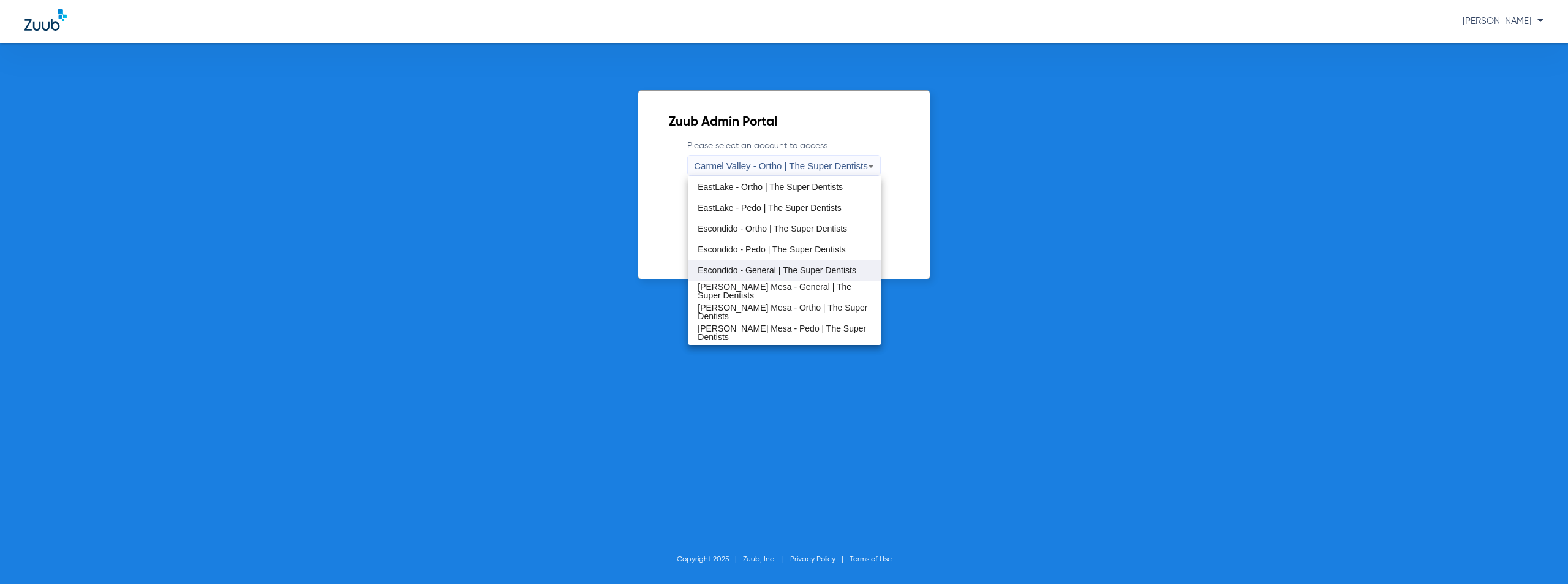
scroll to position [82, 0]
click at [757, 229] on span "EastLake - Pedo | The Super Dentists" at bounding box center [770, 229] width 144 height 8
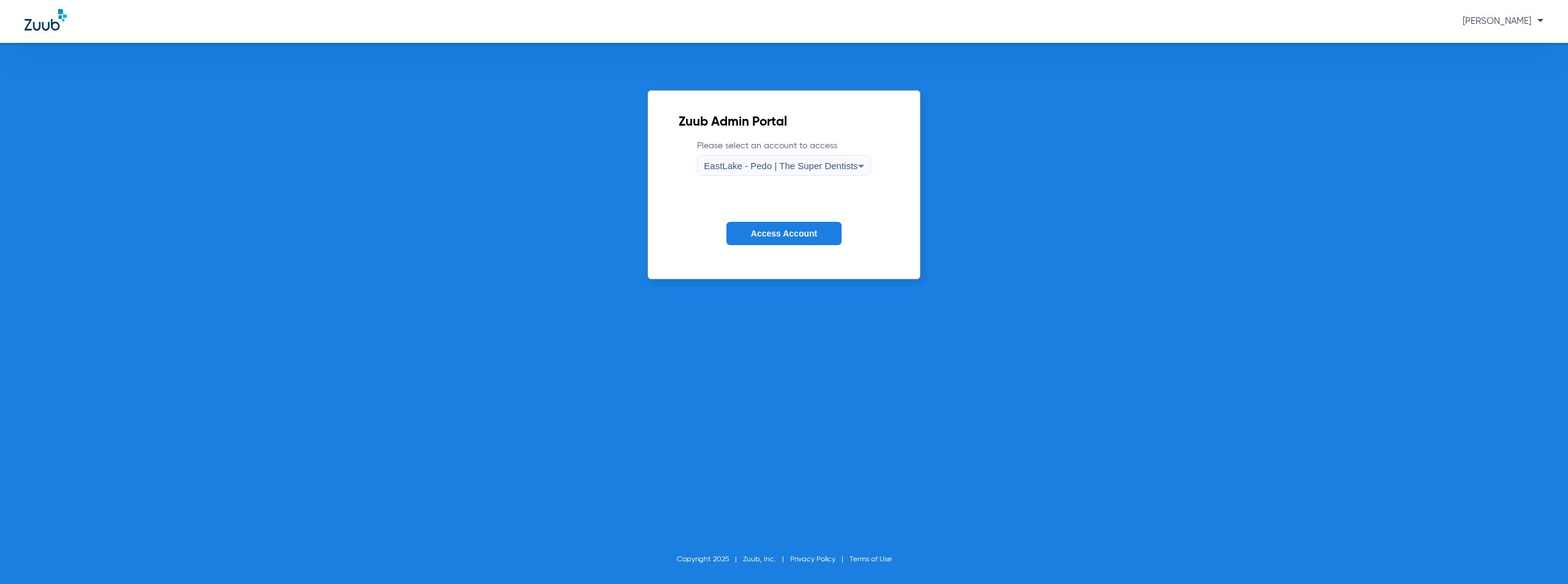
click at [784, 227] on button "Access Account" at bounding box center [784, 234] width 115 height 24
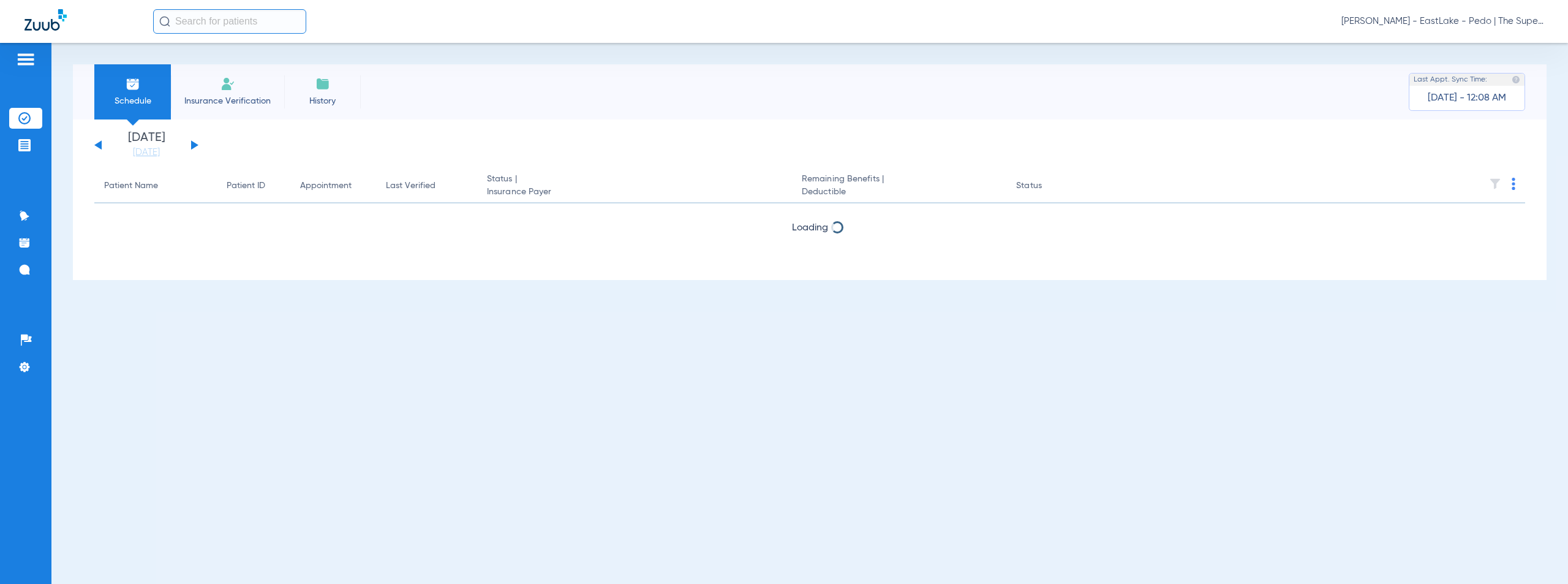
click at [191, 145] on button at bounding box center [195, 145] width 7 height 9
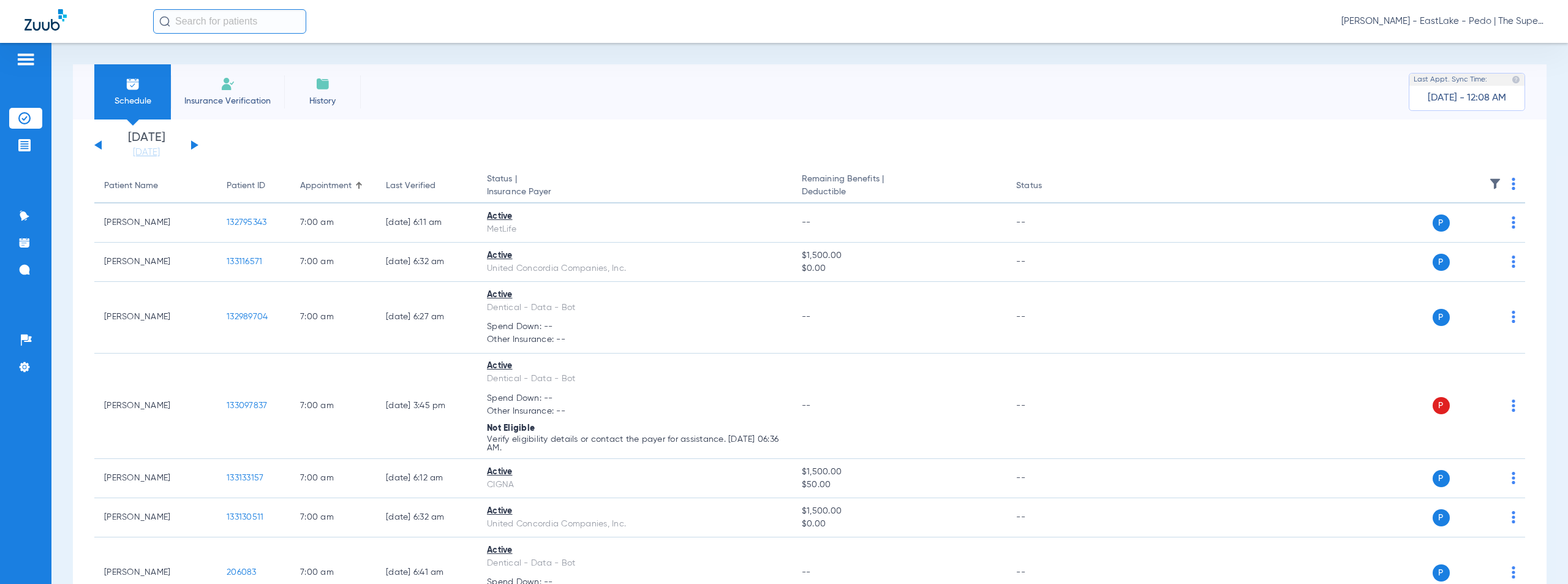
scroll to position [8769, 0]
